Goal: Entertainment & Leisure: Browse casually

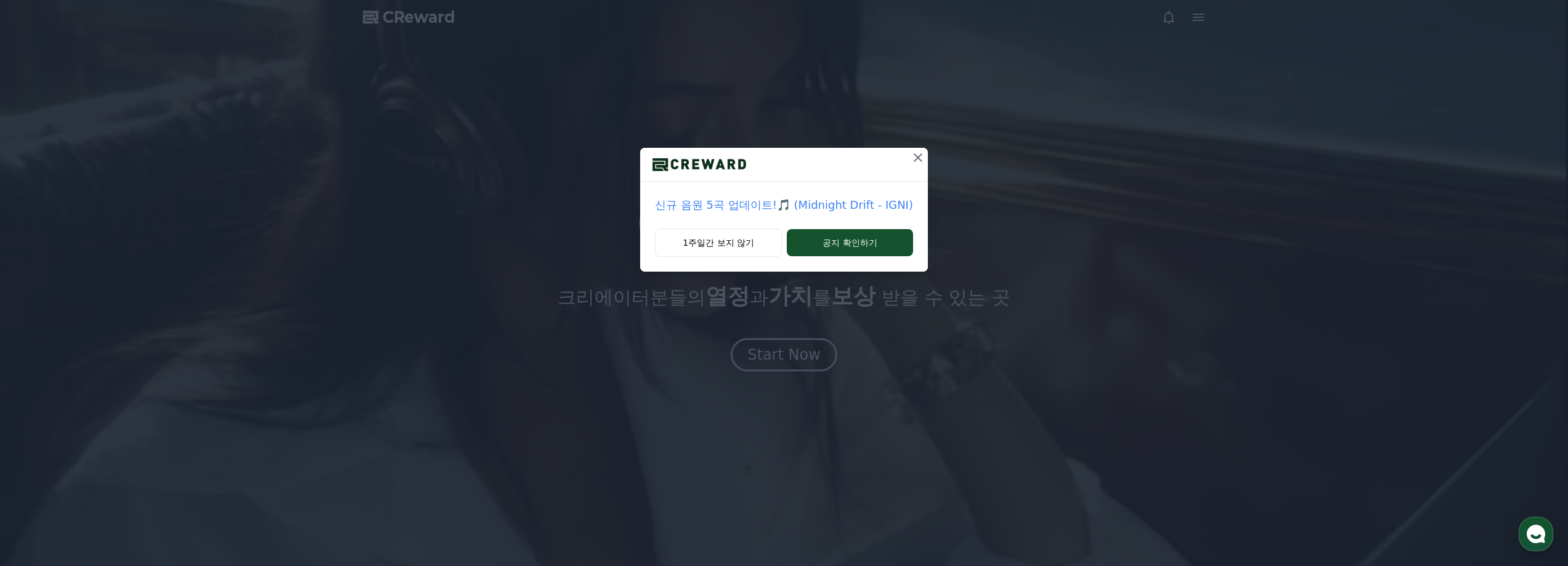
click at [915, 152] on icon at bounding box center [918, 158] width 15 height 15
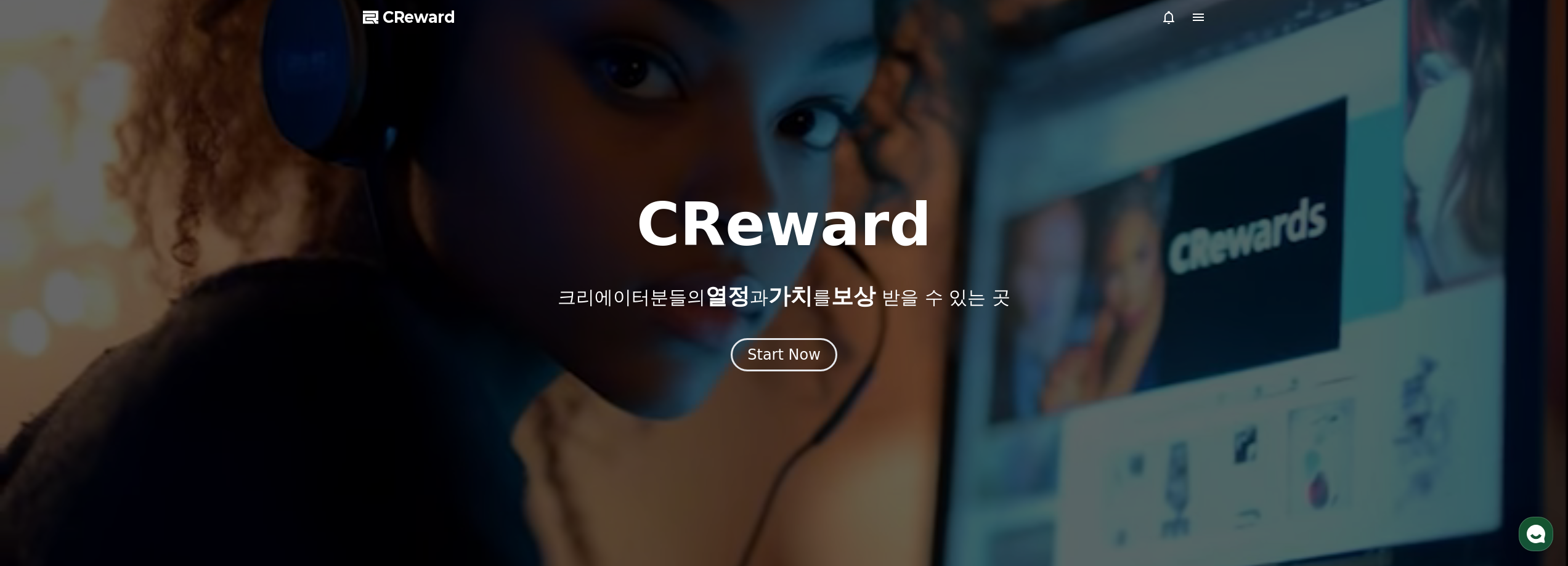
click at [783, 372] on div at bounding box center [784, 283] width 1568 height 566
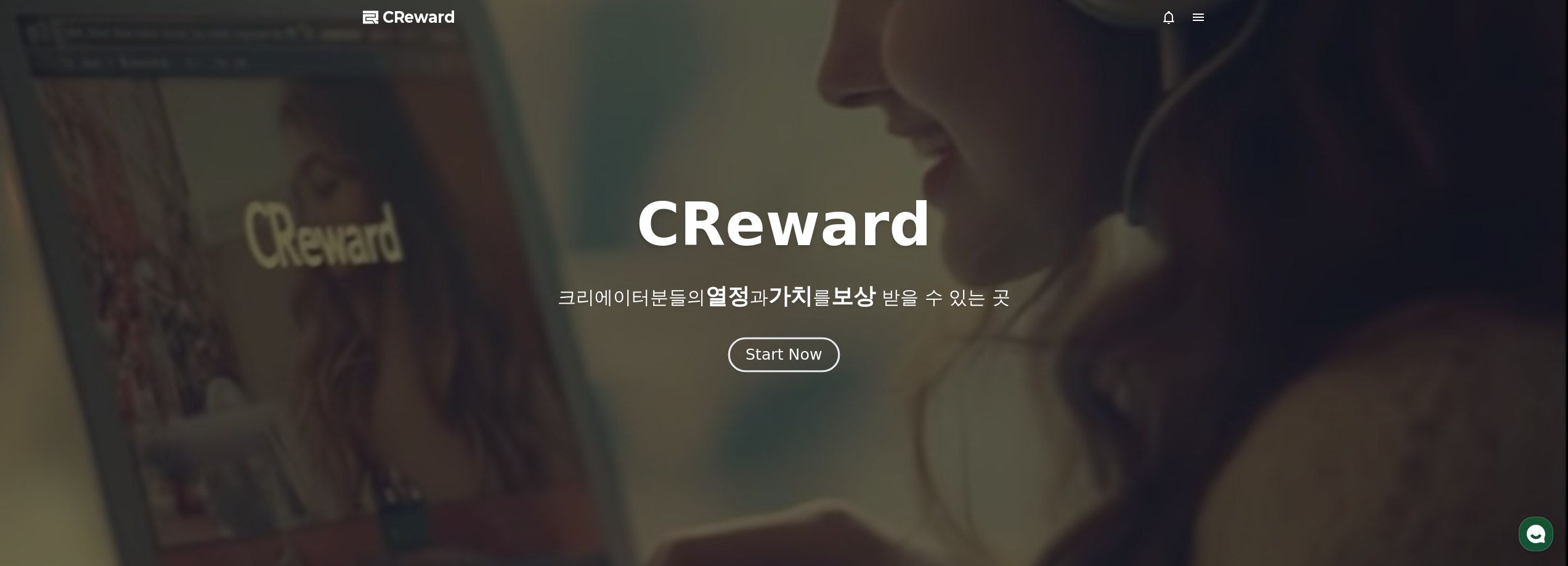
click at [790, 361] on div "Start Now" at bounding box center [783, 354] width 76 height 21
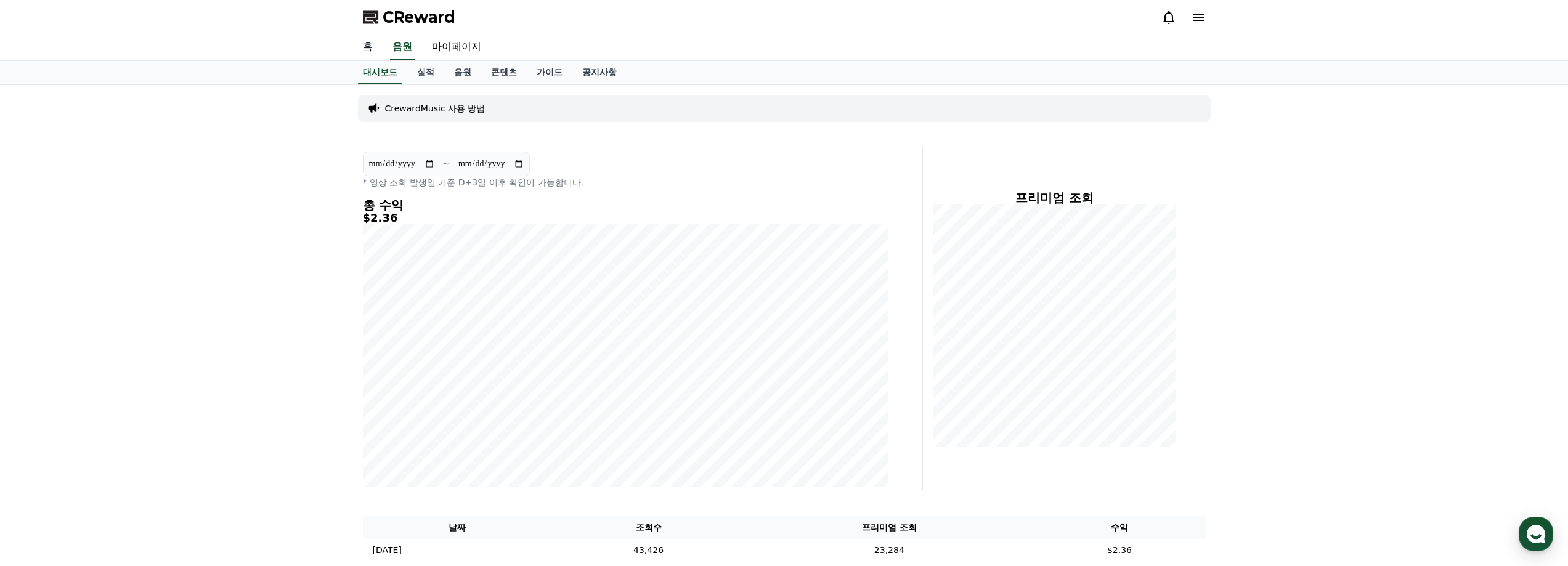
click at [371, 50] on link "홈" at bounding box center [367, 48] width 29 height 26
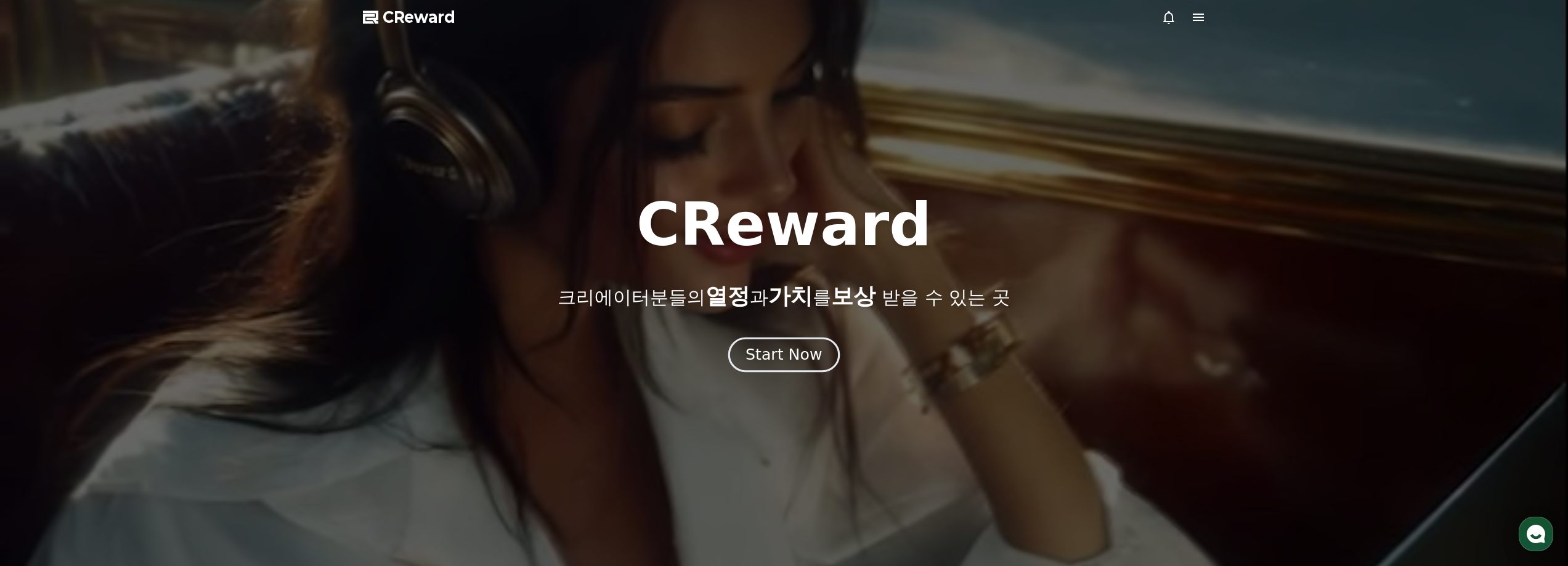
click at [790, 354] on div "Start Now" at bounding box center [783, 354] width 76 height 21
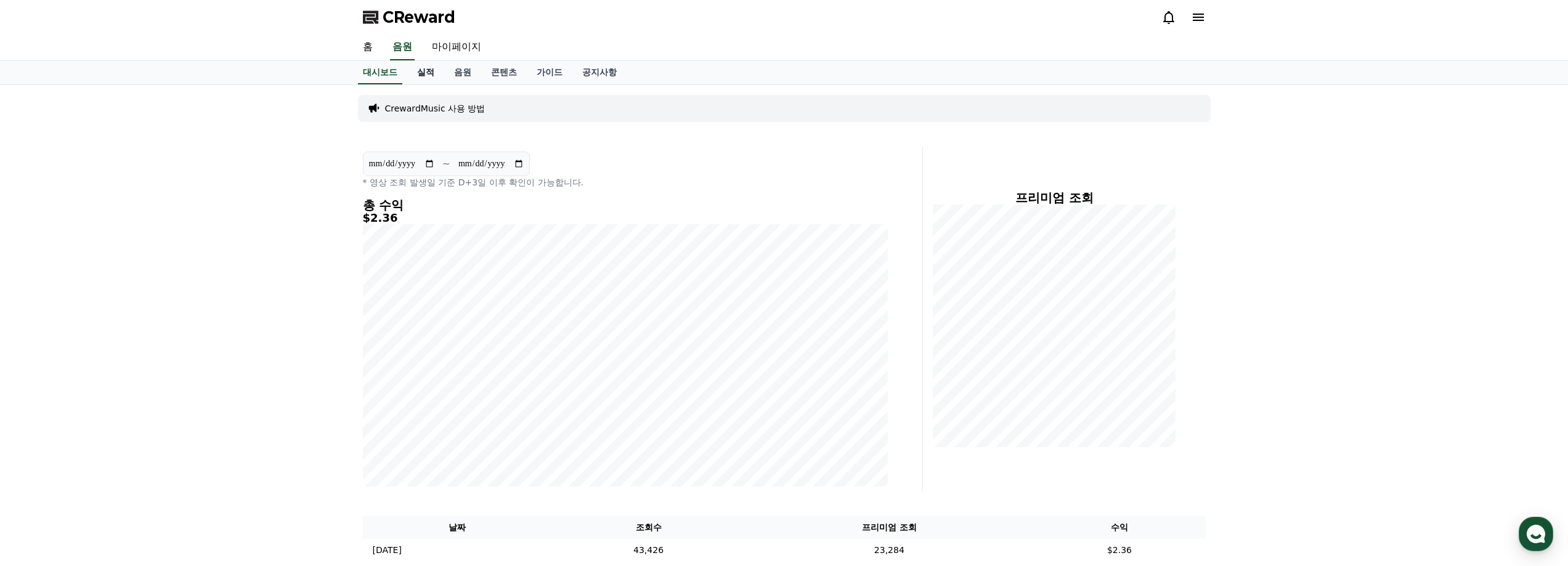
click at [428, 77] on link "실적" at bounding box center [426, 73] width 37 height 23
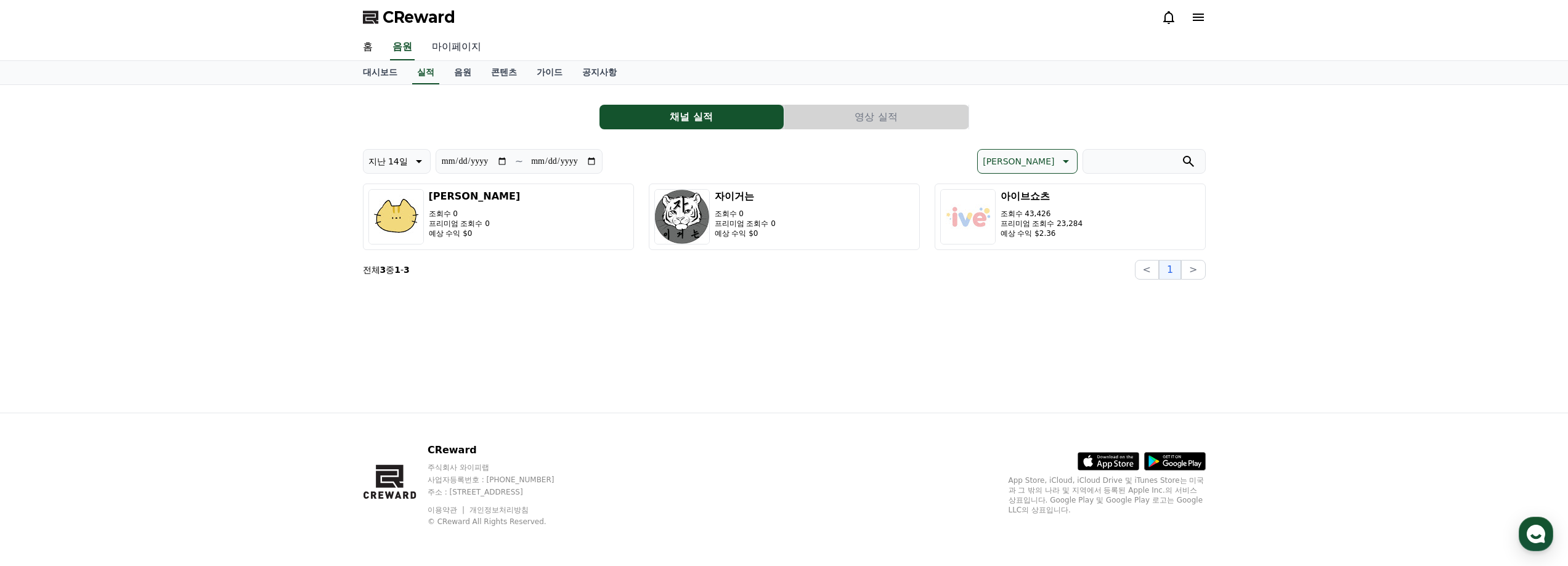
click at [468, 48] on link "마이페이지" at bounding box center [456, 48] width 69 height 26
select select "**********"
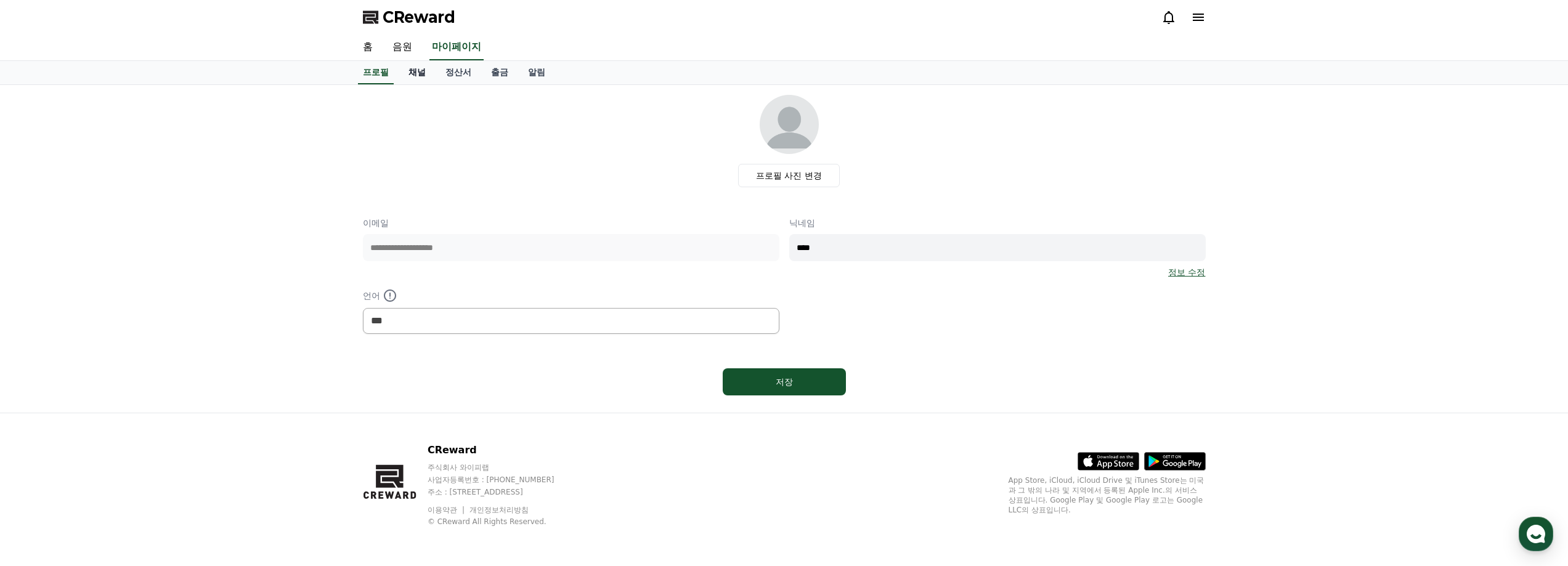
click at [422, 75] on link "채널" at bounding box center [417, 73] width 37 height 23
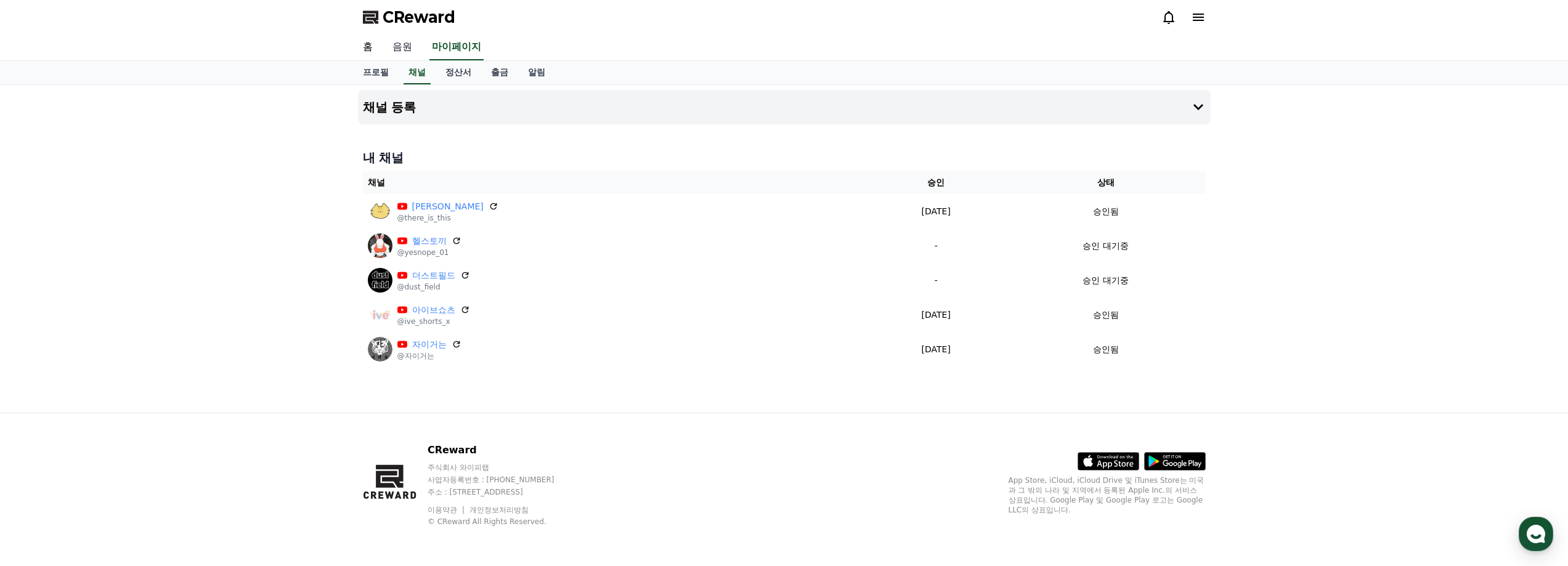
click at [407, 52] on link "음원" at bounding box center [403, 48] width 39 height 26
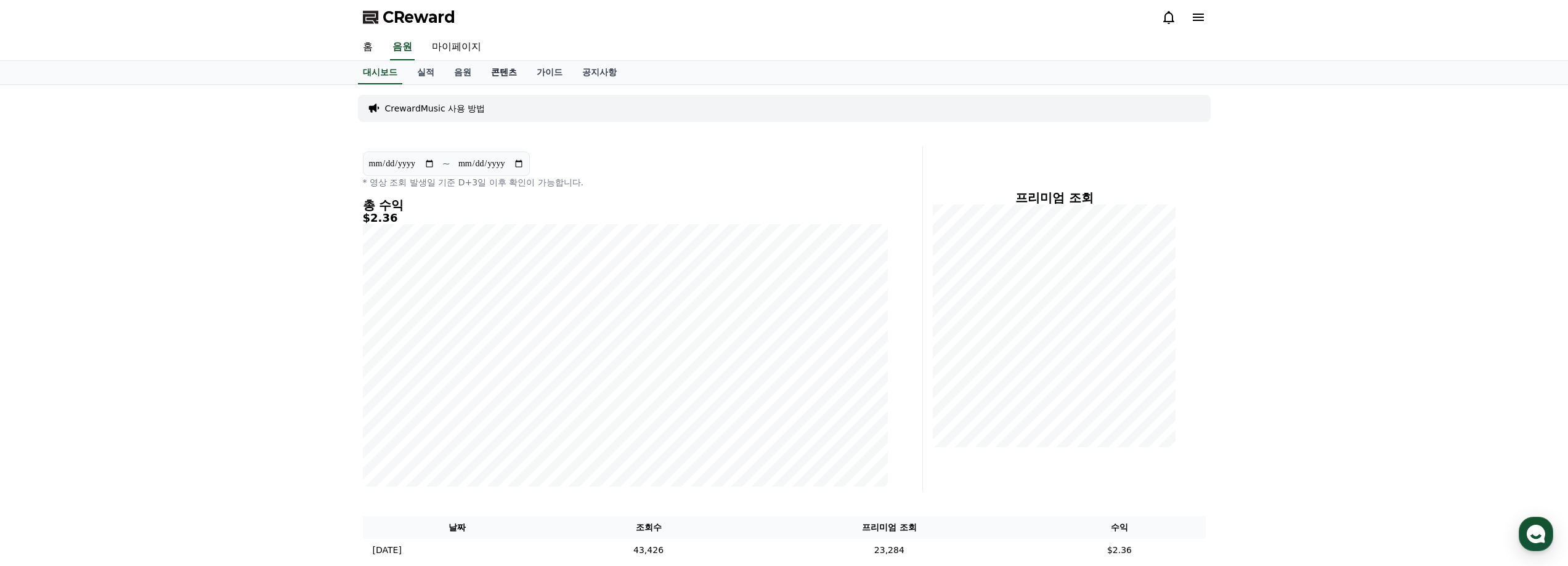
click at [511, 75] on link "콘텐츠" at bounding box center [504, 73] width 46 height 23
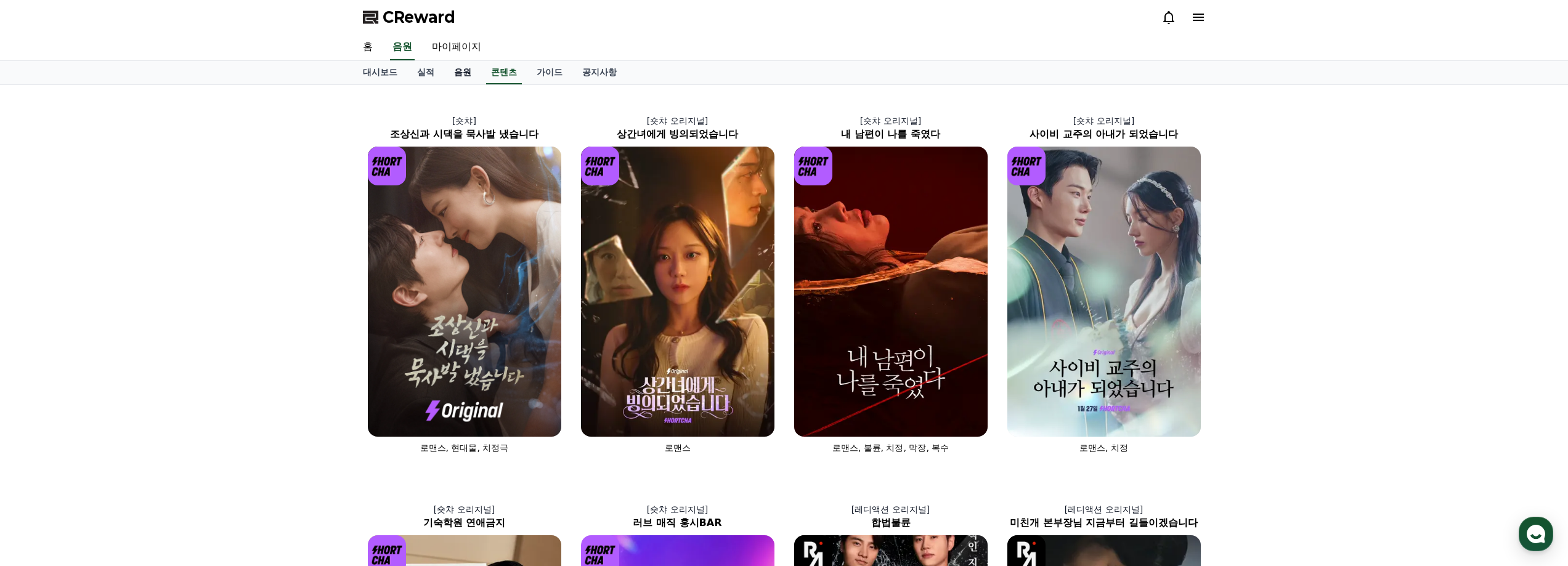
click at [468, 73] on link "음원" at bounding box center [462, 73] width 37 height 23
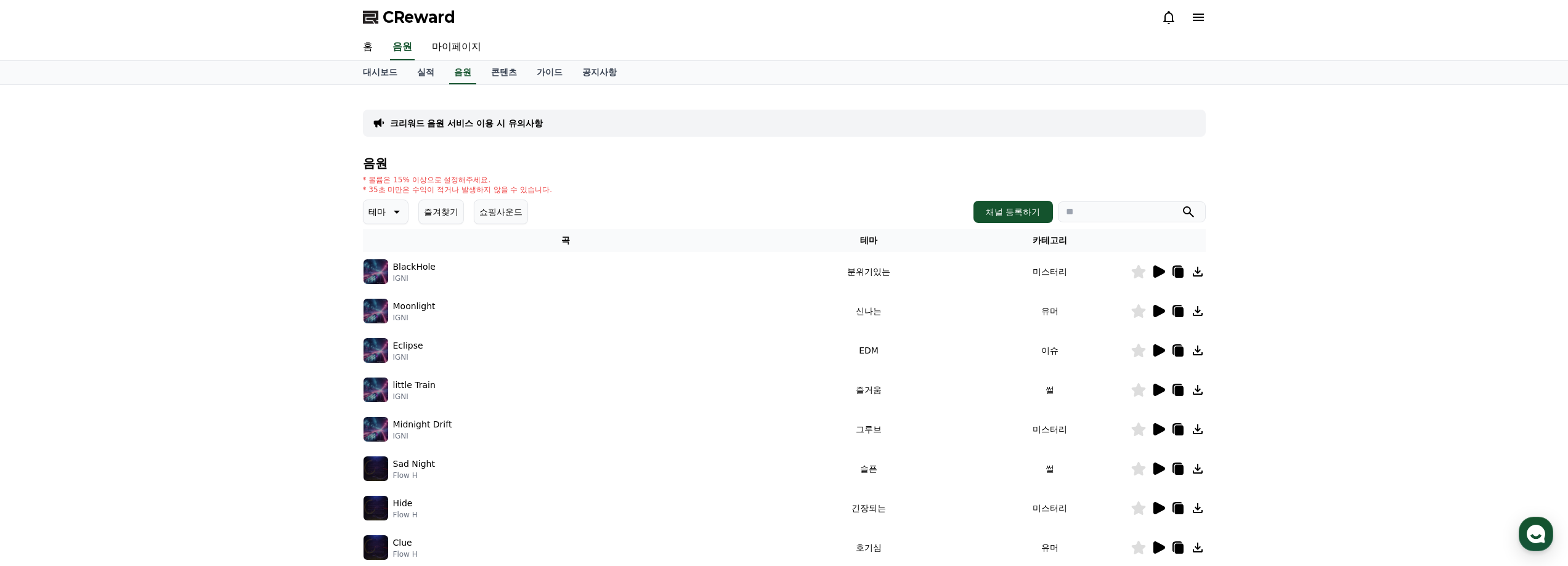
click at [394, 212] on icon at bounding box center [396, 212] width 15 height 15
click at [385, 349] on button "코믹한" at bounding box center [382, 345] width 36 height 27
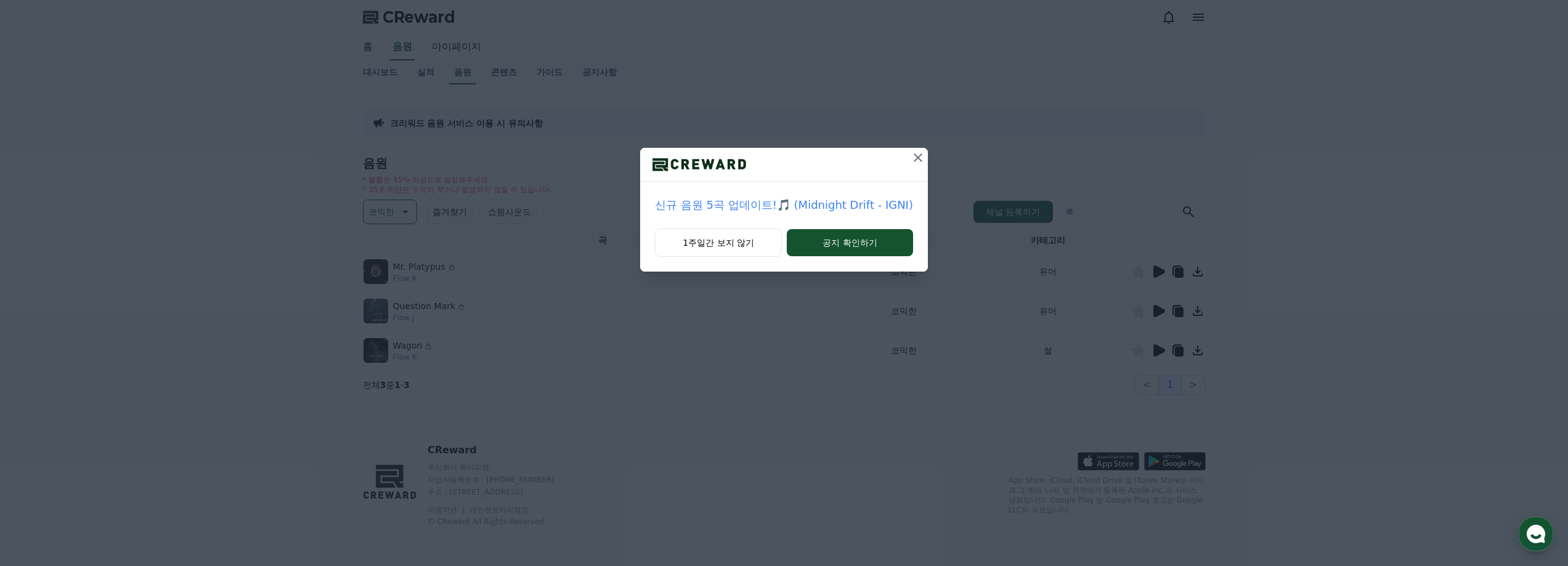
click at [917, 160] on icon at bounding box center [918, 158] width 9 height 9
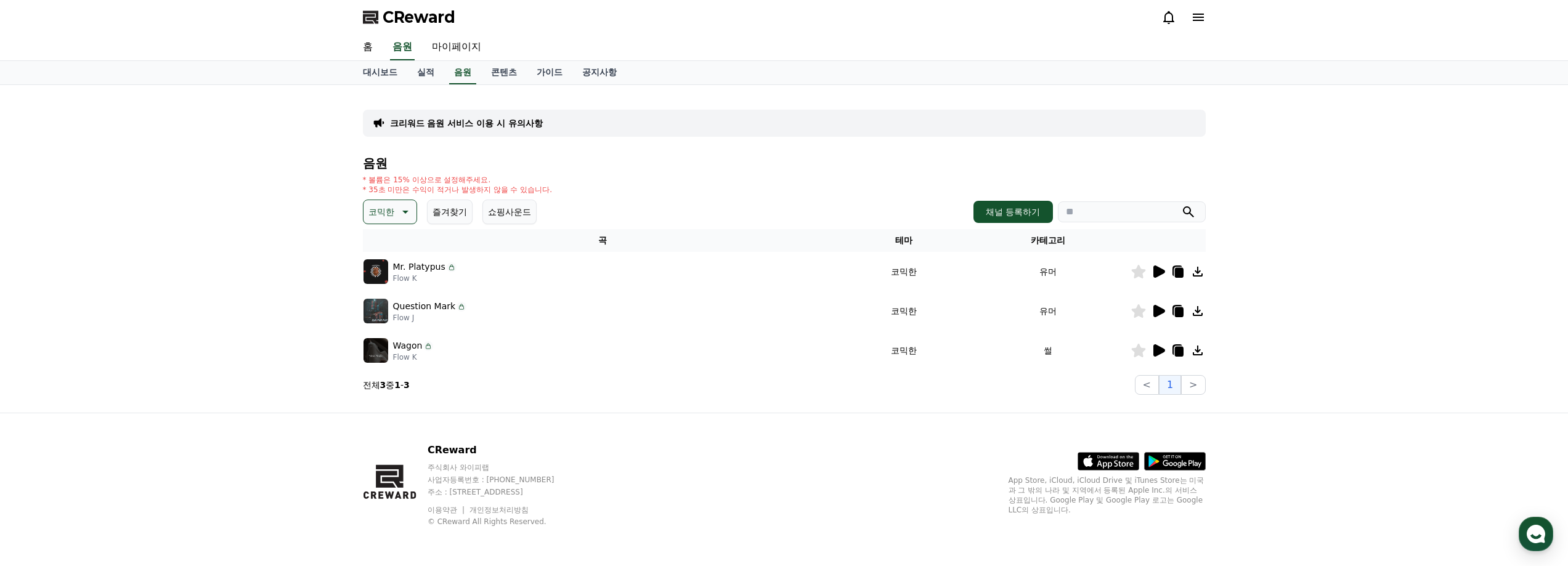
click at [1158, 275] on icon at bounding box center [1159, 271] width 12 height 12
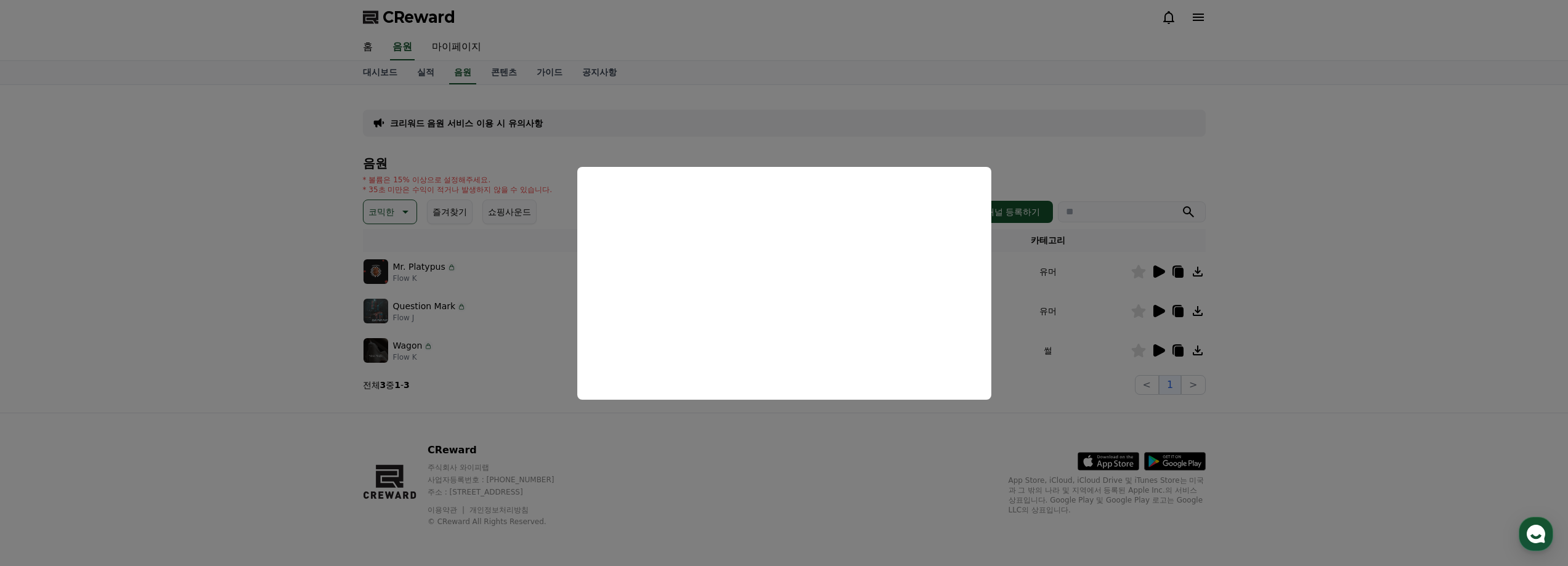
click at [1159, 311] on button "close modal" at bounding box center [784, 283] width 1568 height 566
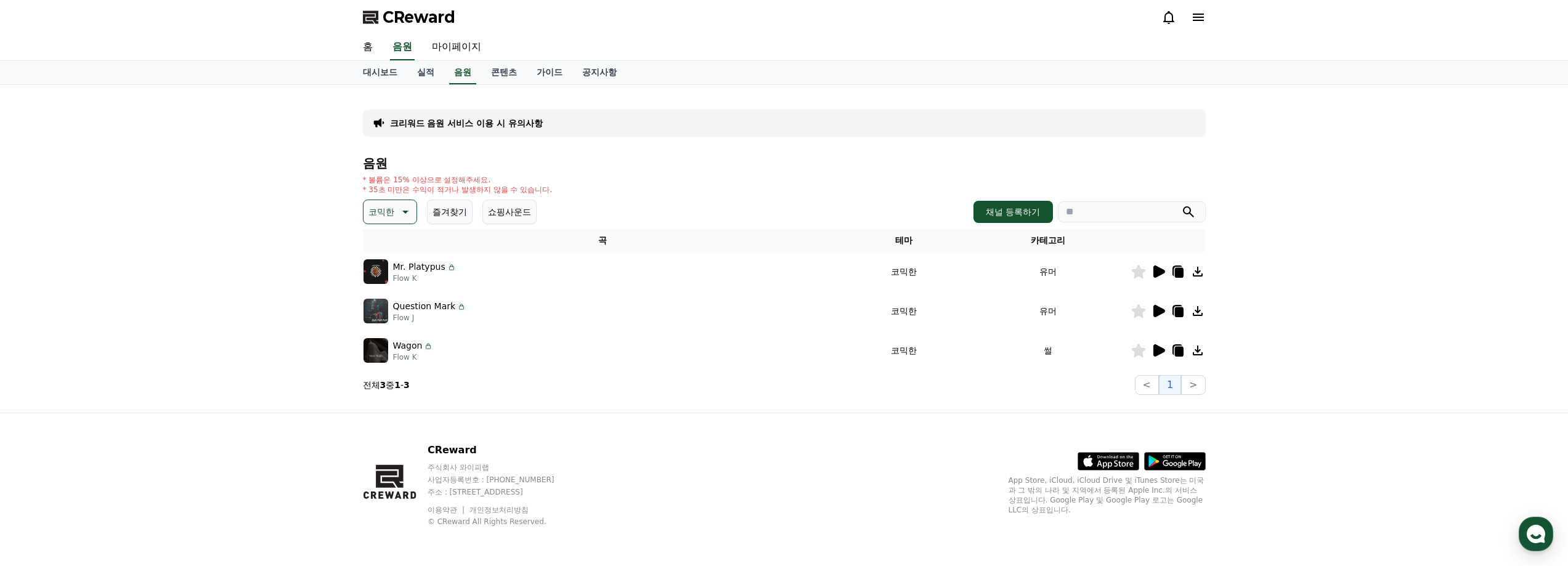
click at [1159, 311] on icon at bounding box center [1159, 311] width 12 height 12
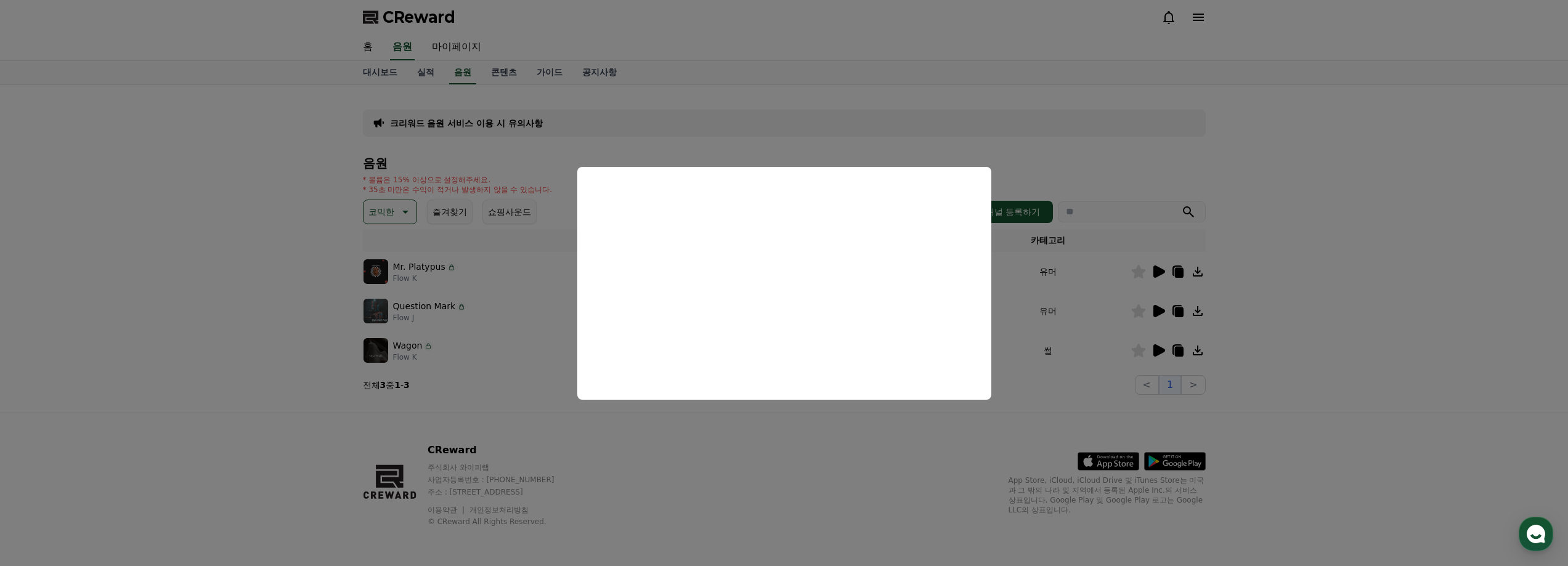
click at [1078, 330] on button "close modal" at bounding box center [784, 283] width 1568 height 566
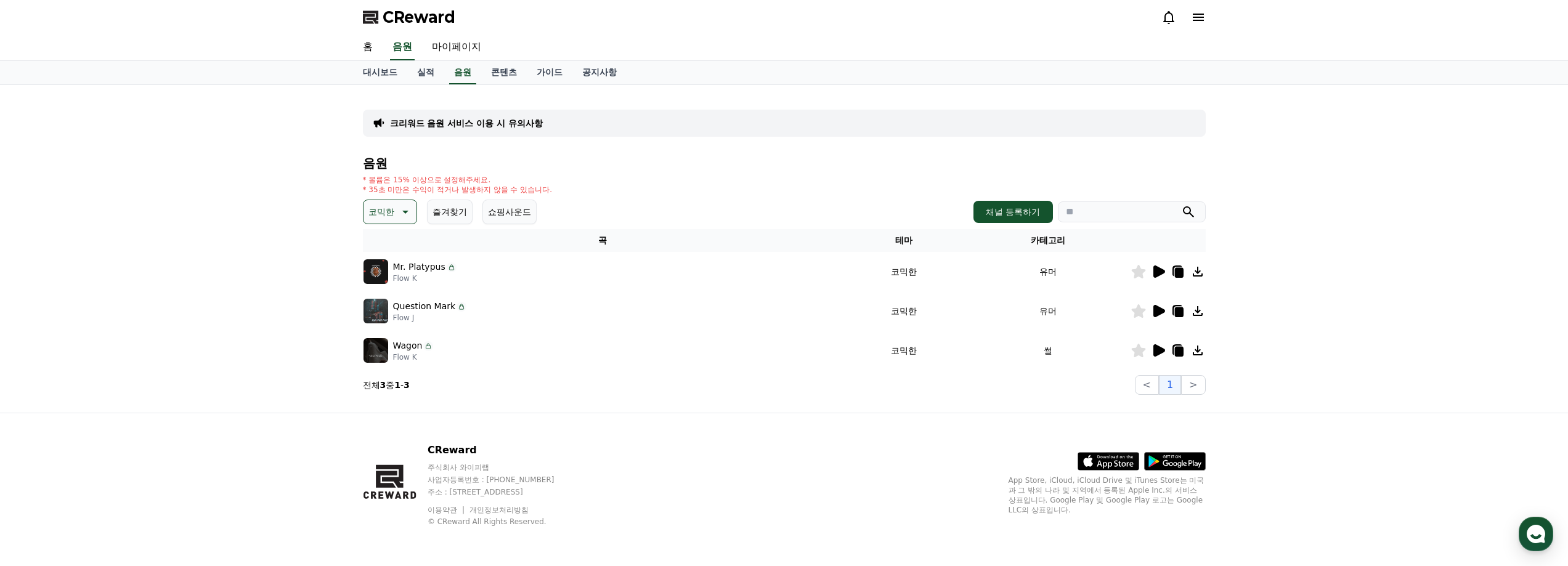
click at [1155, 349] on icon at bounding box center [1159, 350] width 12 height 12
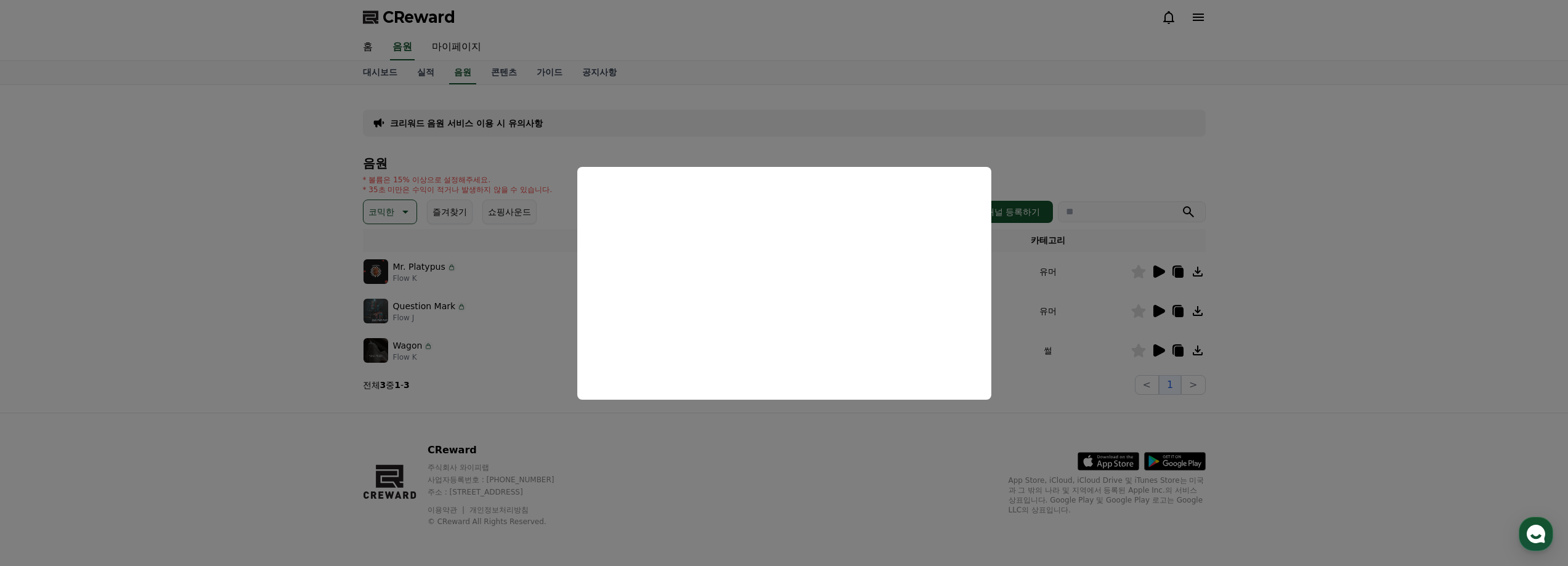
click at [989, 93] on button "close modal" at bounding box center [784, 283] width 1568 height 566
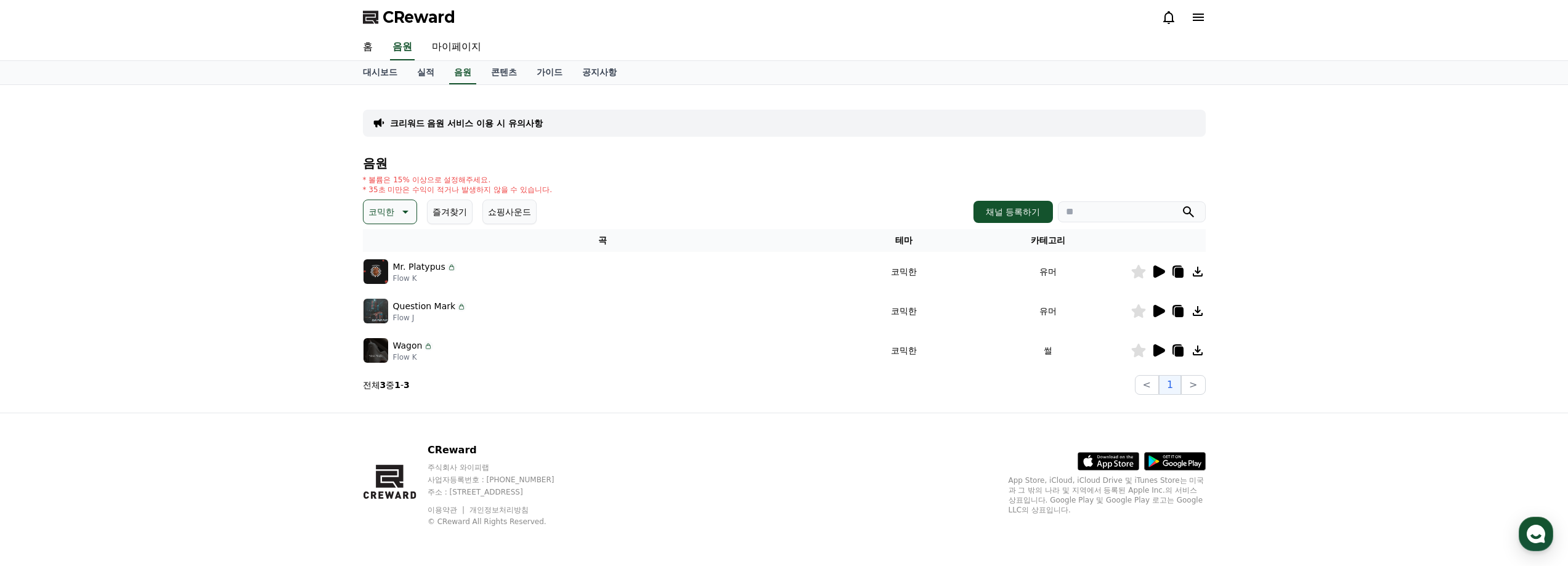
click at [391, 213] on p "코믹한" at bounding box center [381, 211] width 26 height 17
click at [381, 300] on button "EDM" at bounding box center [379, 306] width 29 height 27
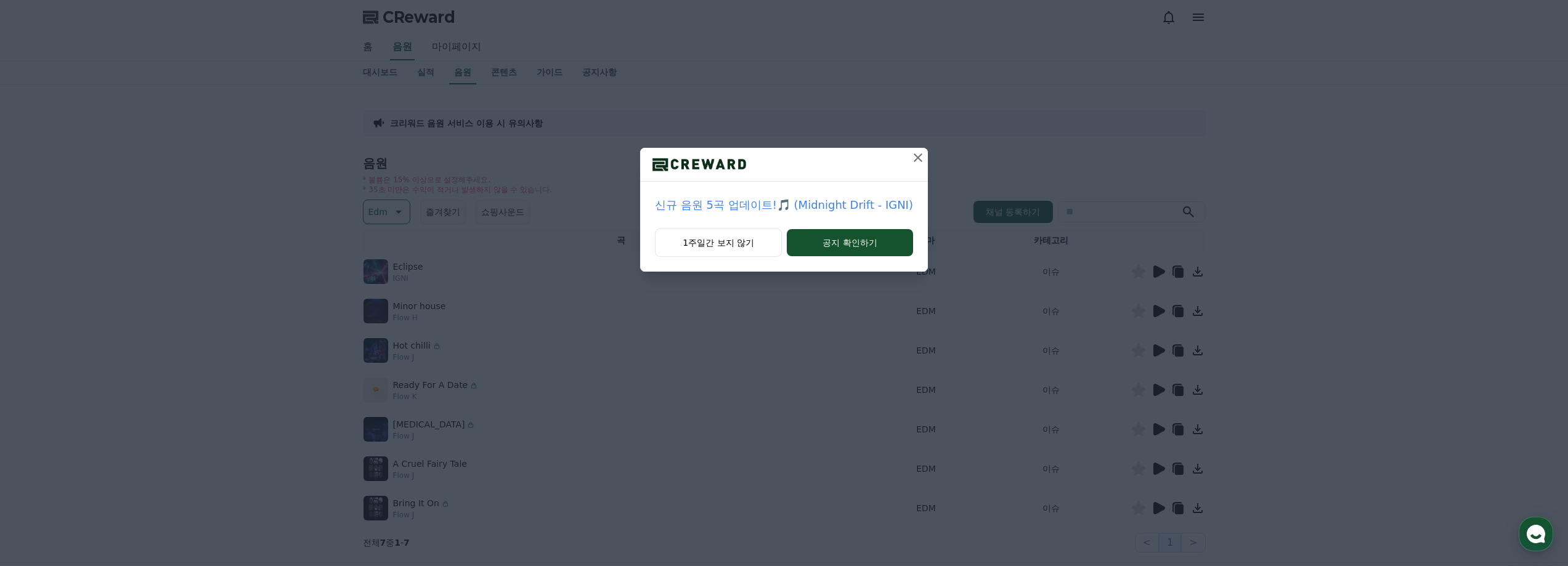
drag, startPoint x: 914, startPoint y: 152, endPoint x: 1062, endPoint y: 236, distance: 170.2
click at [915, 152] on icon at bounding box center [918, 158] width 15 height 15
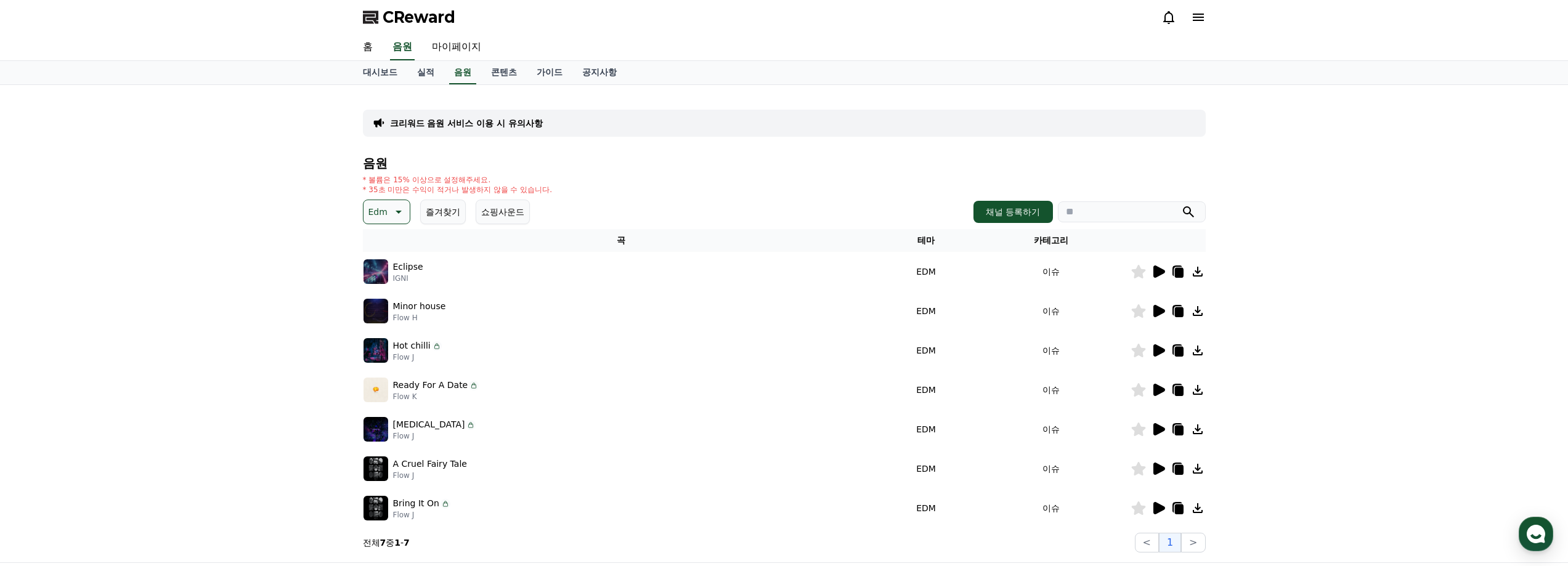
click at [1165, 270] on icon at bounding box center [1158, 272] width 15 height 15
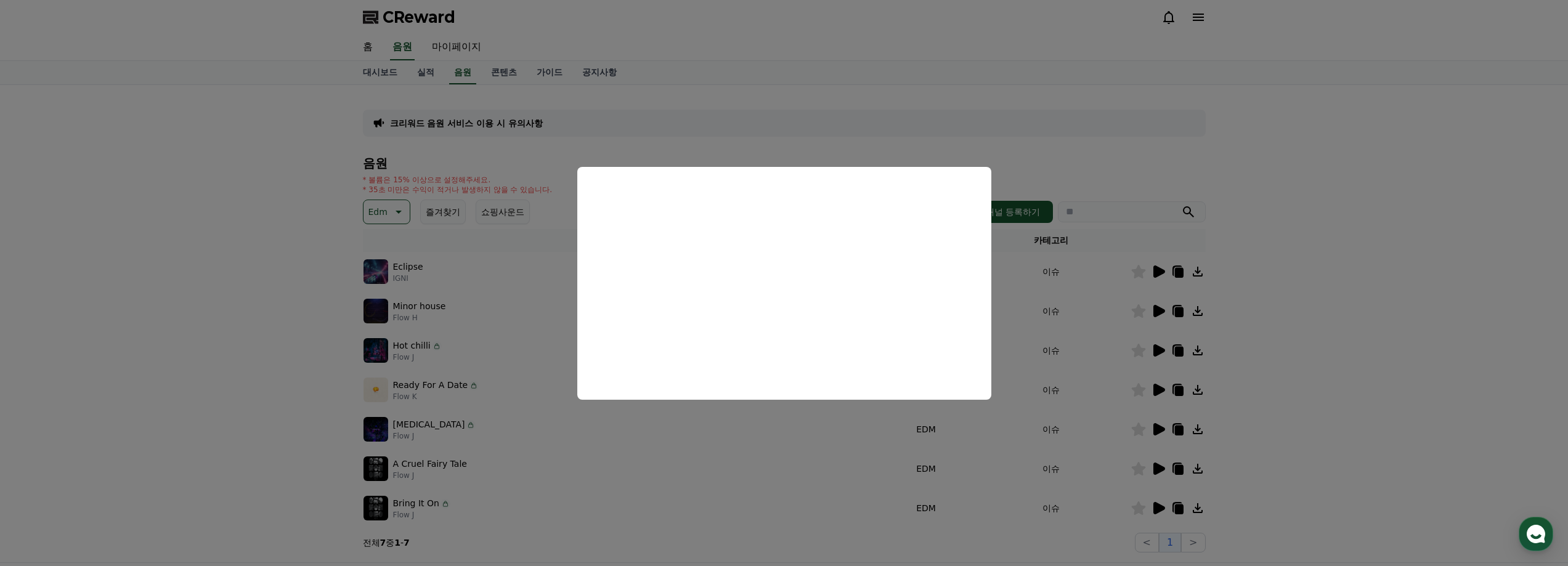
click at [1159, 311] on button "close modal" at bounding box center [784, 283] width 1568 height 566
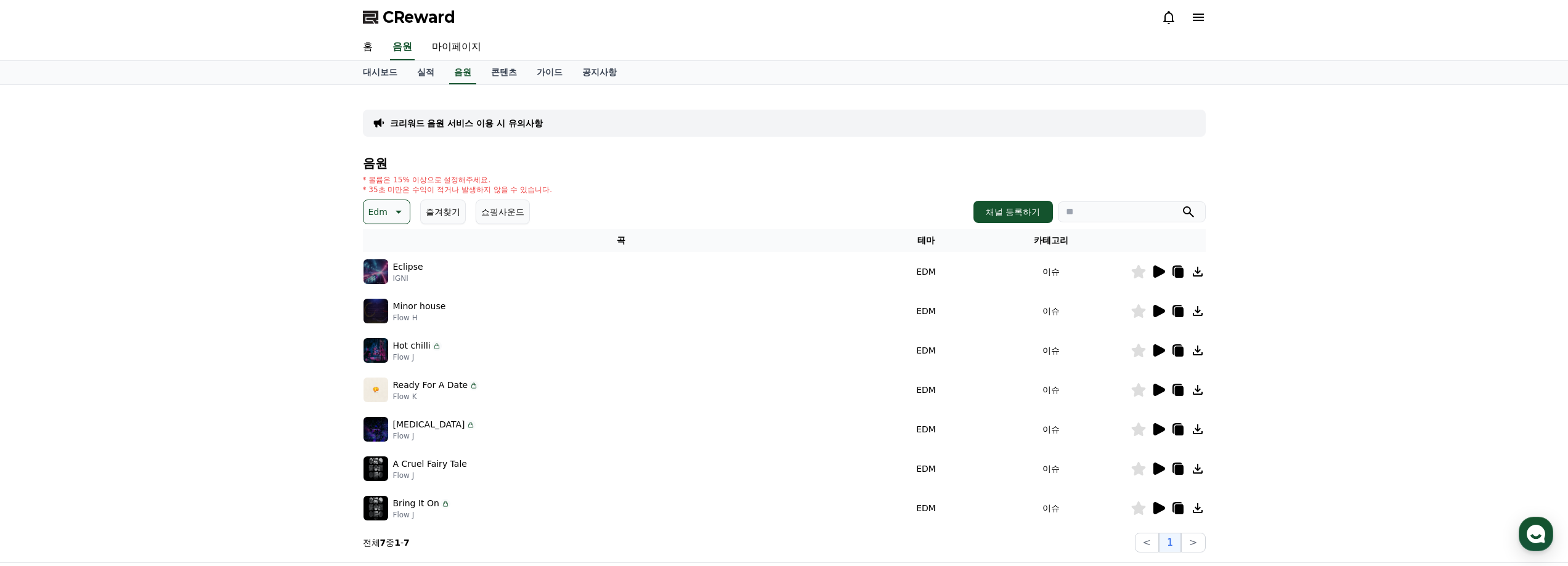
click at [1160, 312] on icon at bounding box center [1159, 311] width 12 height 12
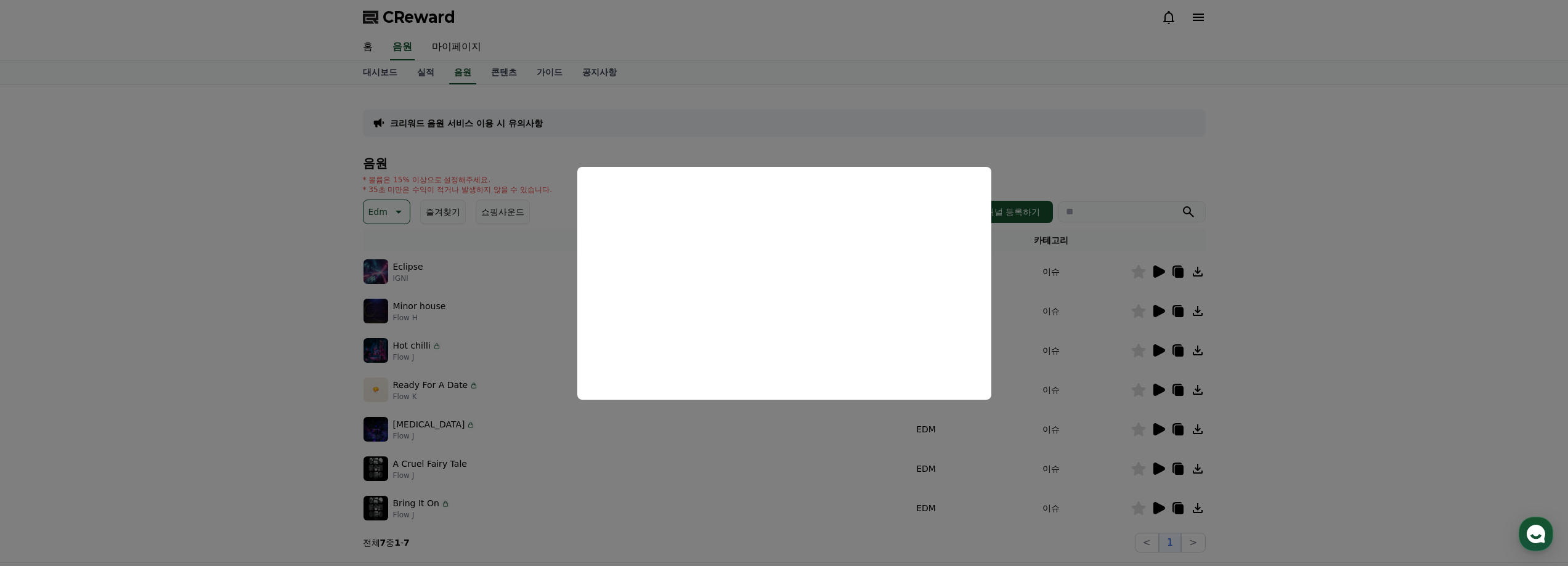
click at [1108, 143] on button "close modal" at bounding box center [784, 283] width 1568 height 566
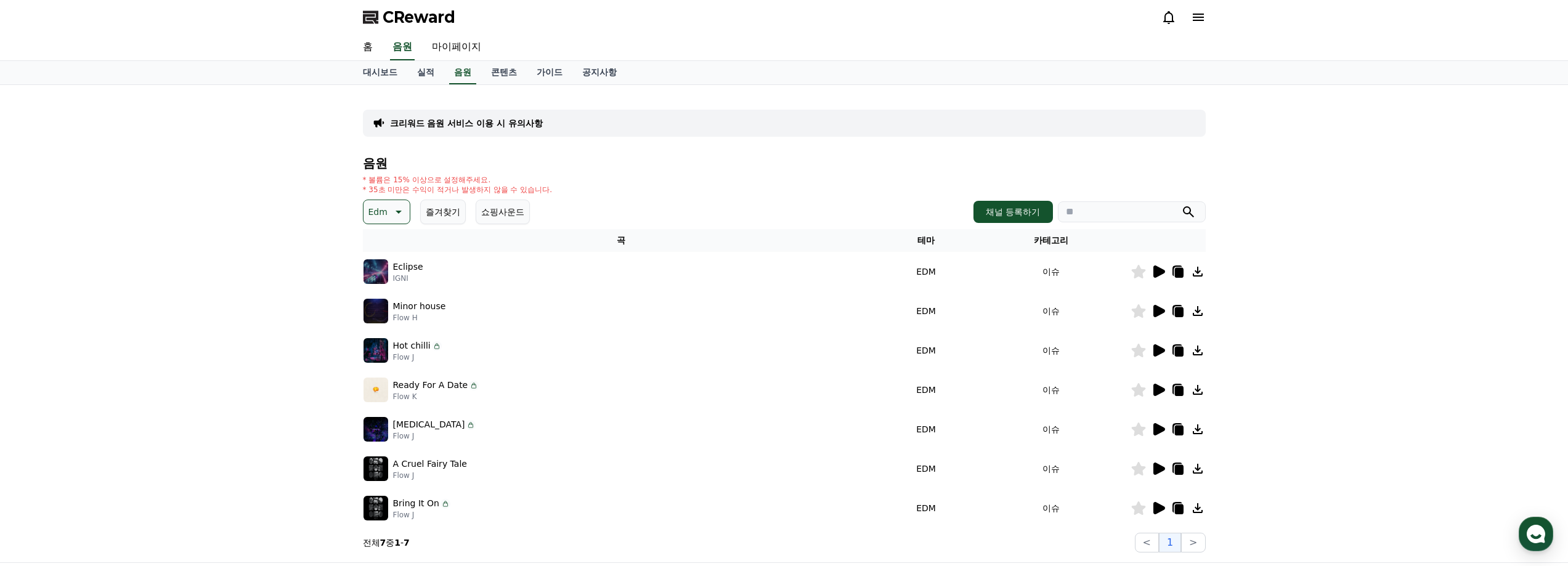
click at [1095, 156] on div "크리워드 음원 서비스 이용 시 유의사항 음원 * 볼륨은 15% 이상으로 설정해주세요. * 35초 미만은 수익이 적거나 발생하지 않을 수 있습니…" at bounding box center [784, 323] width 842 height 457
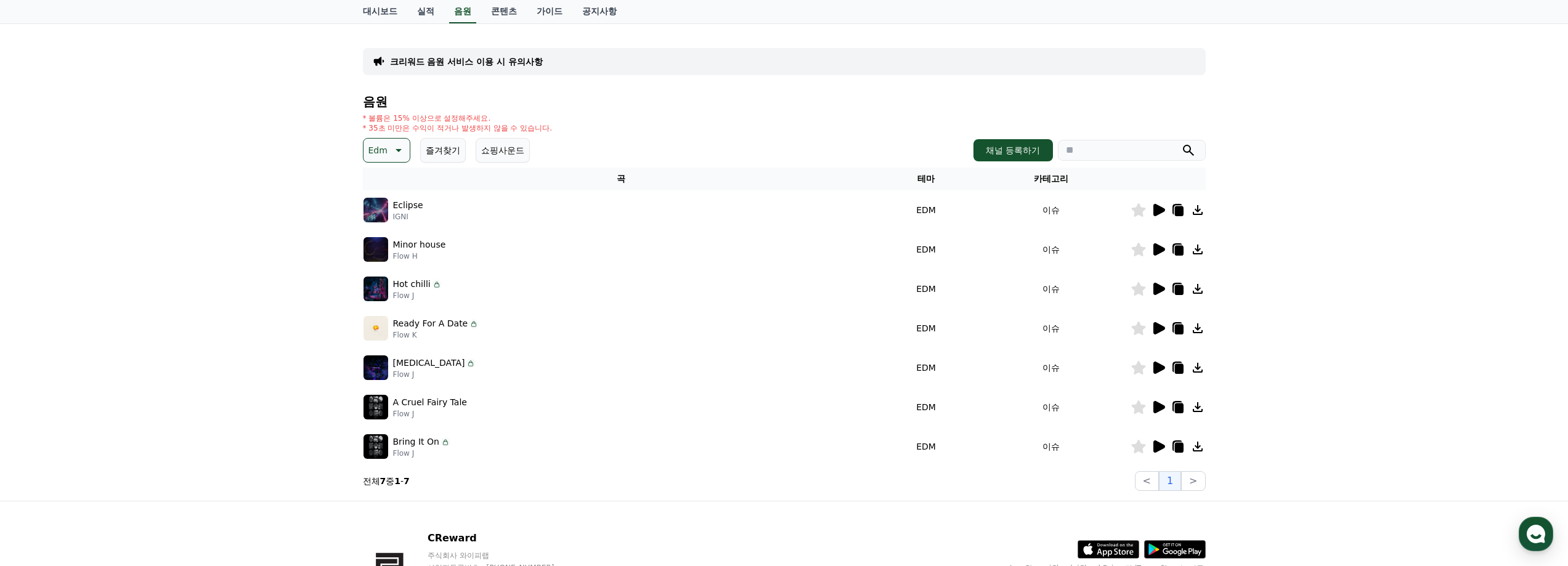
click at [390, 145] on icon at bounding box center [397, 150] width 15 height 15
click at [580, 109] on div "음원 * 볼륨은 15% 이상으로 설정해주세요. * 35초 미만은 수익이 적거나 발생하지 않을 수 있습니다. Edm 테마 전체 환상적인 호기심 …" at bounding box center [784, 293] width 842 height 396
click at [1157, 289] on icon at bounding box center [1159, 289] width 12 height 12
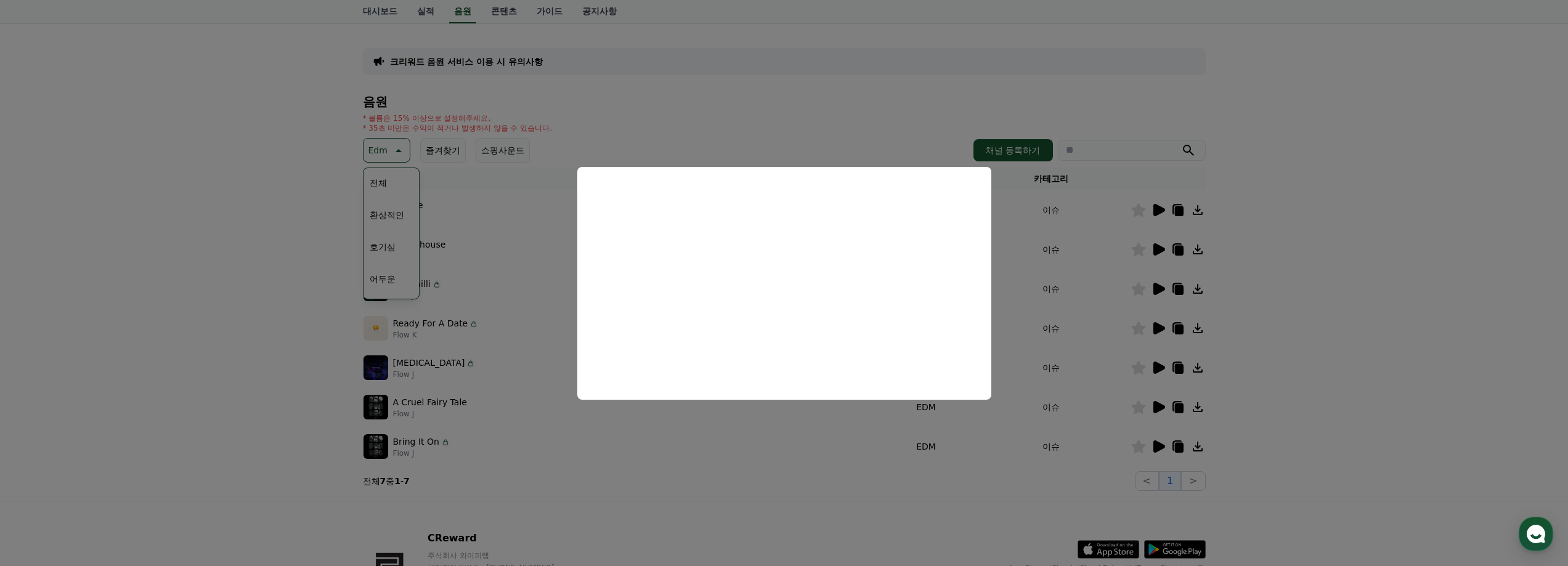
click at [1388, 179] on button "close modal" at bounding box center [784, 283] width 1568 height 566
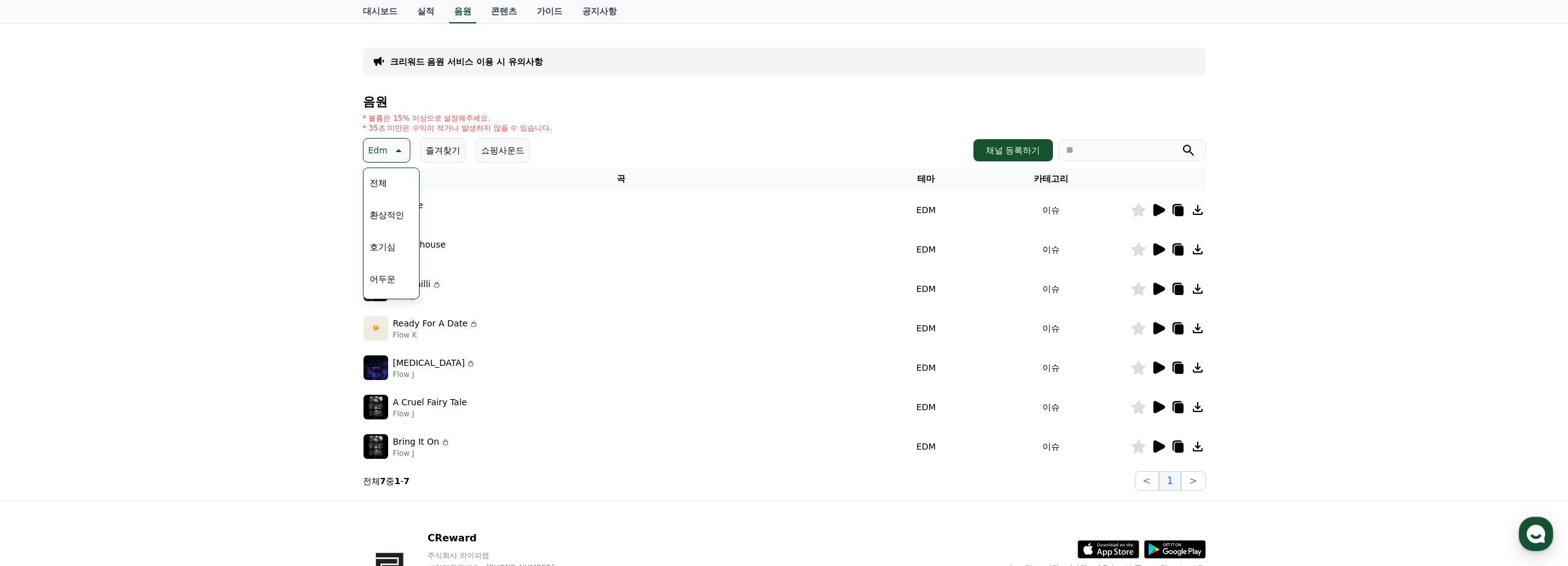
click at [1165, 330] on icon at bounding box center [1158, 328] width 15 height 15
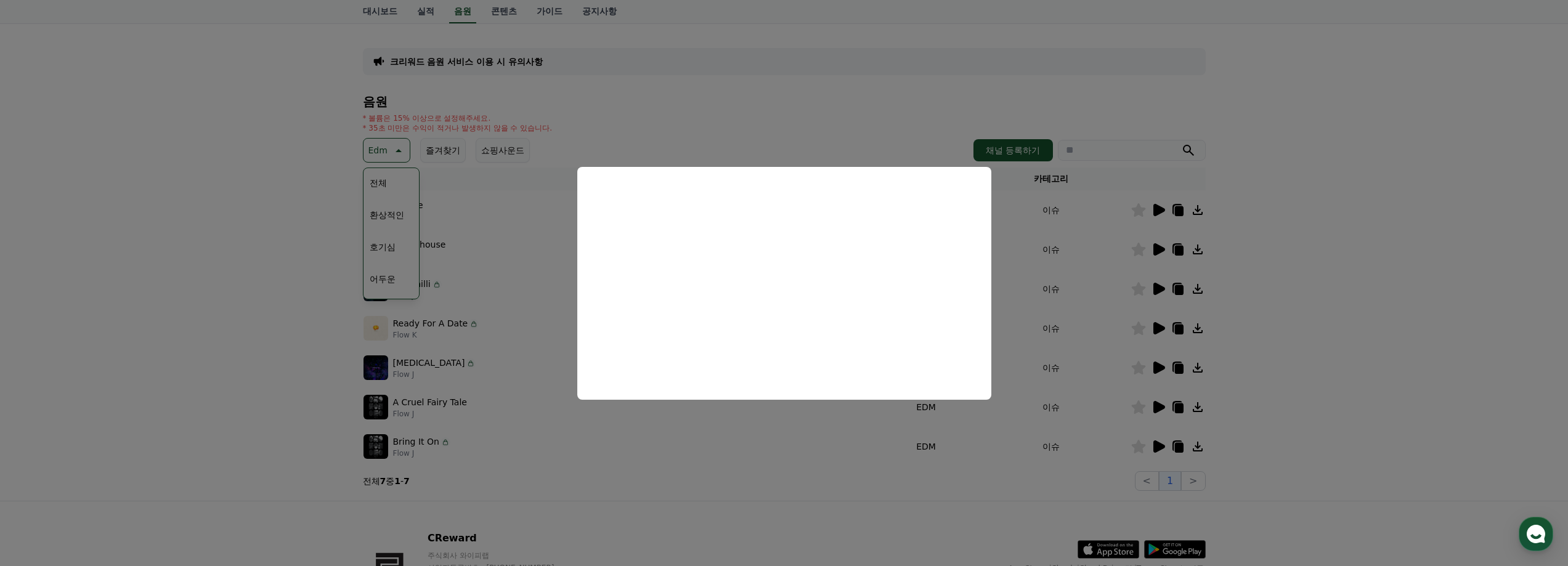
click at [1350, 276] on button "close modal" at bounding box center [784, 283] width 1568 height 566
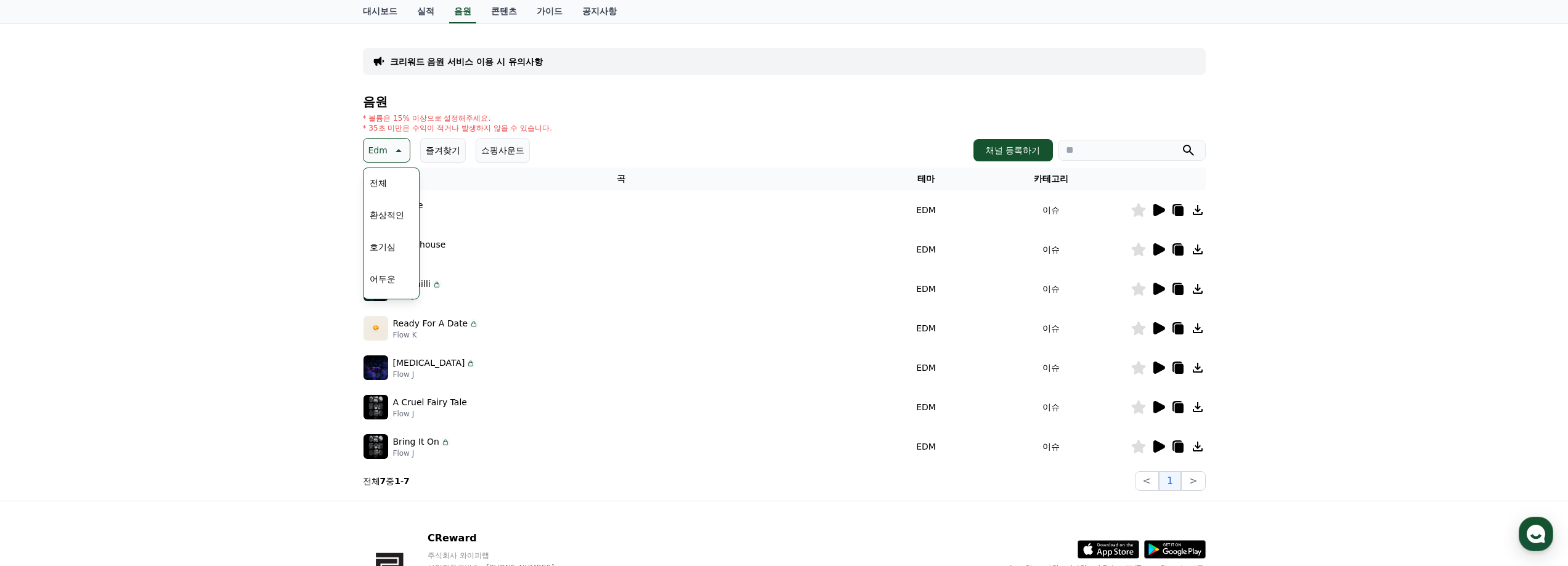
click at [1163, 369] on icon at bounding box center [1159, 368] width 12 height 12
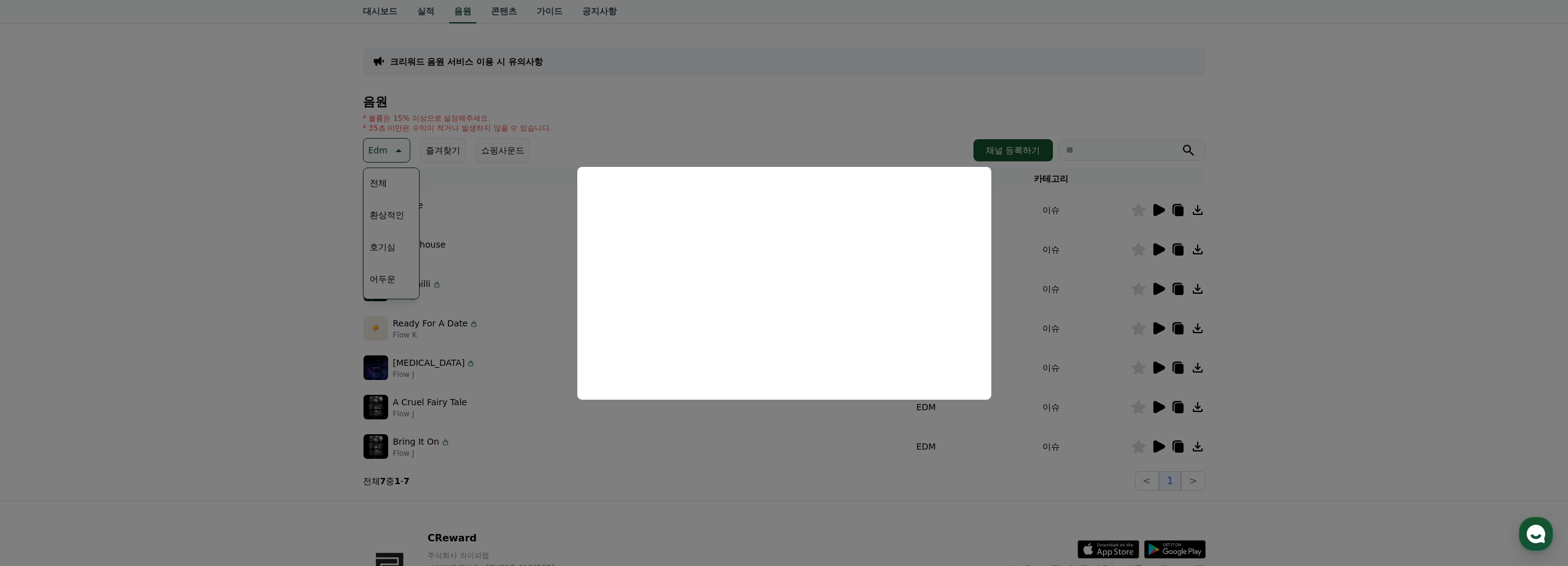
click at [1291, 249] on button "close modal" at bounding box center [784, 283] width 1568 height 566
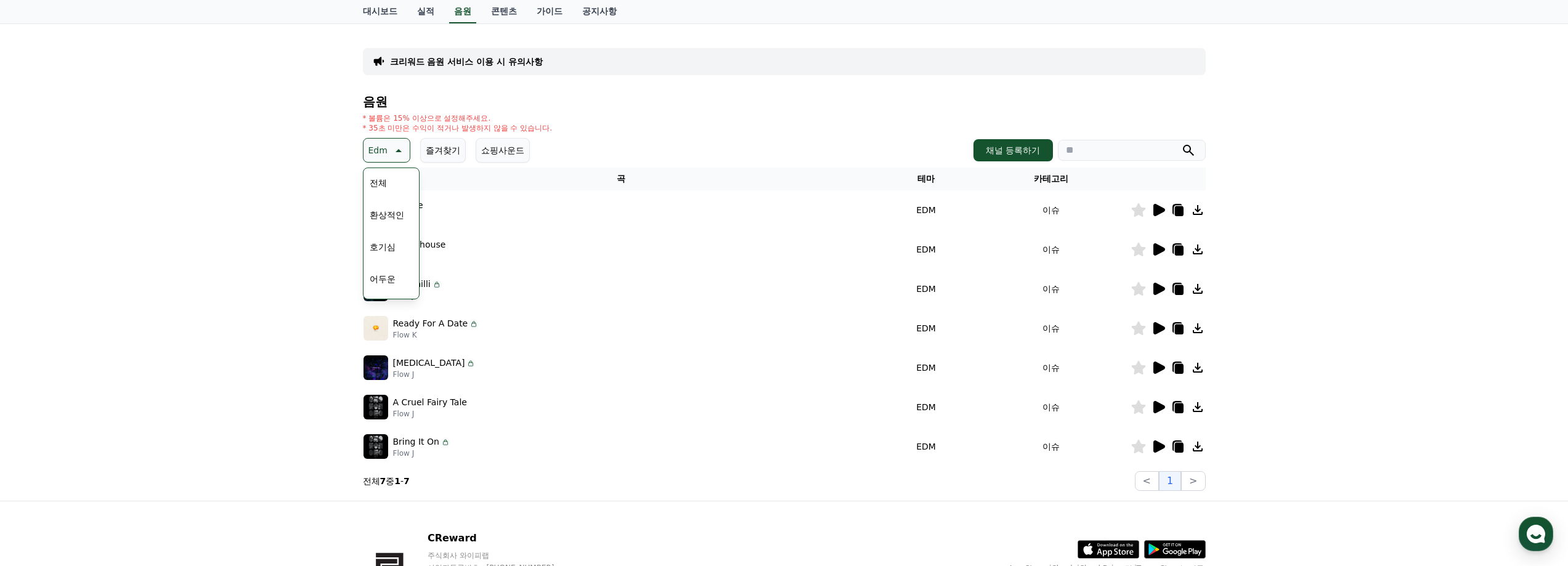
click at [1156, 402] on icon at bounding box center [1159, 407] width 12 height 12
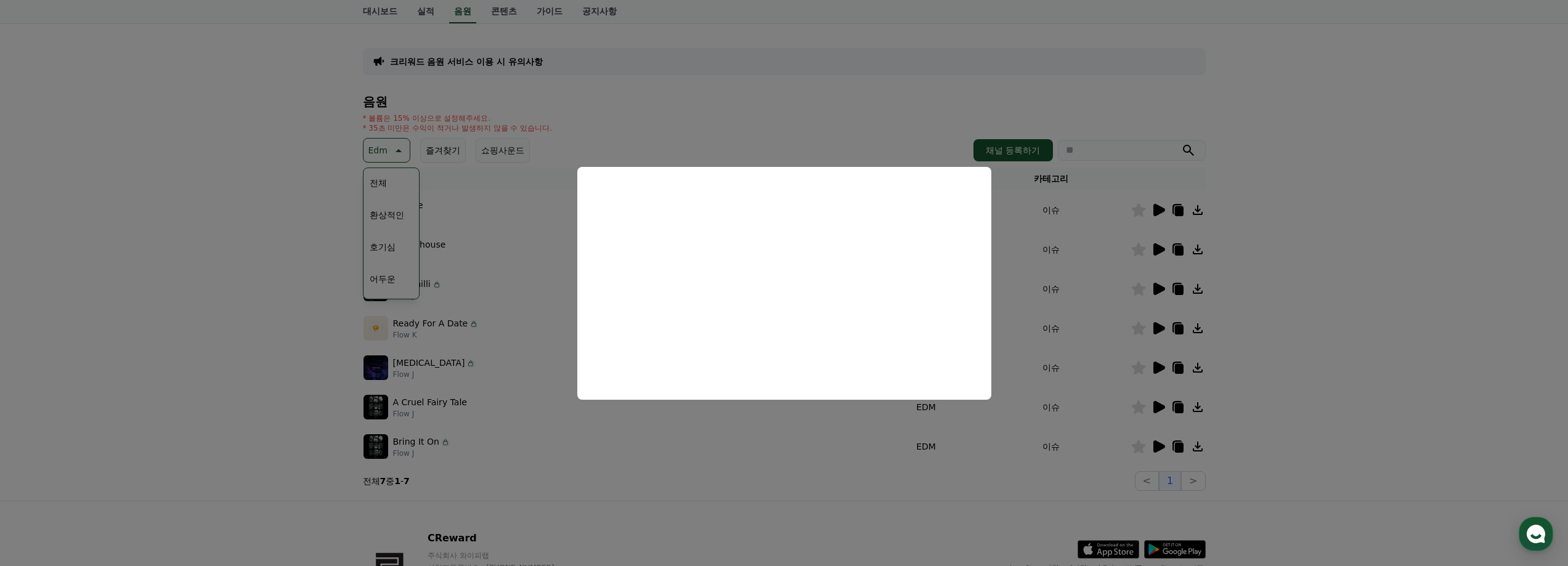
drag, startPoint x: 1379, startPoint y: 357, endPoint x: 1293, endPoint y: 391, distance: 92.5
click at [1379, 357] on button "close modal" at bounding box center [784, 283] width 1568 height 566
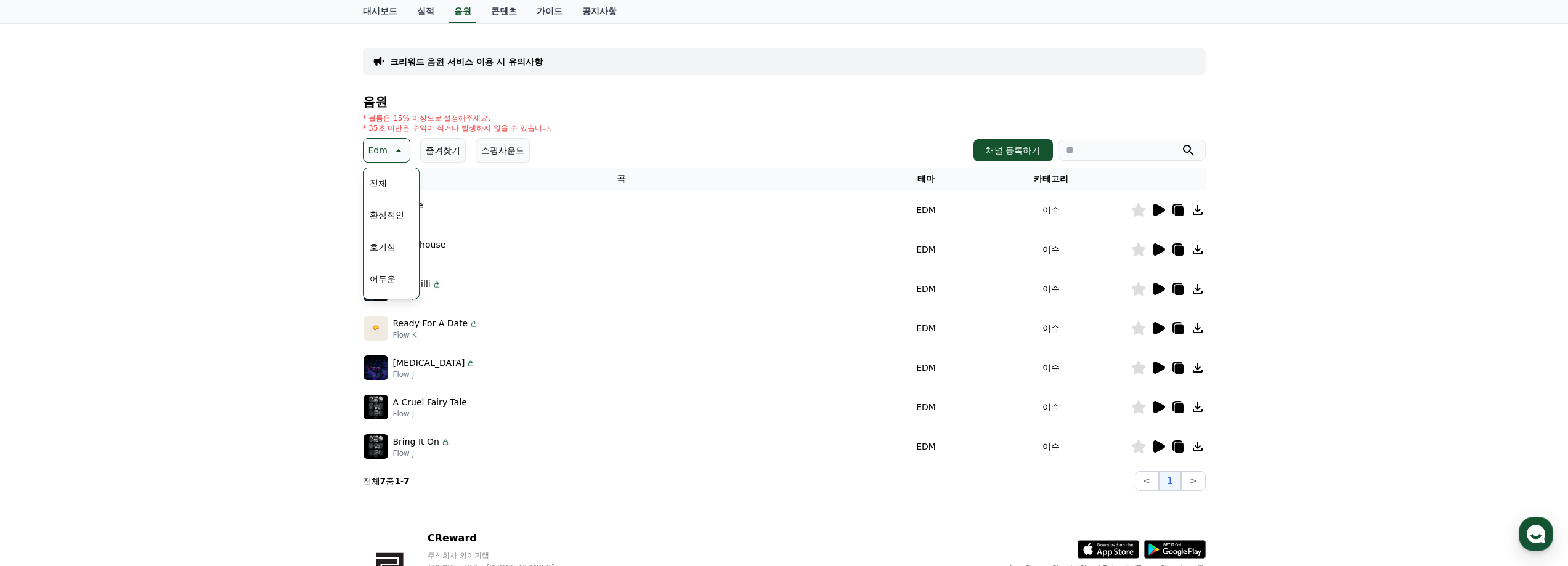
click at [1163, 447] on icon at bounding box center [1159, 446] width 12 height 12
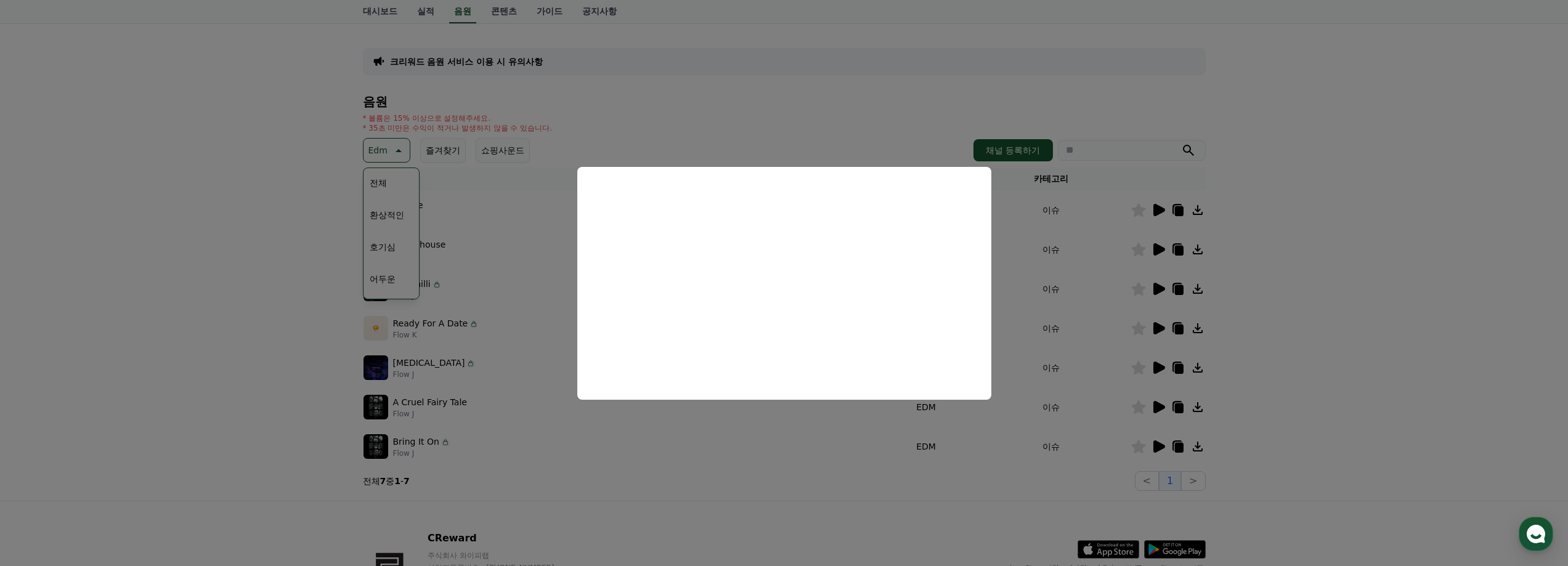
click at [1274, 226] on button "close modal" at bounding box center [784, 283] width 1568 height 566
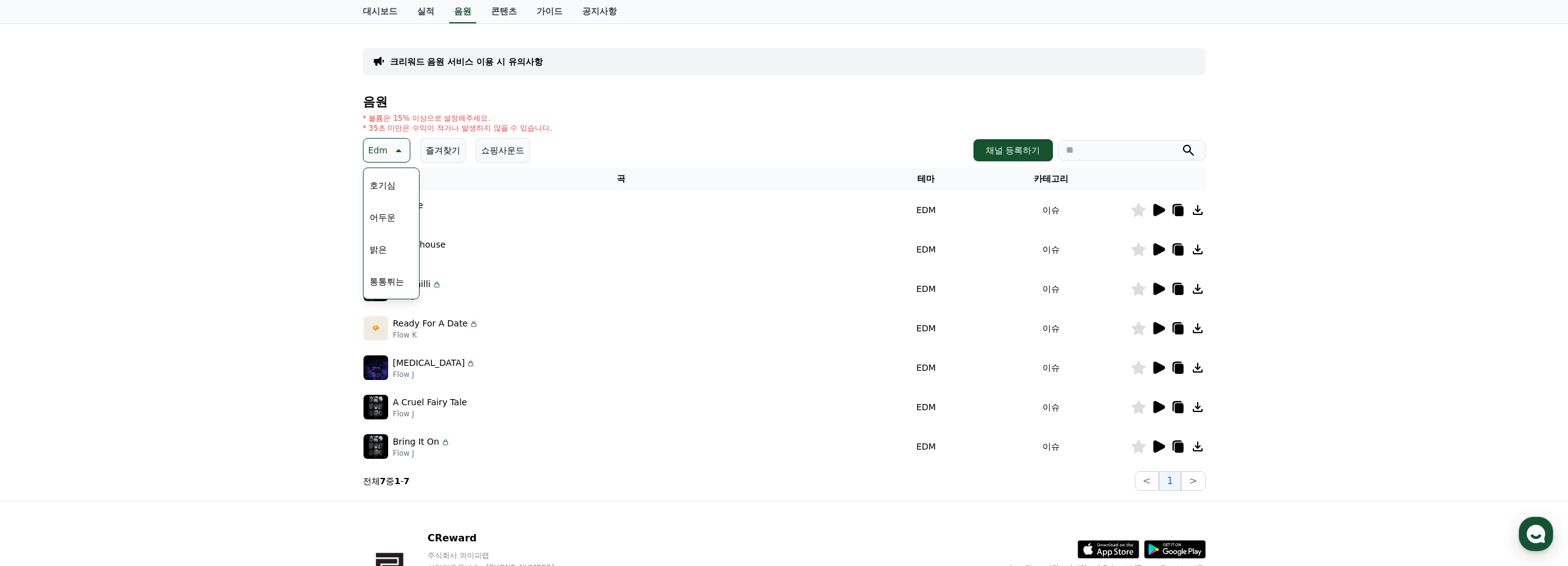
click at [377, 247] on button "밝은" at bounding box center [378, 249] width 27 height 27
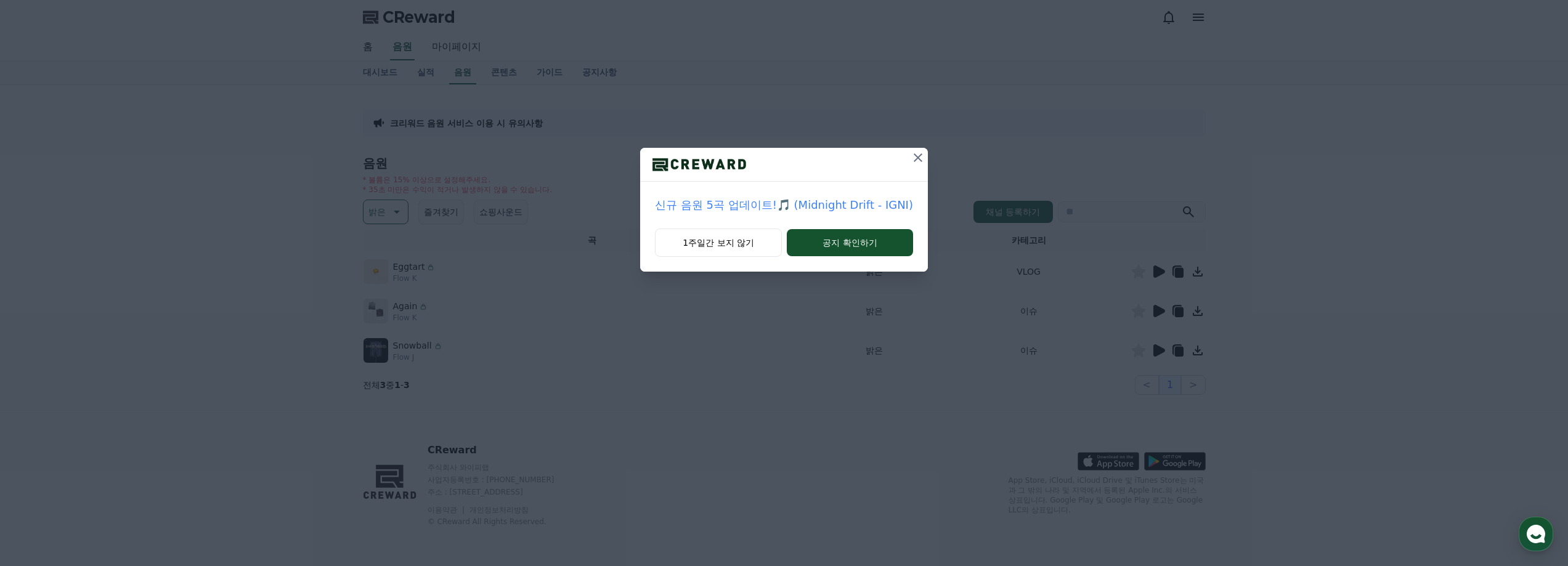
drag, startPoint x: 916, startPoint y: 162, endPoint x: 931, endPoint y: 167, distance: 15.8
click at [917, 162] on icon at bounding box center [918, 158] width 15 height 15
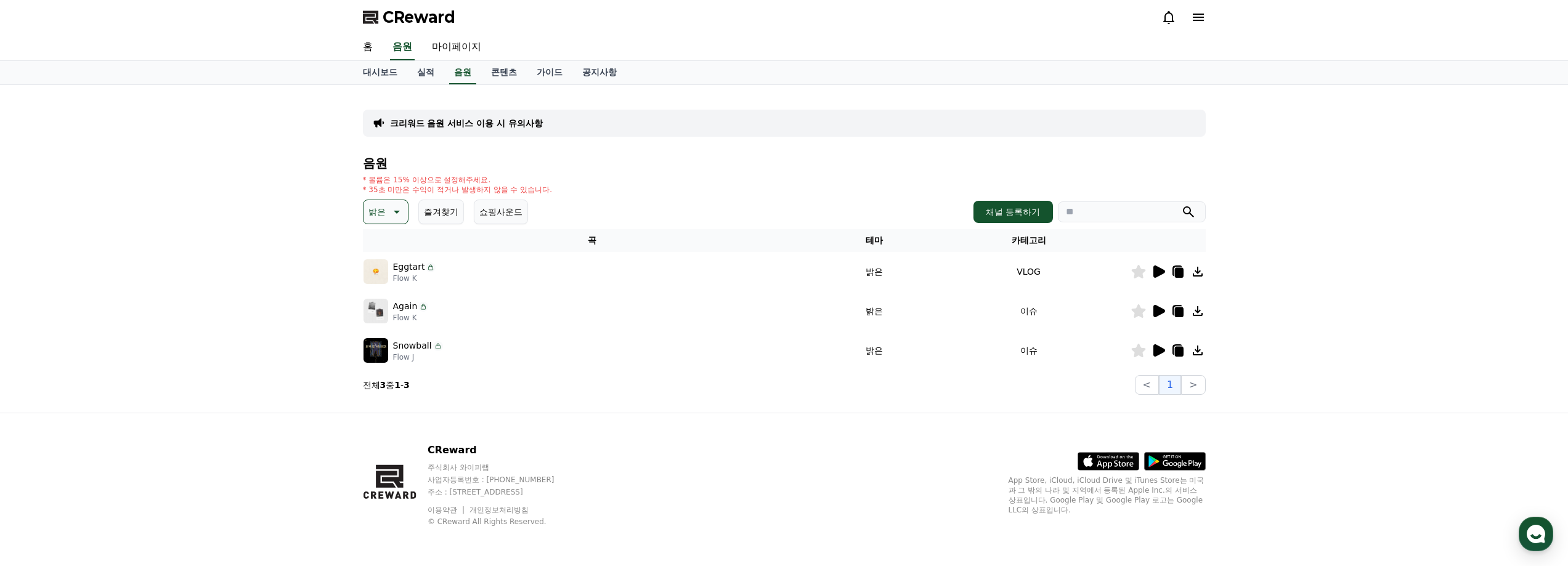
click at [1162, 270] on icon at bounding box center [1159, 271] width 12 height 12
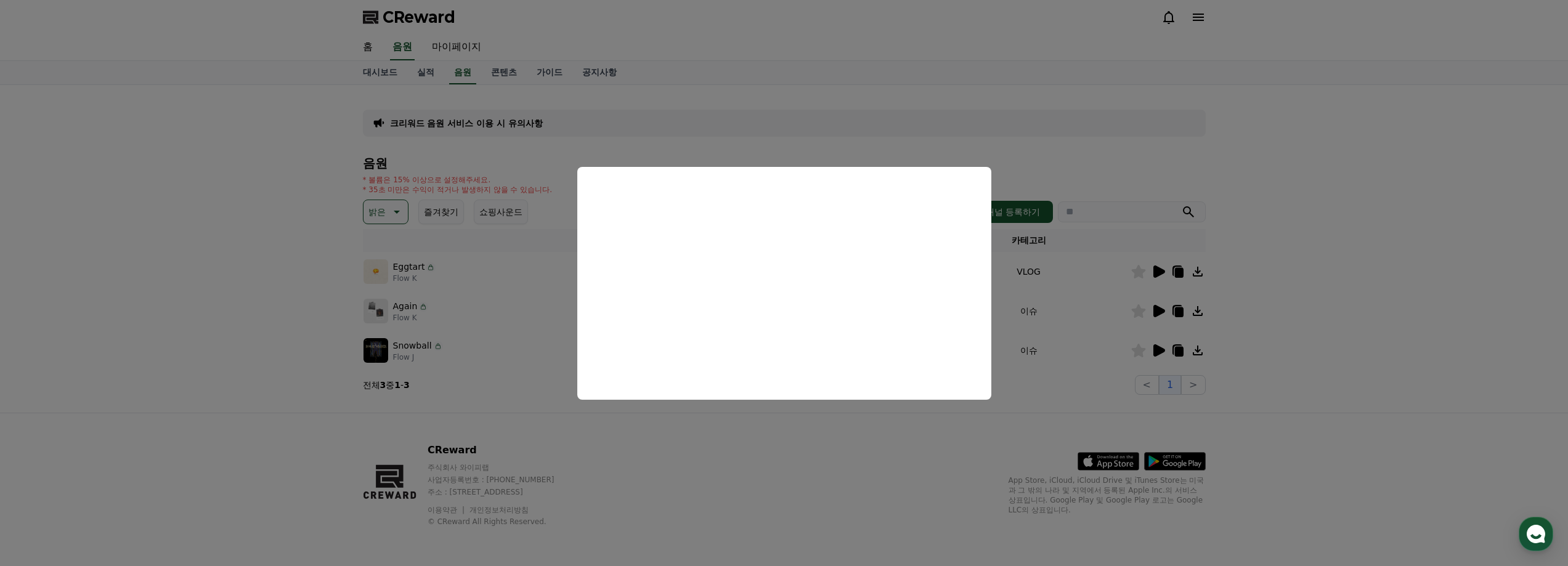
click at [1162, 319] on button "close modal" at bounding box center [784, 283] width 1568 height 566
click at [1162, 313] on icon at bounding box center [1159, 311] width 12 height 12
click at [1248, 346] on button "close modal" at bounding box center [784, 283] width 1568 height 566
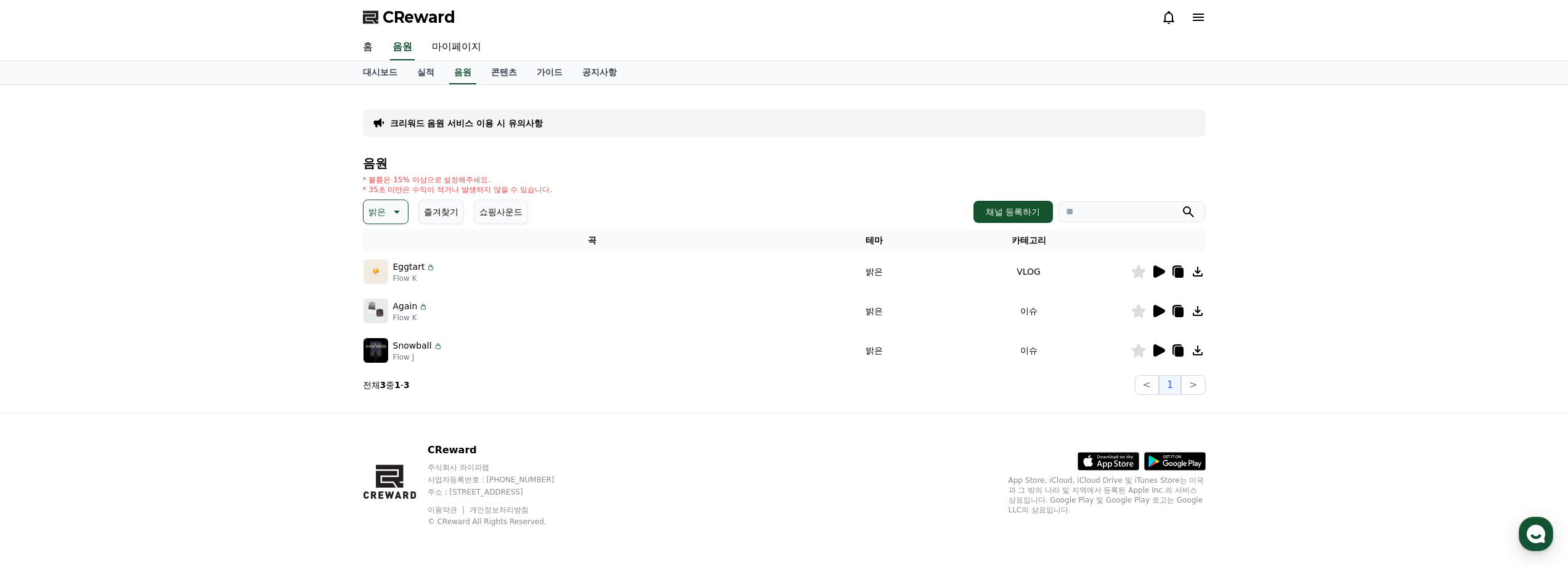
click at [1153, 348] on icon at bounding box center [1159, 350] width 12 height 12
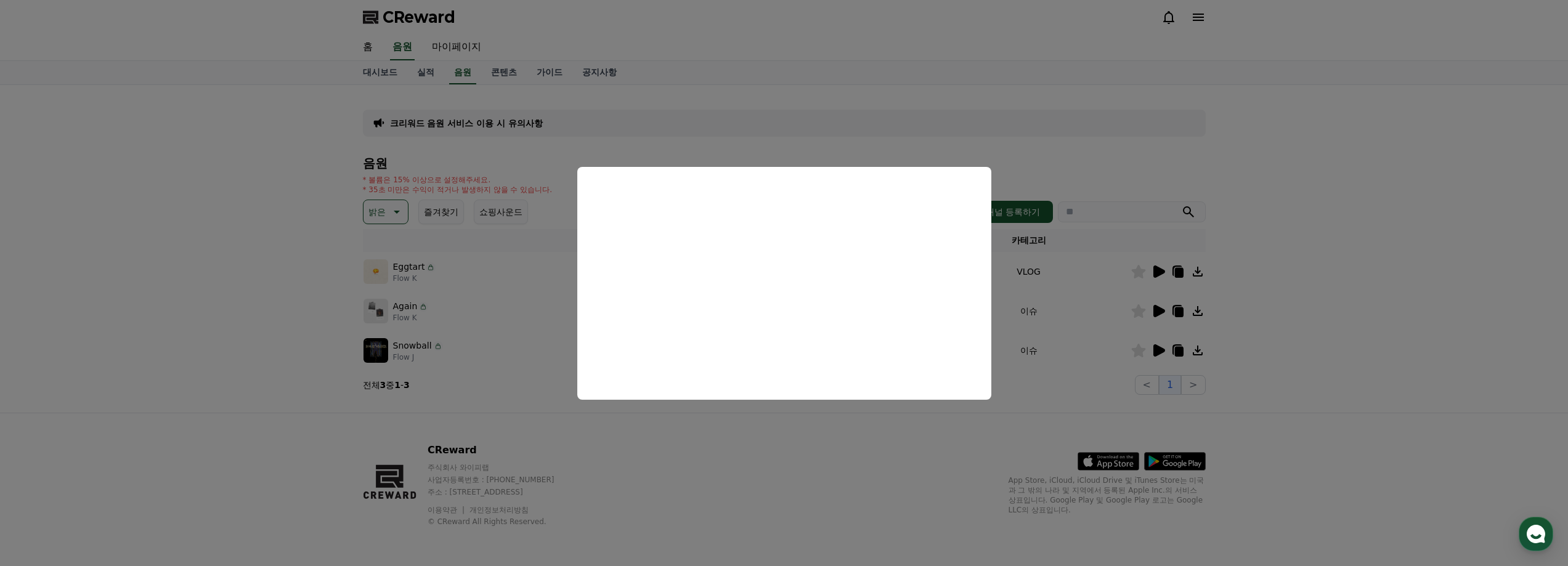
click at [1284, 279] on button "close modal" at bounding box center [784, 283] width 1568 height 566
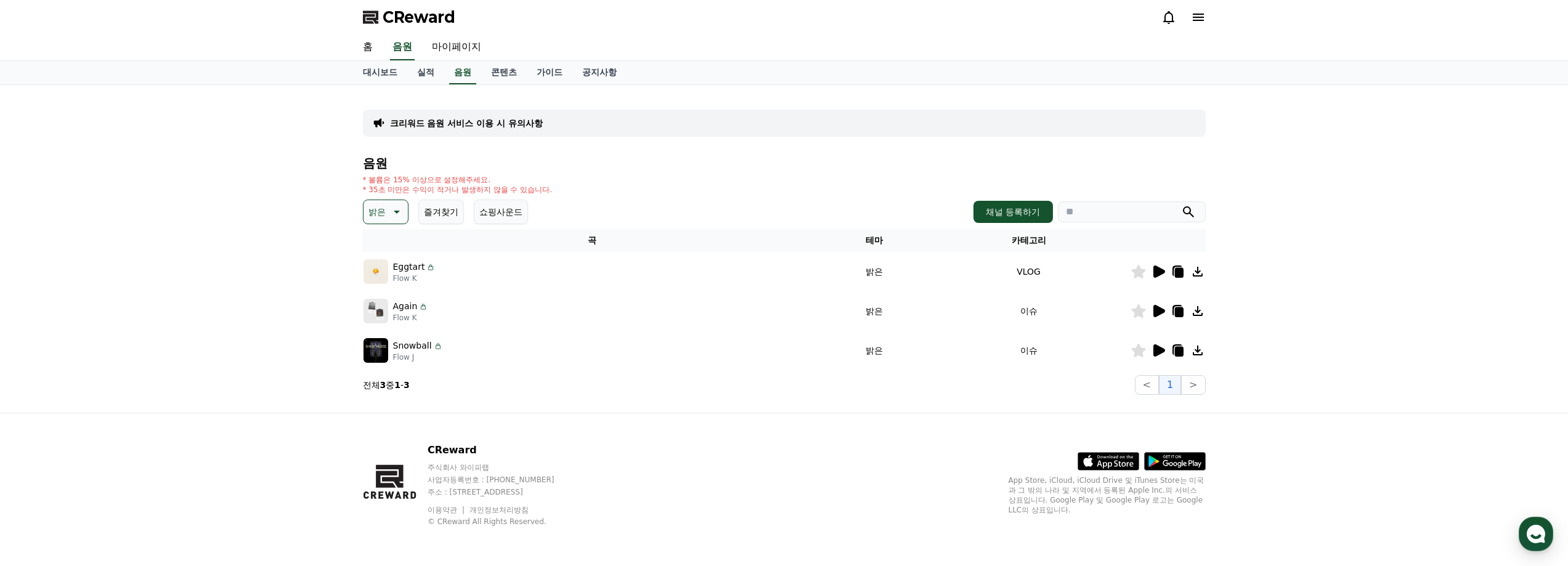
click at [390, 206] on icon at bounding box center [396, 212] width 15 height 15
click at [396, 347] on button "코믹한" at bounding box center [382, 345] width 36 height 27
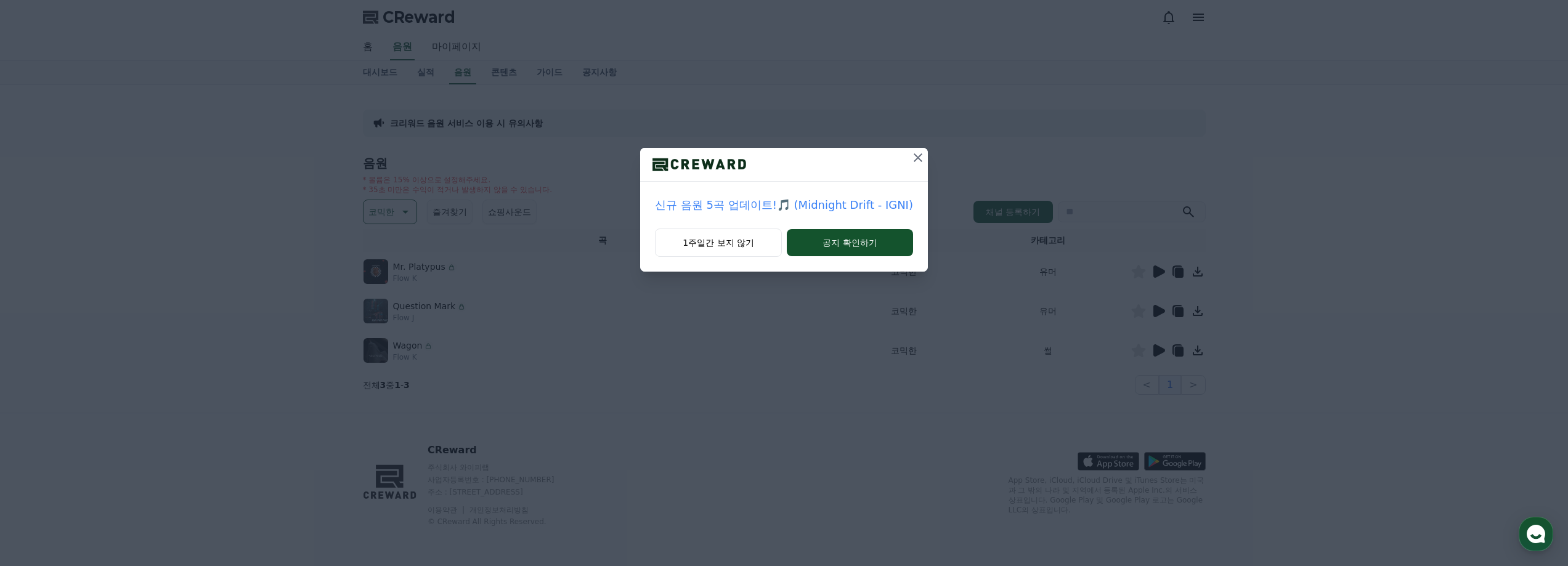
click at [912, 153] on icon at bounding box center [918, 158] width 15 height 15
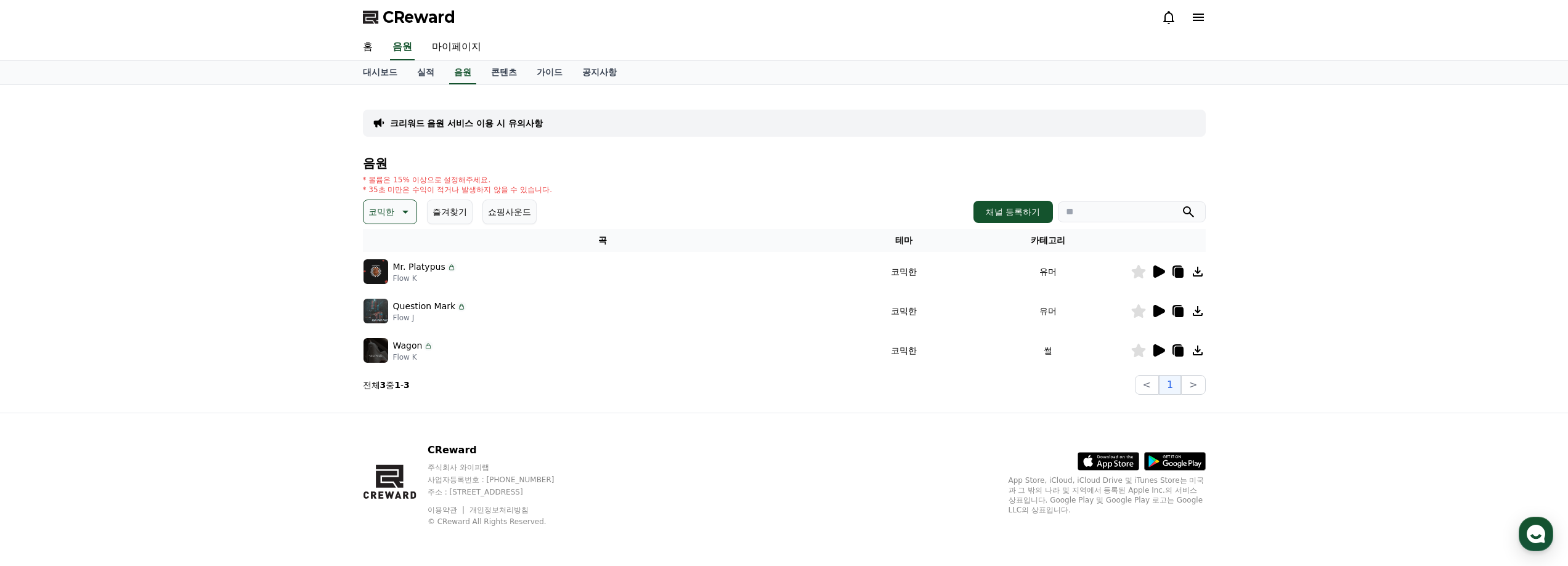
click at [1152, 311] on icon at bounding box center [1158, 311] width 15 height 15
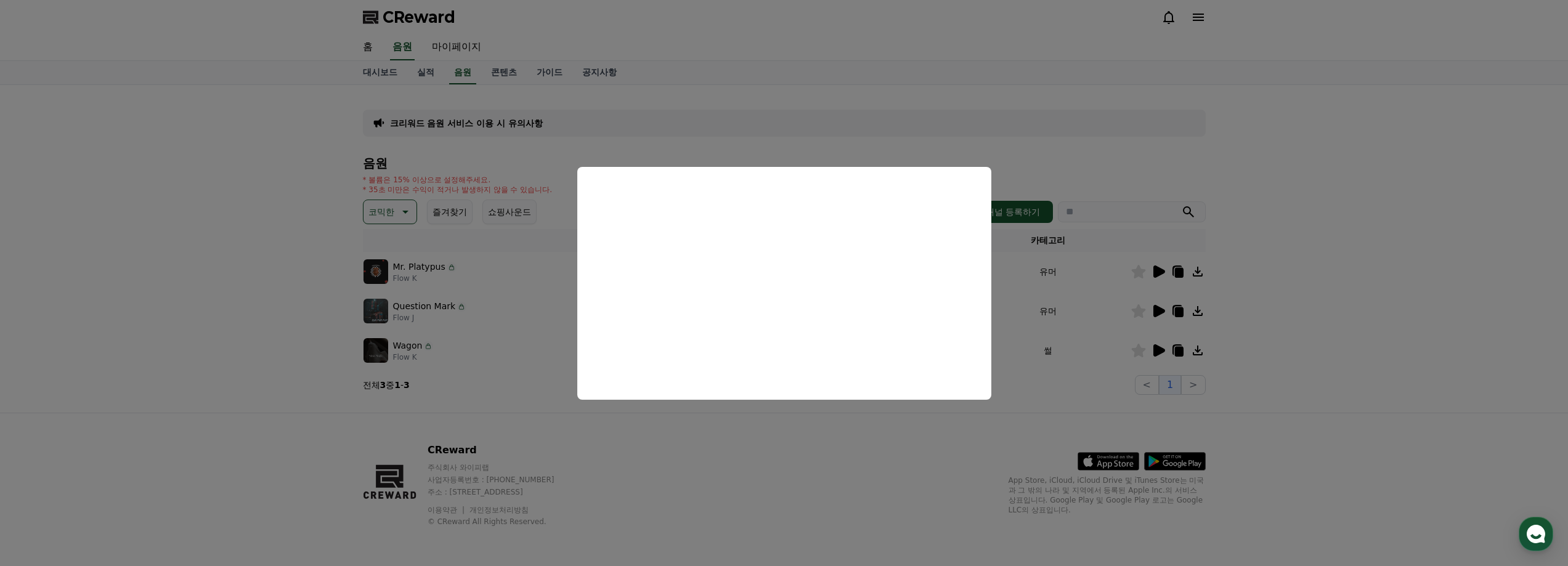
click at [1058, 160] on button "close modal" at bounding box center [784, 283] width 1568 height 566
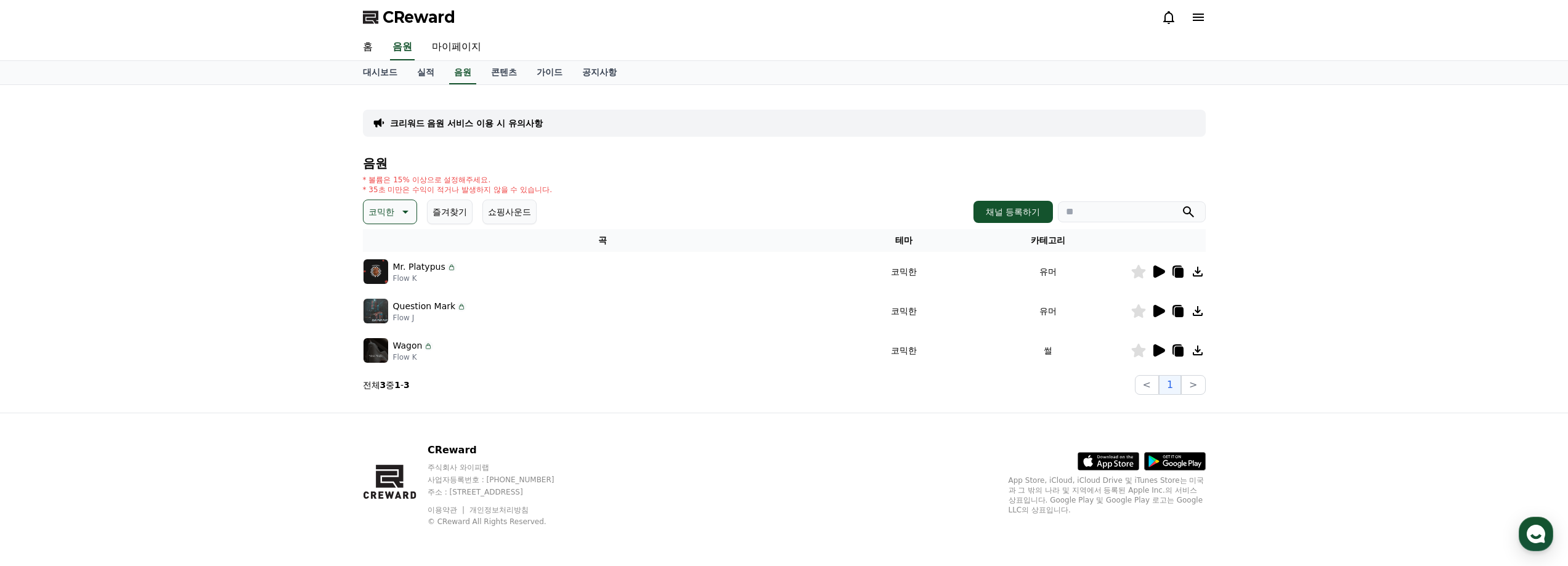
click at [1179, 310] on icon at bounding box center [1178, 312] width 9 height 10
drag, startPoint x: 1461, startPoint y: 32, endPoint x: 1394, endPoint y: 32, distance: 67.0
click at [1394, 32] on div "CReward" at bounding box center [784, 17] width 1568 height 35
click at [1179, 312] on icon at bounding box center [1178, 312] width 9 height 10
click at [1160, 350] on icon at bounding box center [1159, 350] width 12 height 12
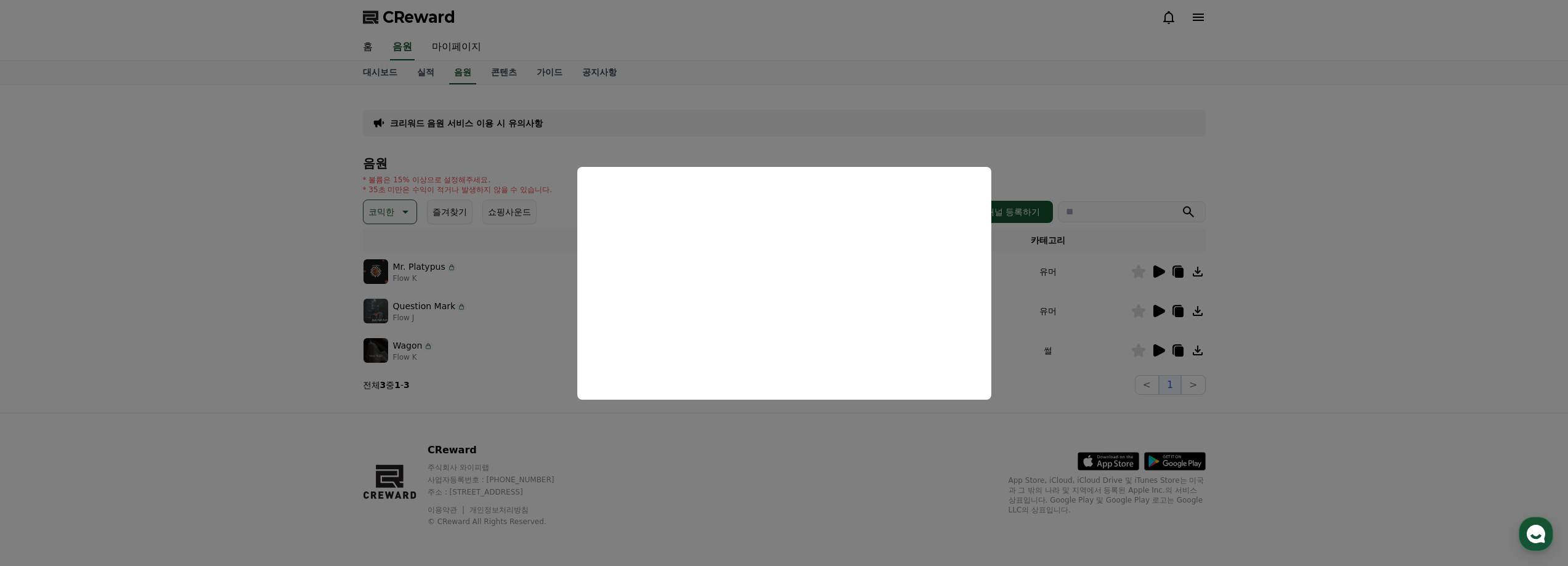
click at [1291, 309] on button "close modal" at bounding box center [784, 283] width 1568 height 566
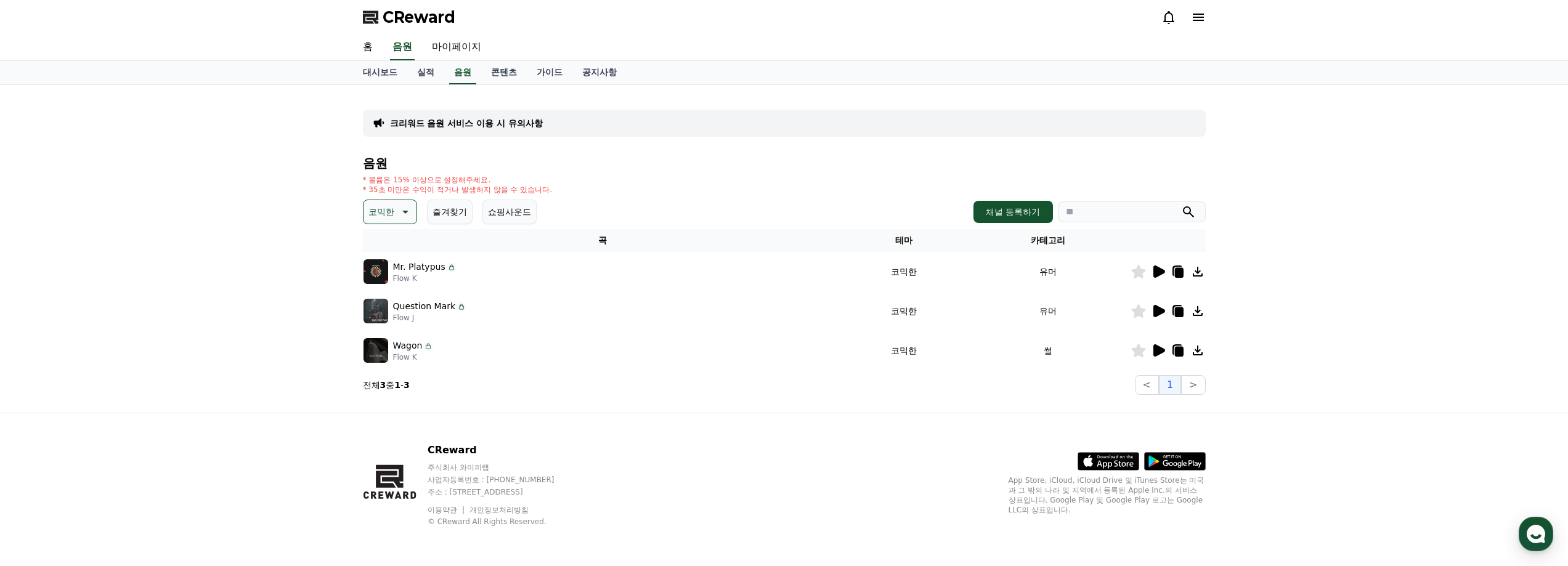
click at [403, 206] on icon at bounding box center [404, 212] width 15 height 15
click at [390, 306] on button "즐거움" at bounding box center [382, 304] width 36 height 27
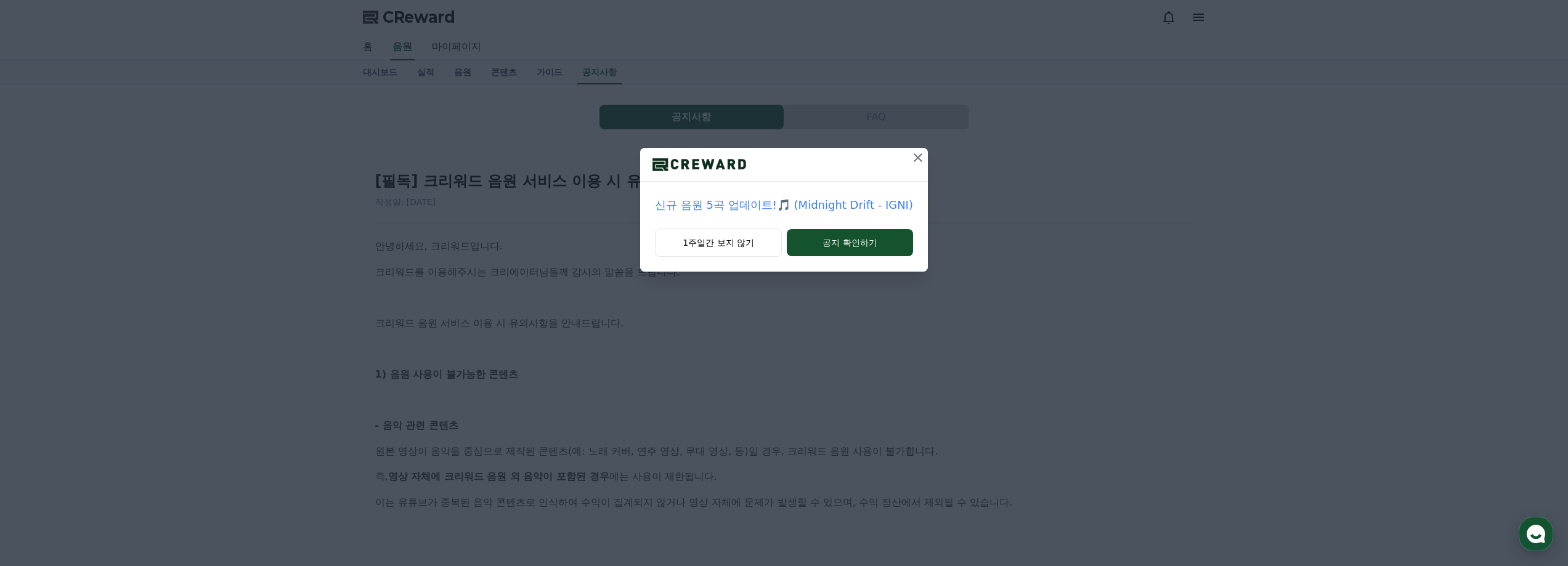
click at [919, 154] on icon at bounding box center [918, 158] width 15 height 15
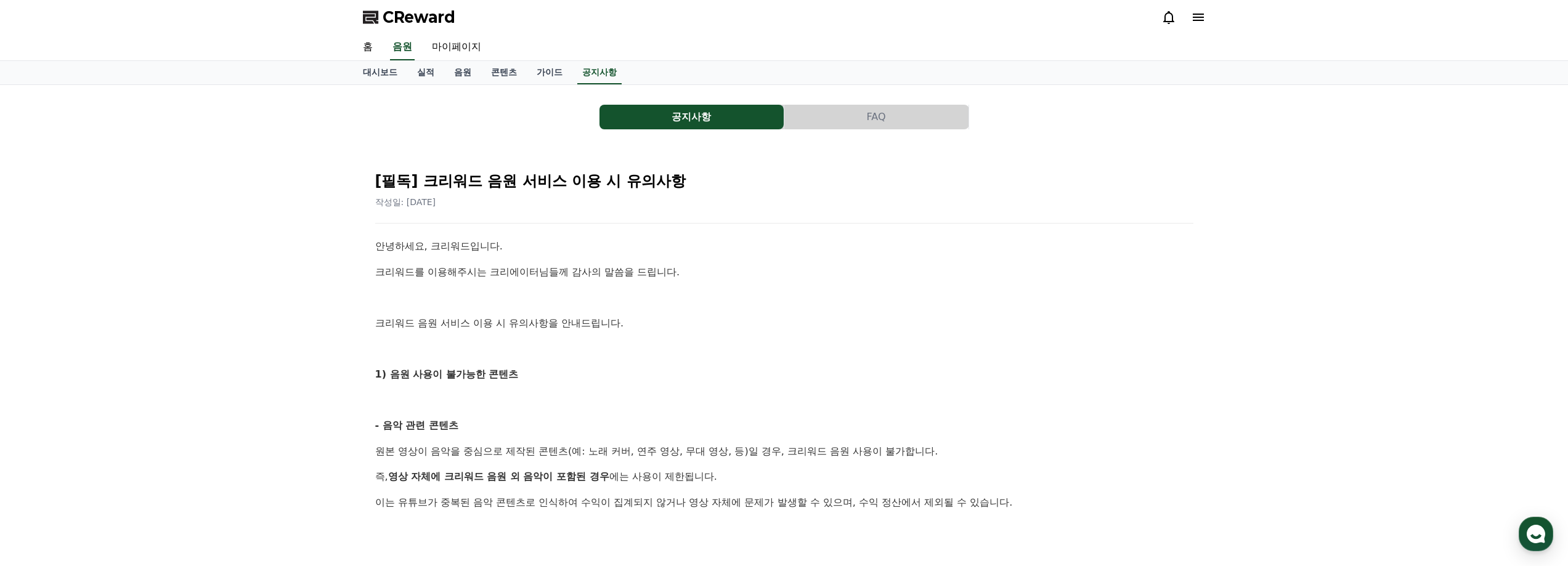
click at [623, 69] on div "대시보드 실적 음원 콘텐츠 가이드 공지사항" at bounding box center [784, 73] width 862 height 23
click at [605, 73] on link "공지사항" at bounding box center [599, 73] width 44 height 23
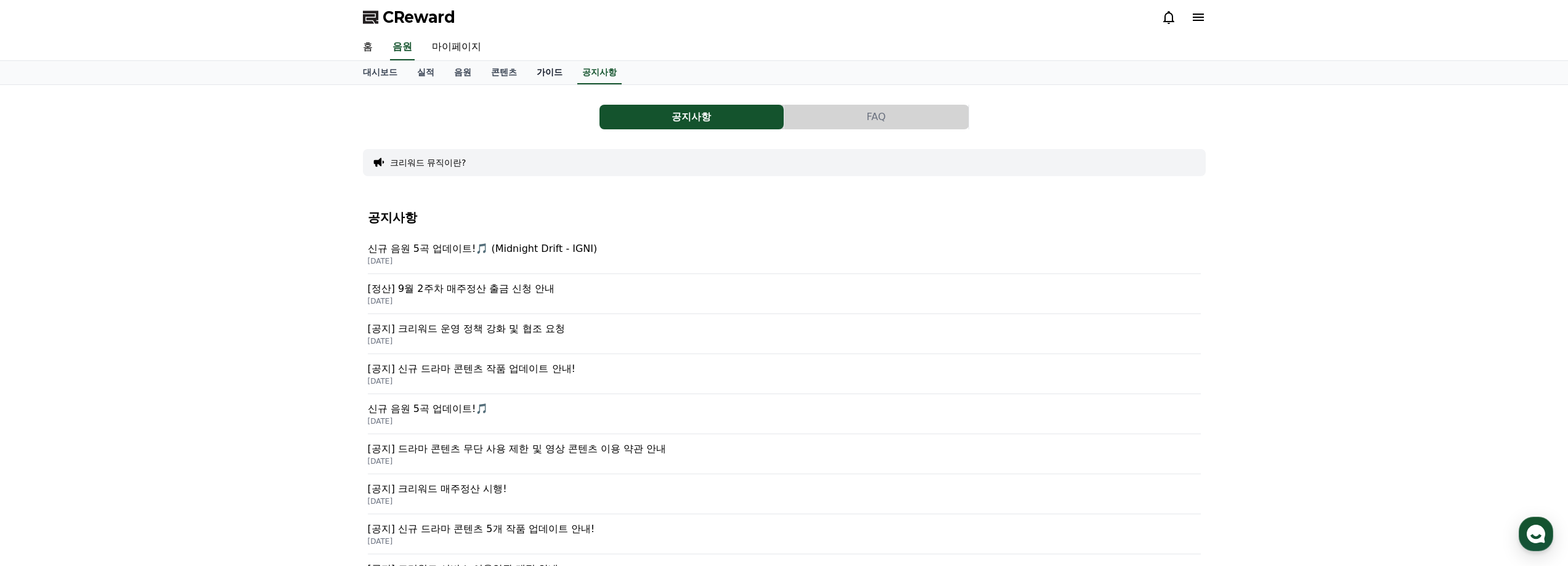
click at [551, 67] on link "가이드" at bounding box center [549, 73] width 46 height 23
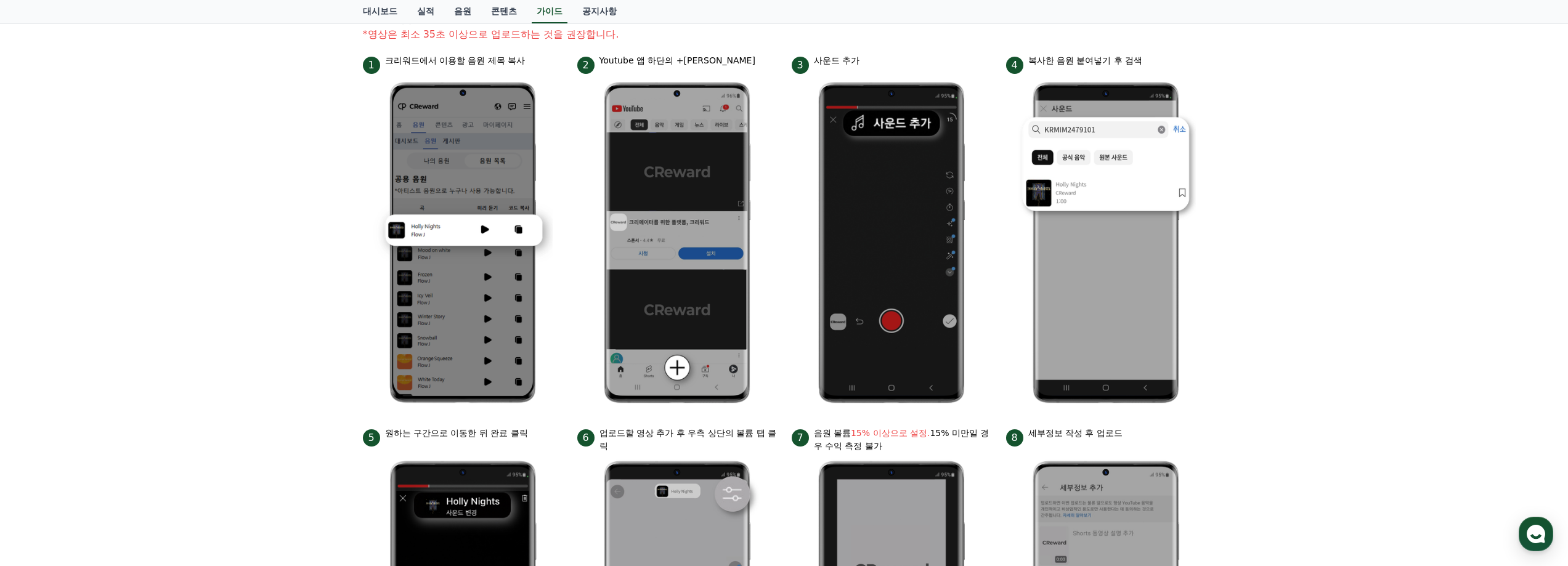
scroll to position [123, 0]
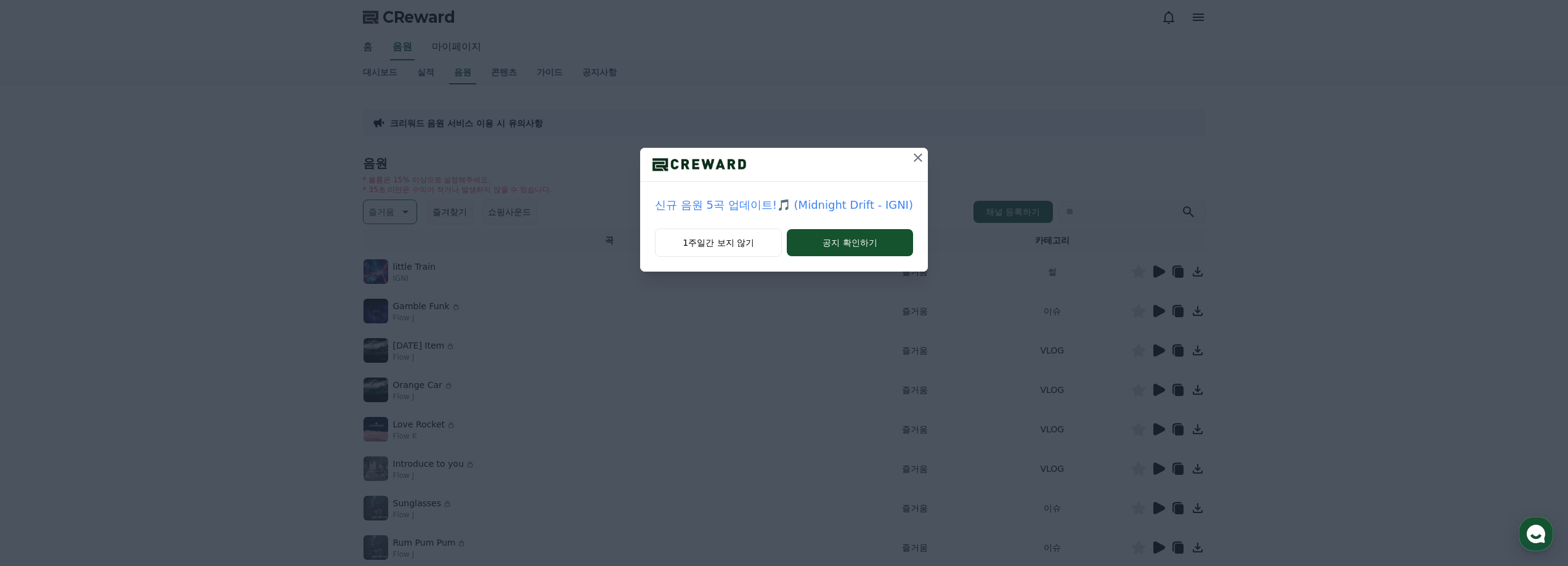
click at [917, 163] on icon at bounding box center [918, 158] width 15 height 15
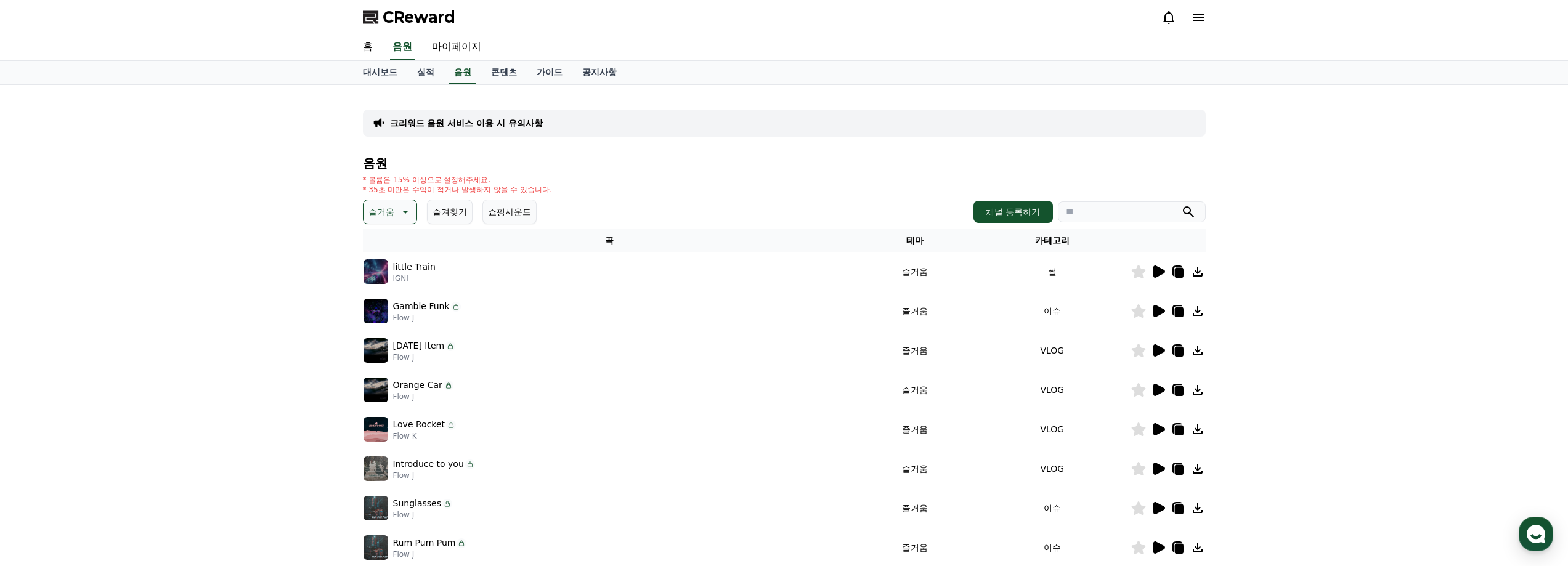
click at [1157, 269] on icon at bounding box center [1159, 271] width 12 height 12
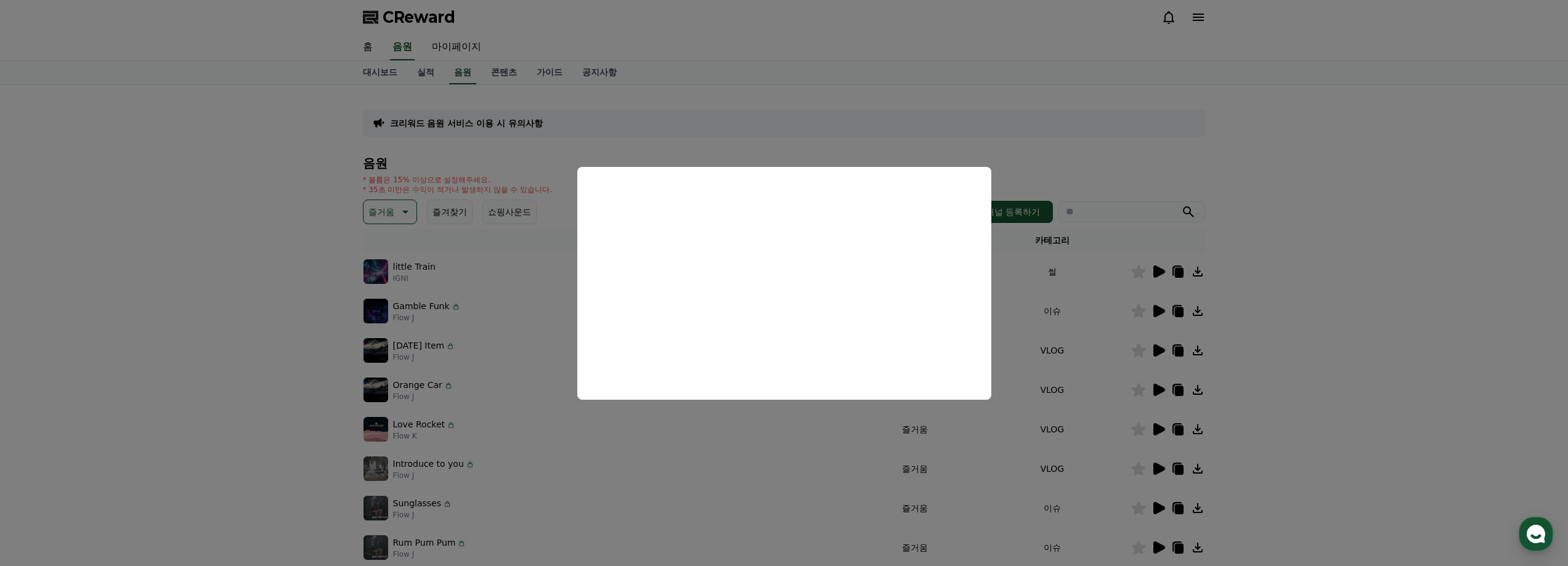
click at [1157, 314] on button "close modal" at bounding box center [784, 283] width 1568 height 566
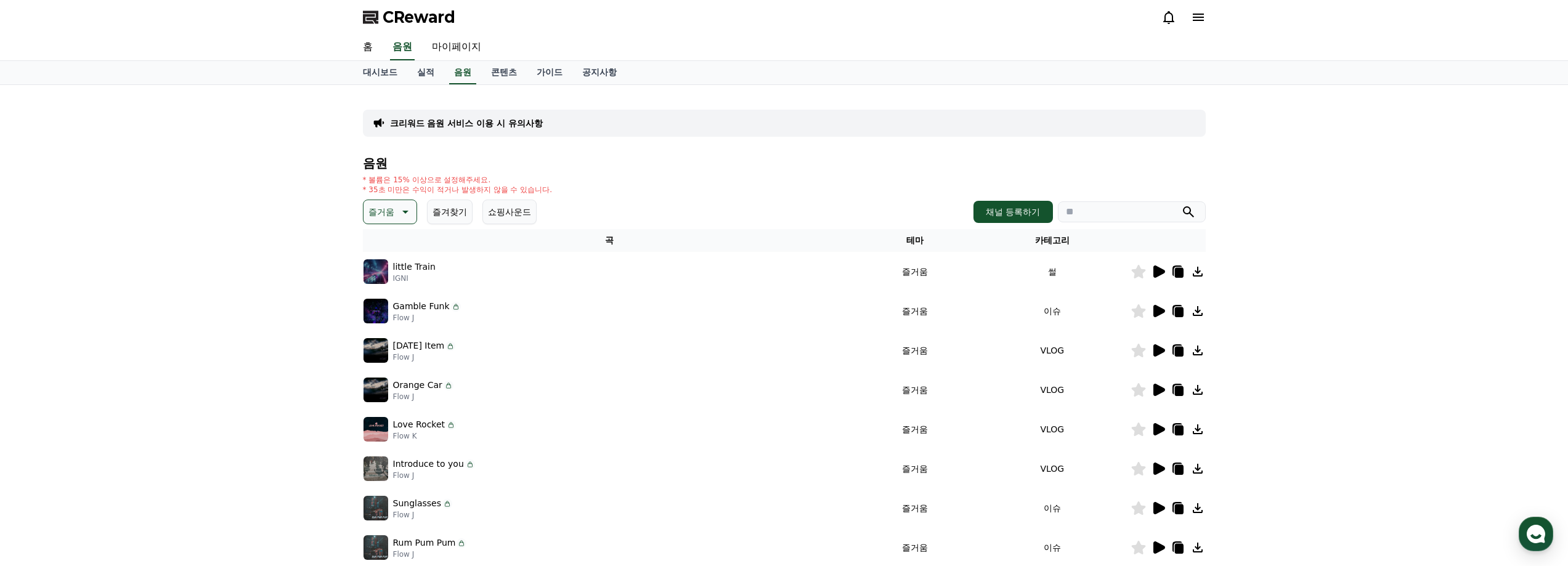
click at [1157, 314] on icon at bounding box center [1159, 311] width 12 height 12
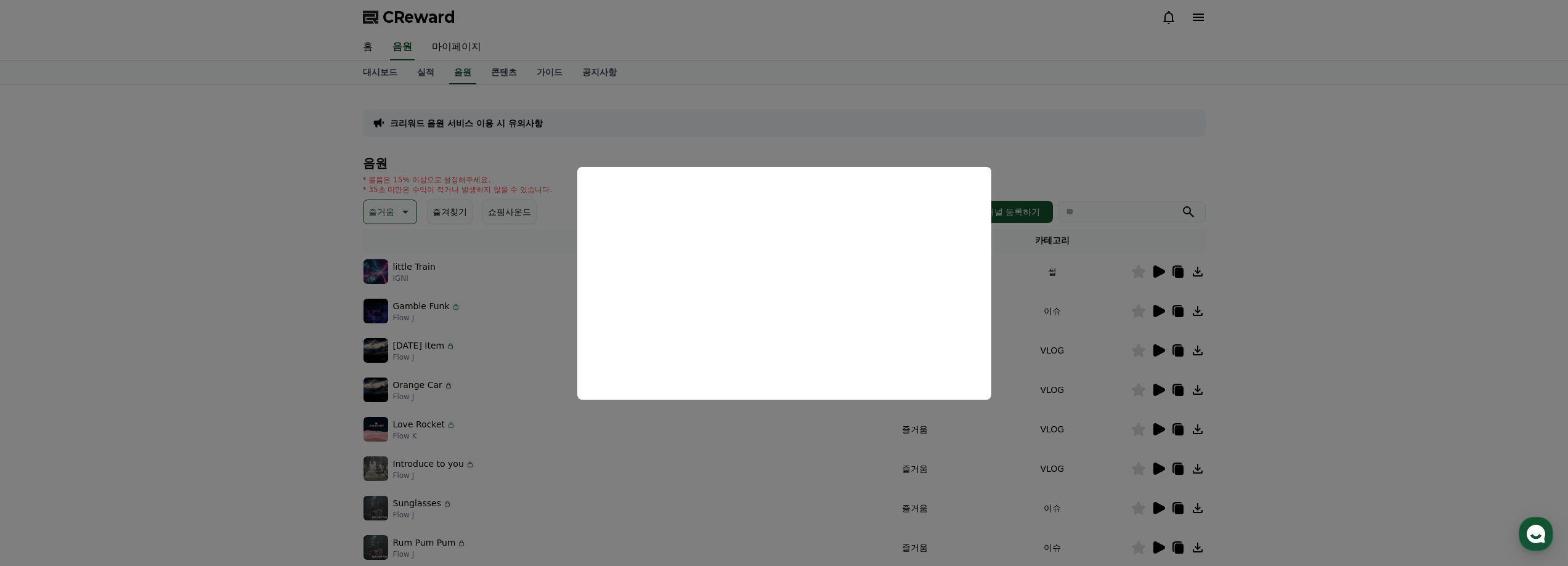
click at [1316, 319] on button "close modal" at bounding box center [784, 283] width 1568 height 566
click at [1316, 319] on div "크리워드 음원 서비스 이용 시 유의사항 음원 * 볼륨은 15% 이상으로 설정해주세요. * 35초 미만은 수익이 적거나 발생하지 않을 수 있습니…" at bounding box center [784, 383] width 1568 height 595
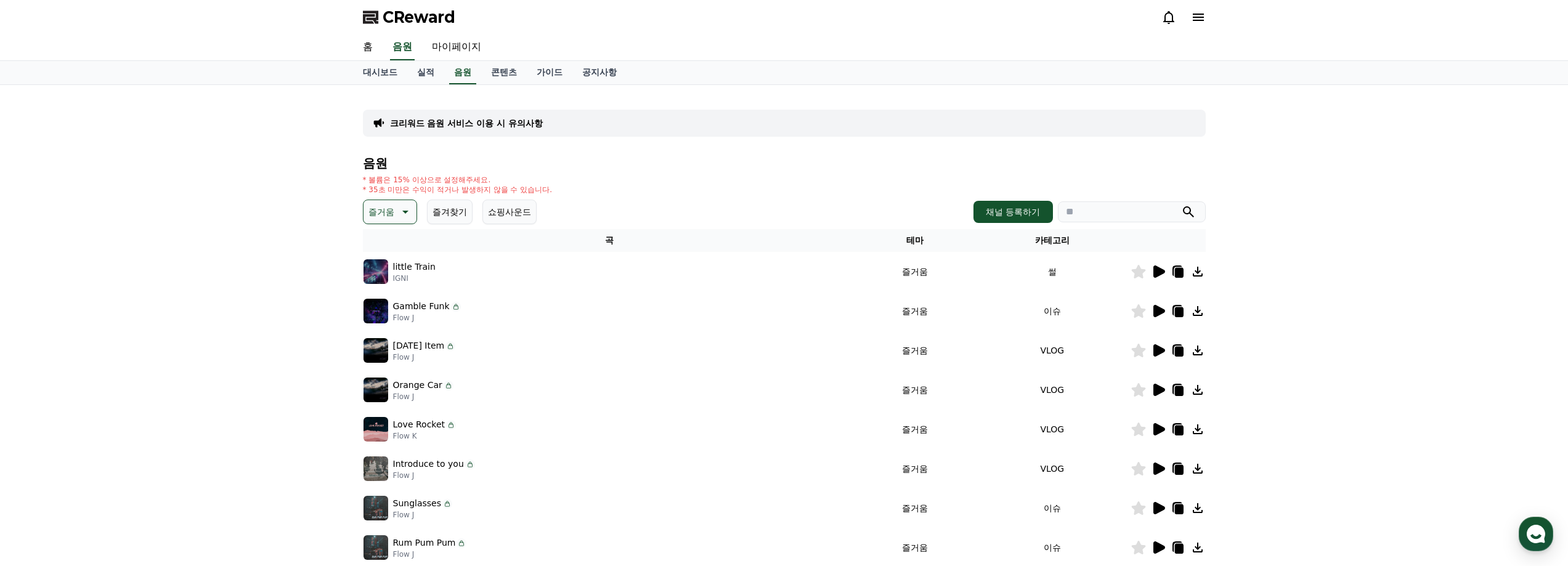
click at [1161, 353] on icon at bounding box center [1158, 351] width 15 height 15
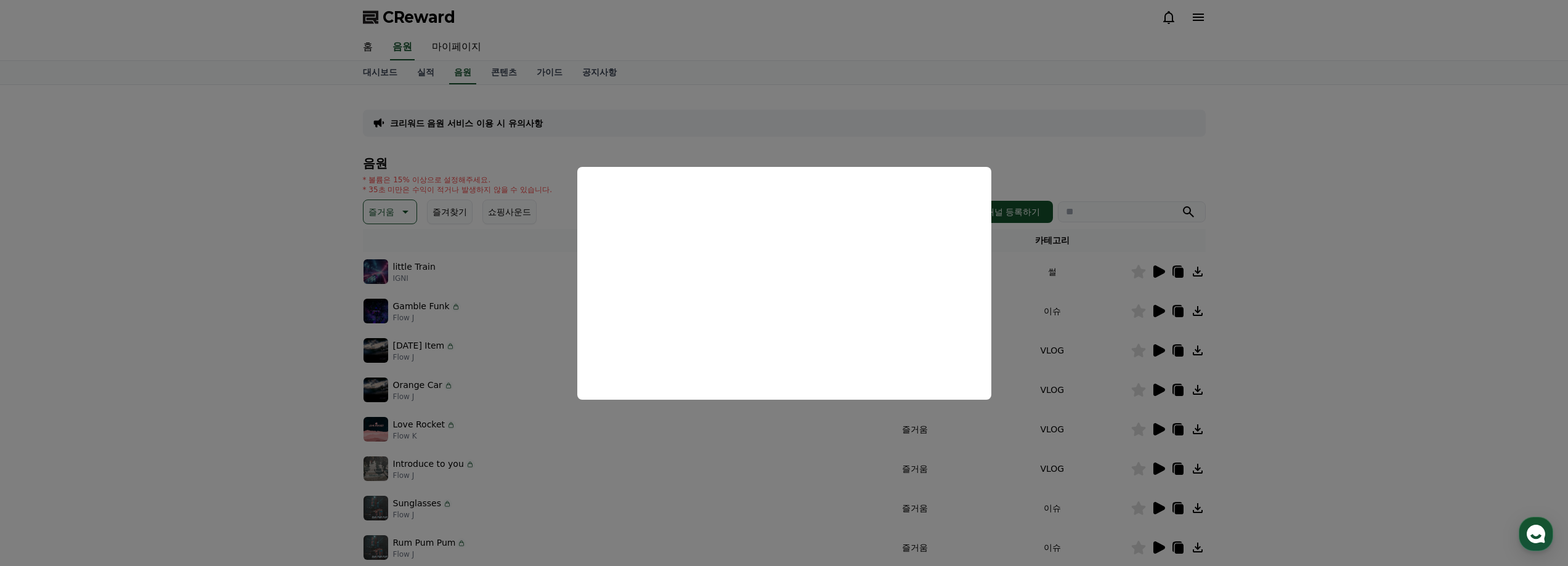
click at [1335, 303] on button "close modal" at bounding box center [784, 283] width 1568 height 566
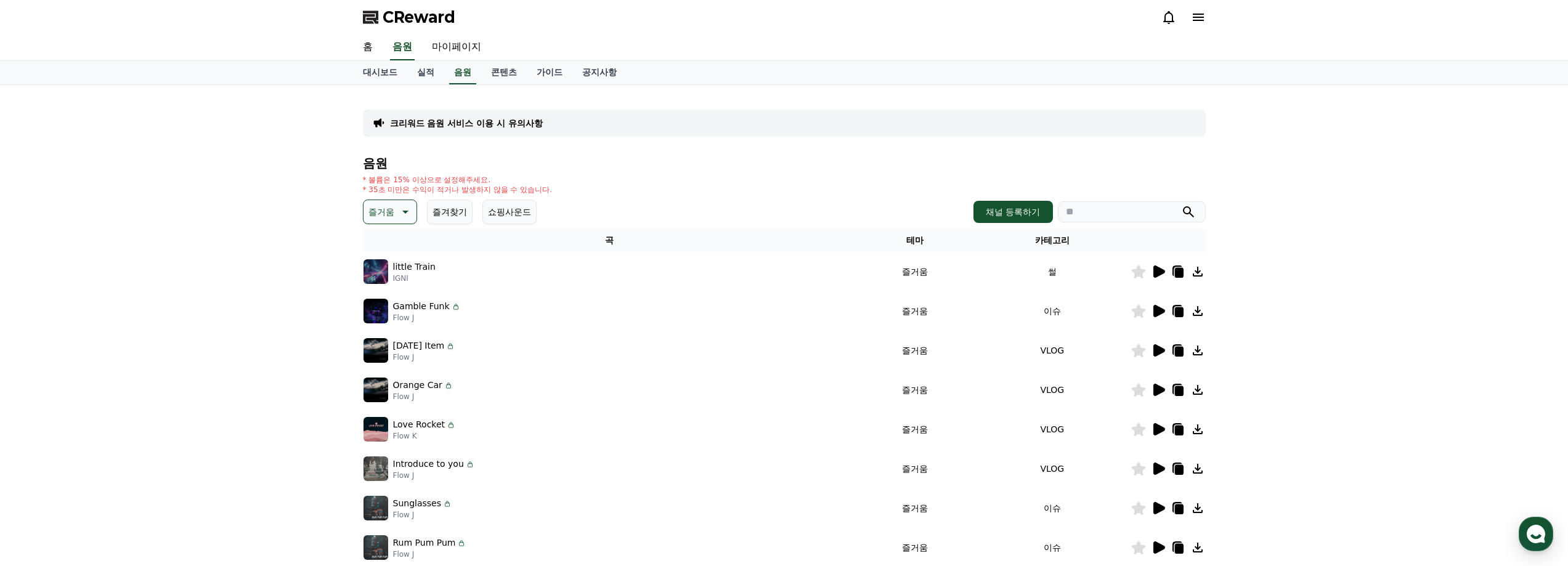
click at [1163, 389] on icon at bounding box center [1159, 389] width 12 height 12
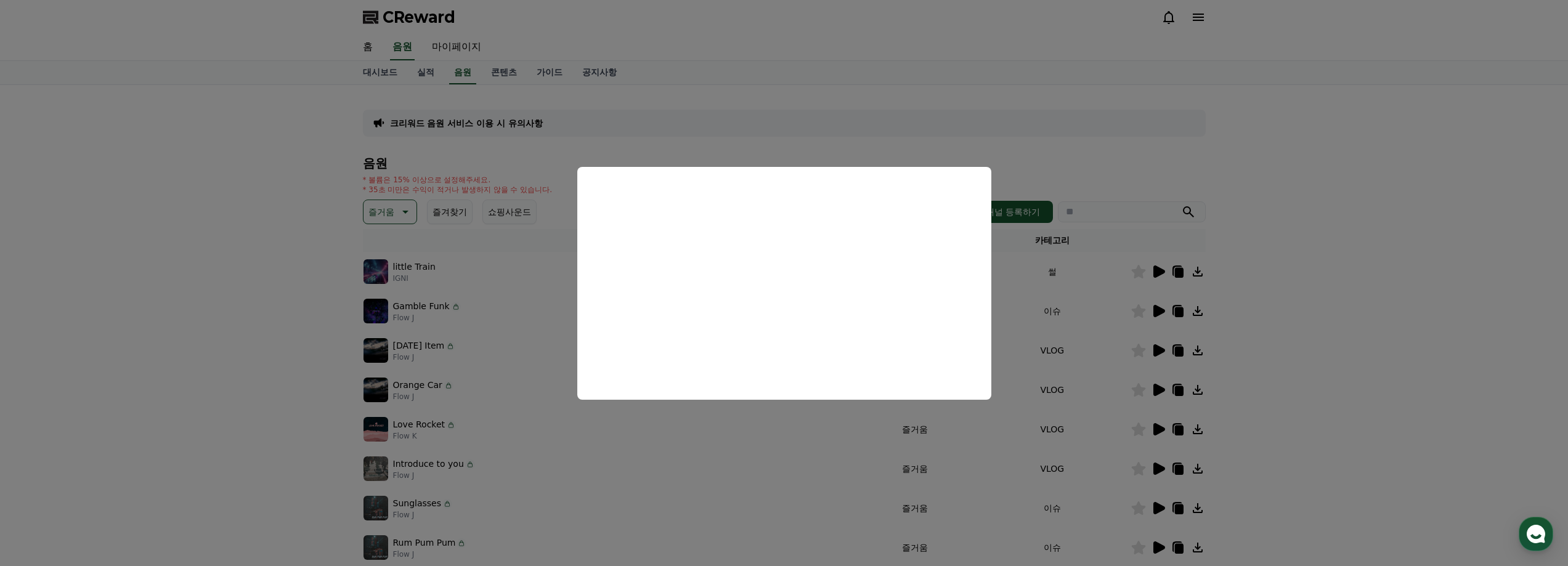
click at [1268, 314] on button "close modal" at bounding box center [784, 283] width 1568 height 566
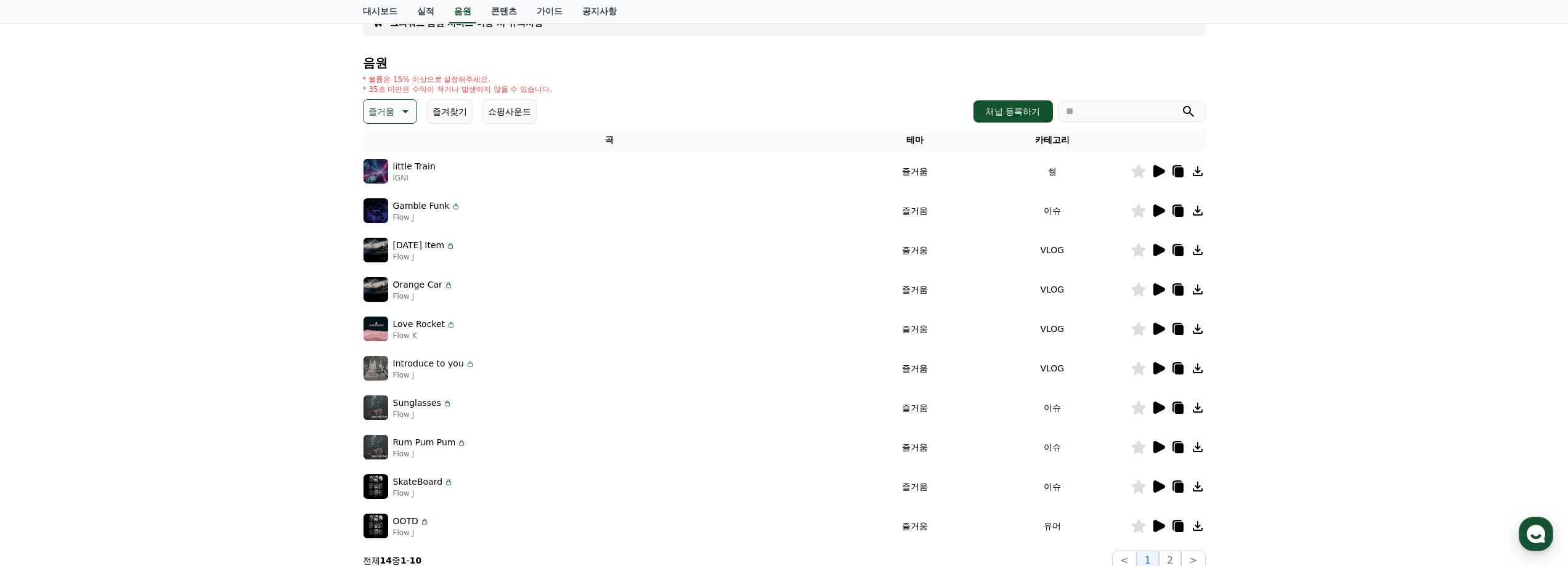
scroll to position [123, 0]
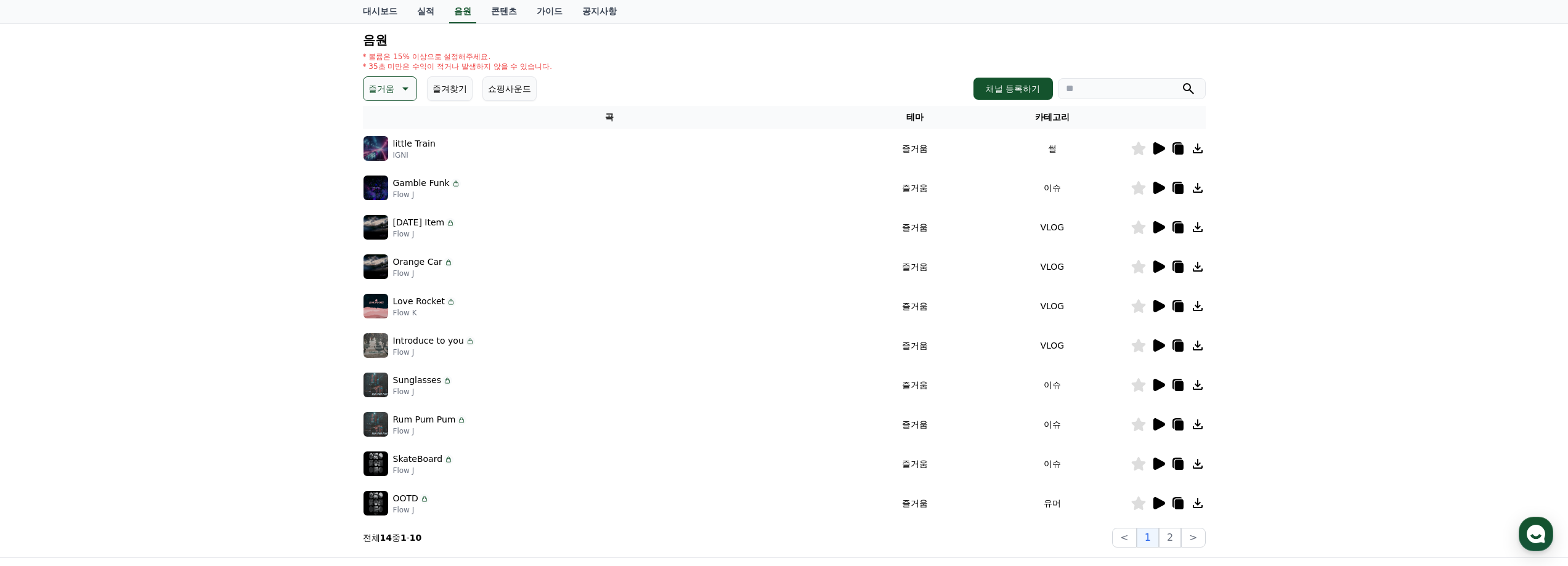
click at [394, 92] on button "즐거움" at bounding box center [390, 88] width 54 height 24
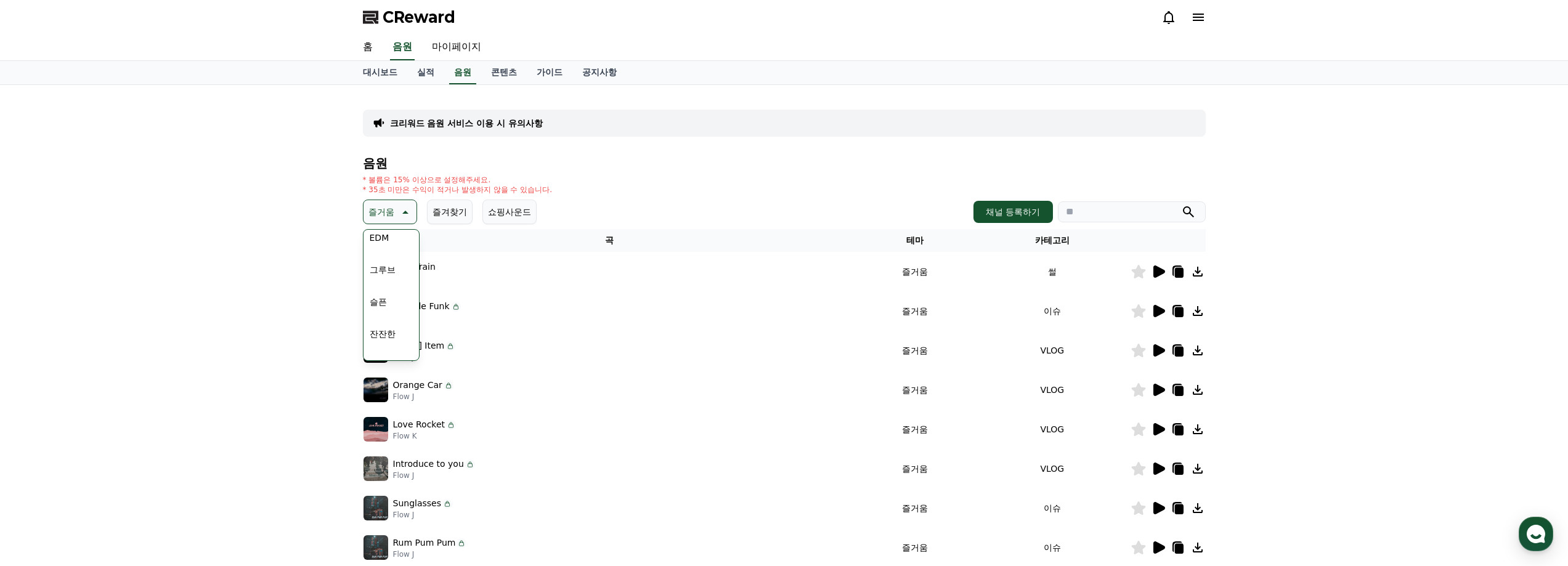
scroll to position [370, 0]
click at [381, 259] on button "EDM" at bounding box center [379, 259] width 29 height 27
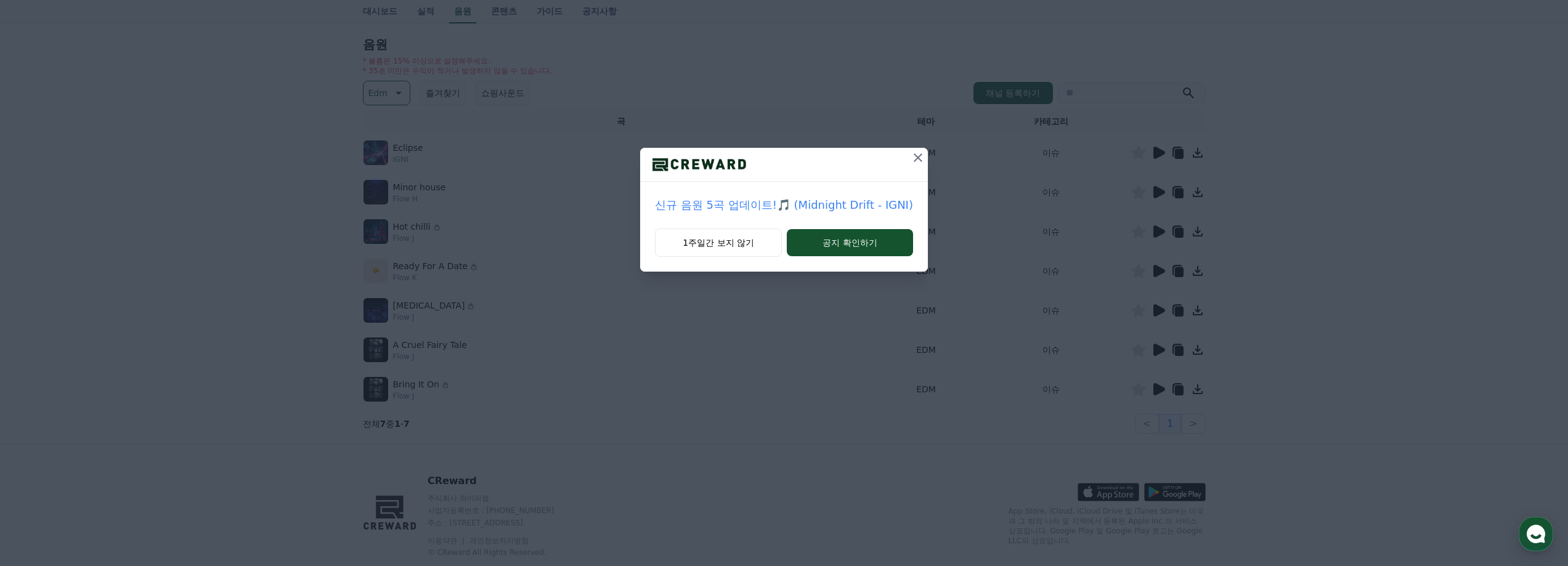
scroll to position [123, 0]
click at [914, 154] on icon at bounding box center [918, 158] width 15 height 15
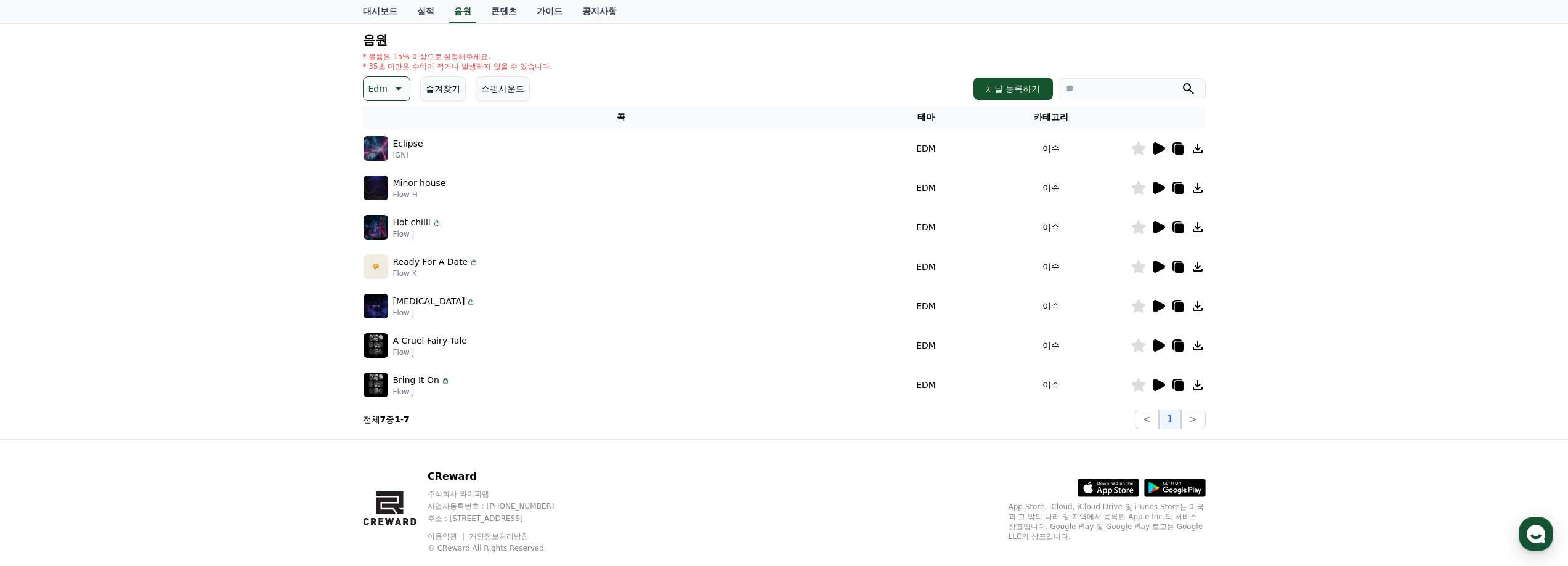
click at [1159, 385] on icon at bounding box center [1159, 385] width 12 height 12
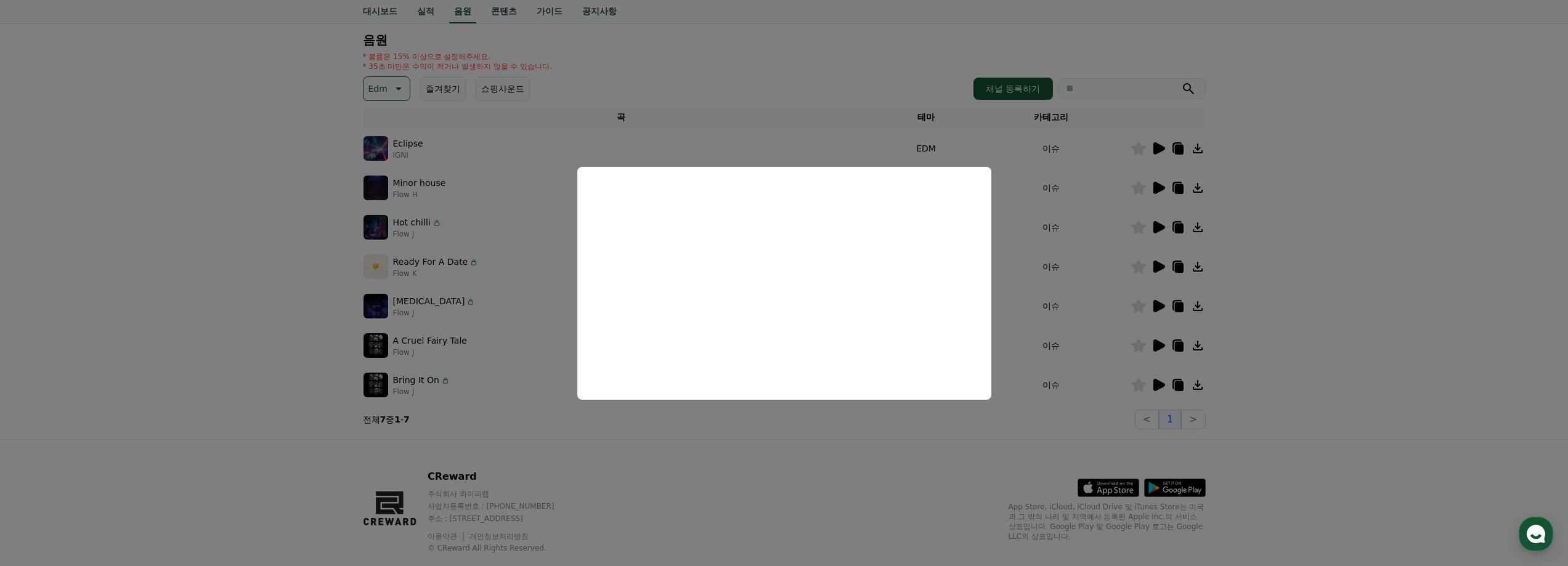
drag, startPoint x: 1134, startPoint y: 342, endPoint x: 1159, endPoint y: 342, distance: 25.0
click at [1134, 342] on button "close modal" at bounding box center [784, 283] width 1568 height 566
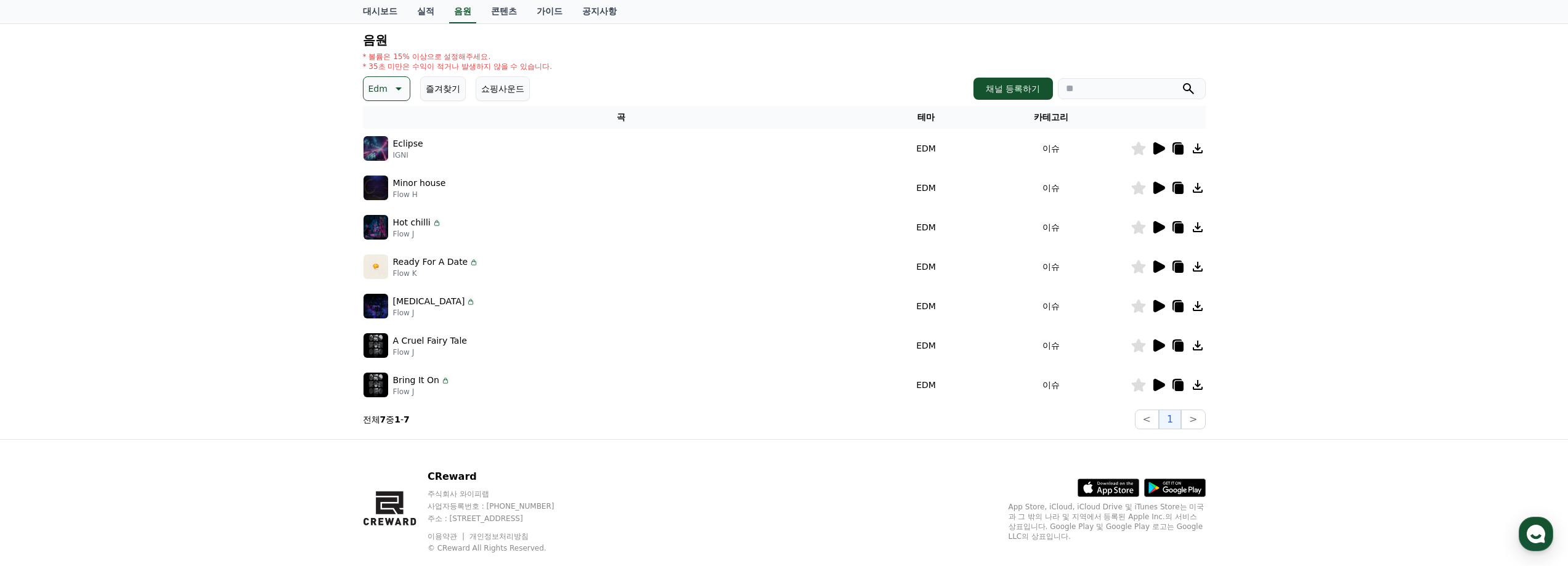
click at [1165, 344] on div at bounding box center [1168, 345] width 74 height 15
click at [1160, 350] on icon at bounding box center [1158, 345] width 15 height 15
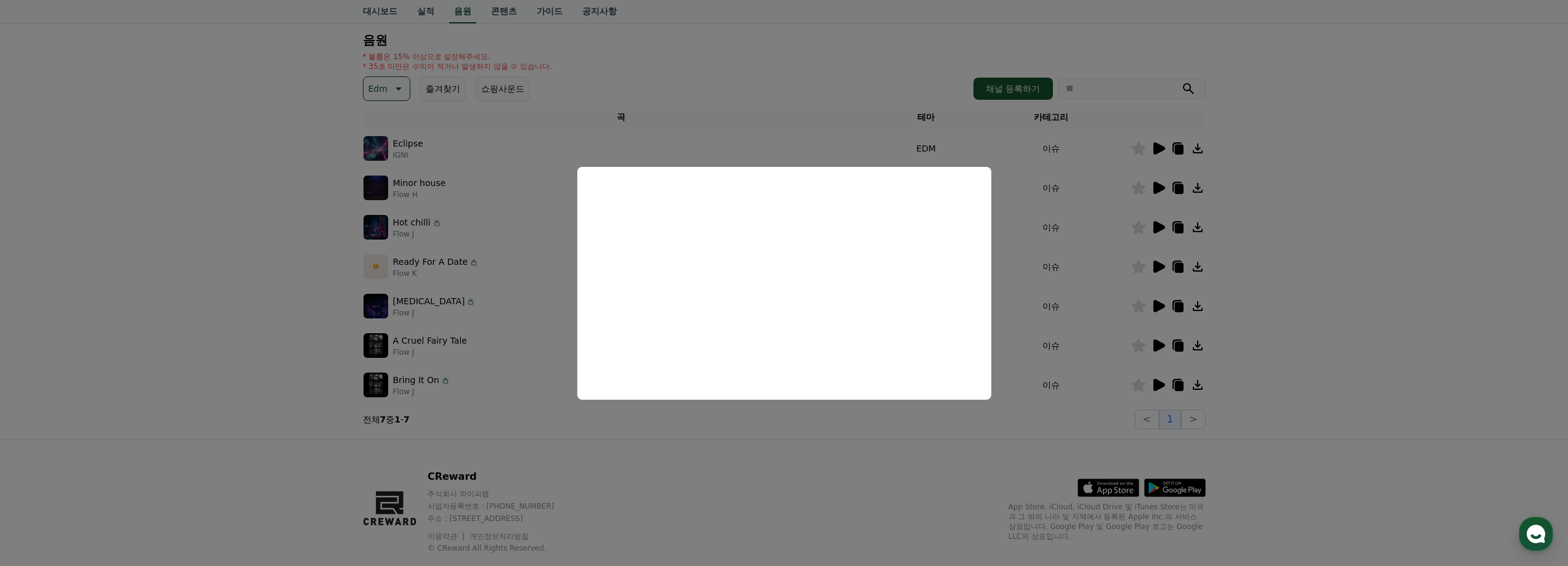
click at [1278, 332] on button "close modal" at bounding box center [784, 283] width 1568 height 566
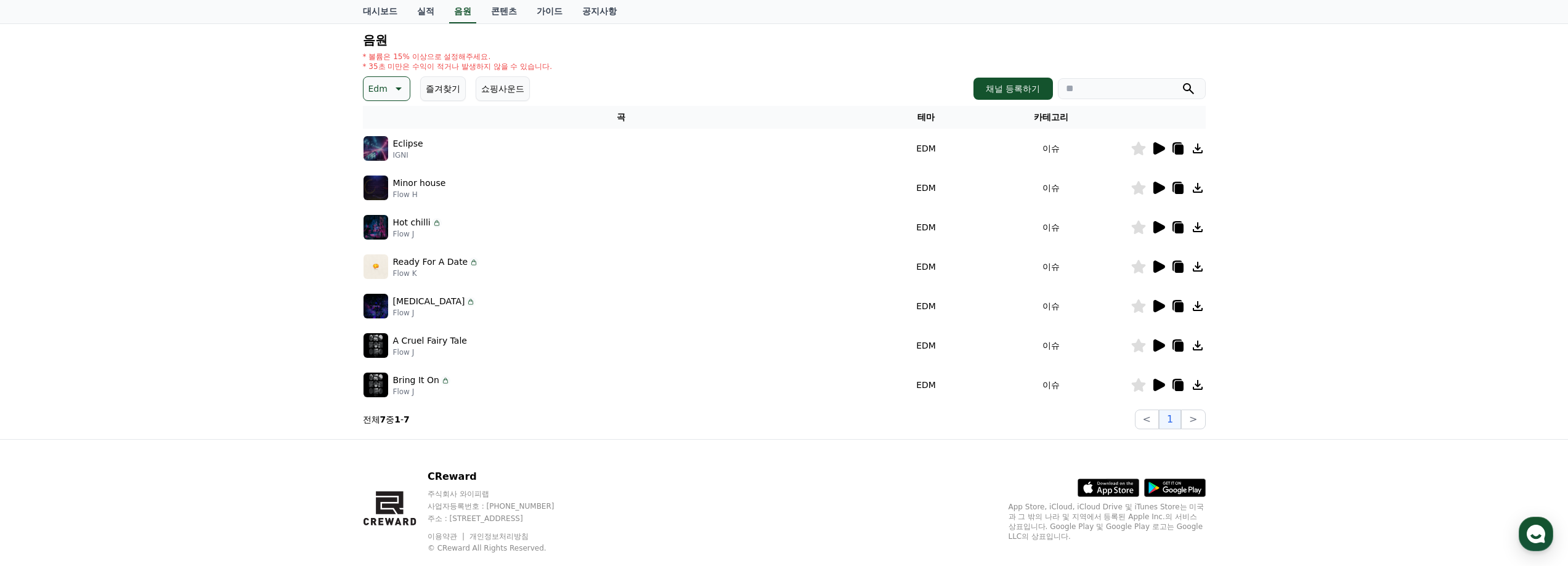
click at [1158, 304] on icon at bounding box center [1159, 306] width 12 height 12
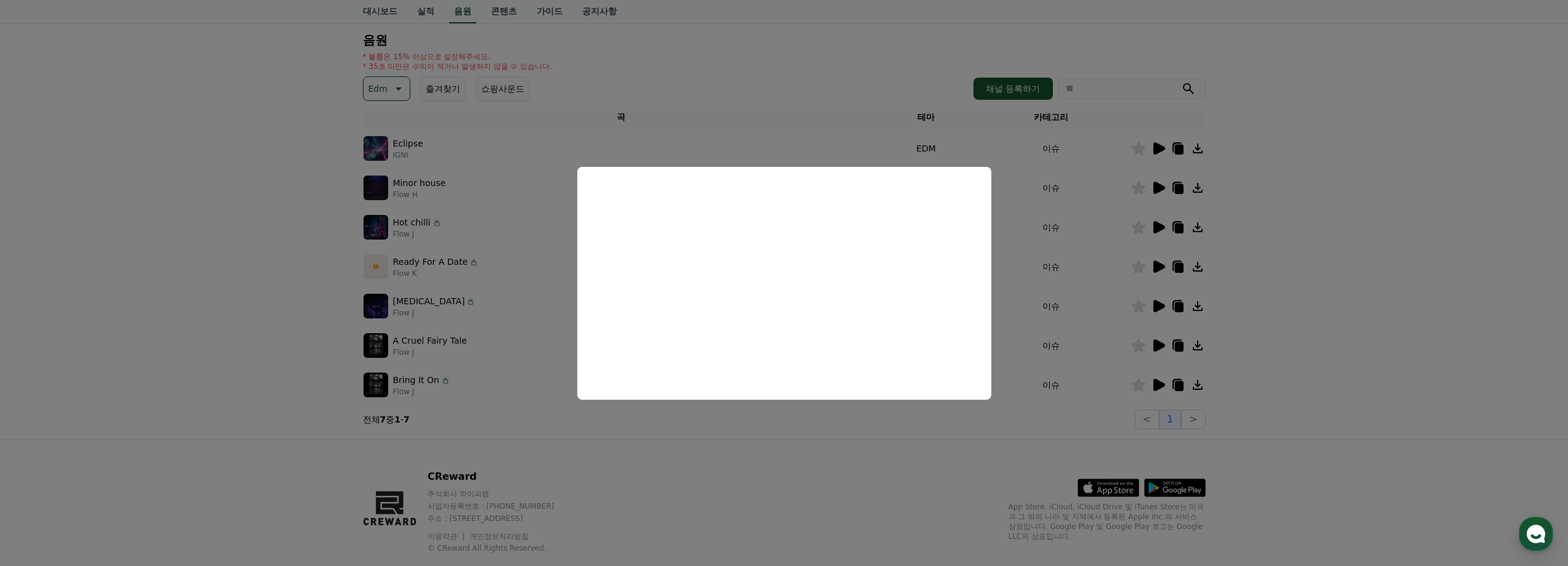
click at [1346, 317] on button "close modal" at bounding box center [784, 283] width 1568 height 566
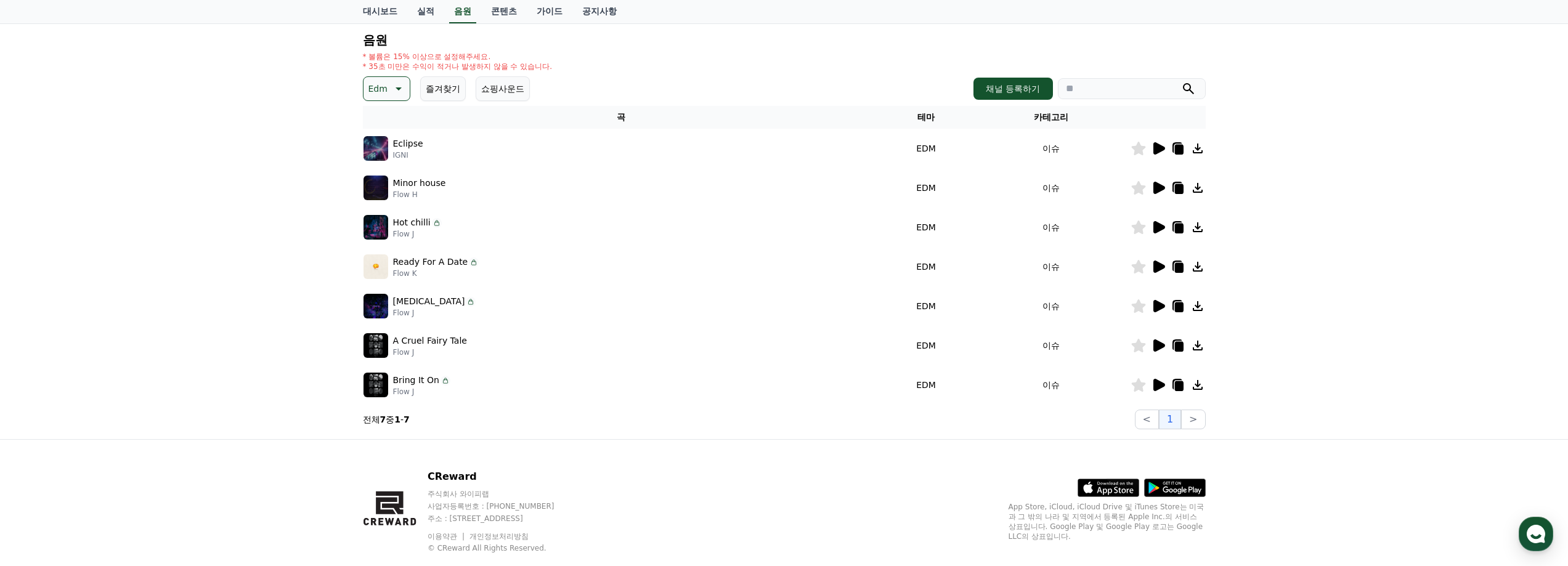
click at [1163, 271] on icon at bounding box center [1158, 266] width 15 height 15
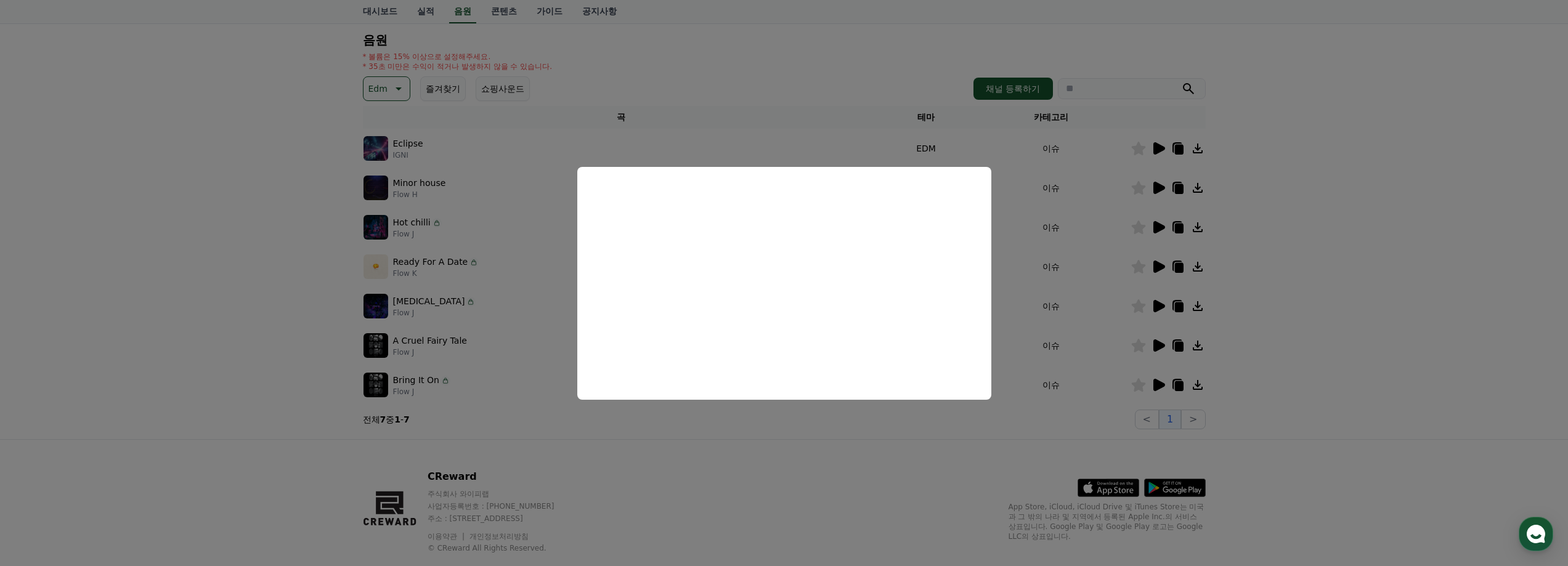
click at [1298, 194] on button "close modal" at bounding box center [784, 283] width 1568 height 566
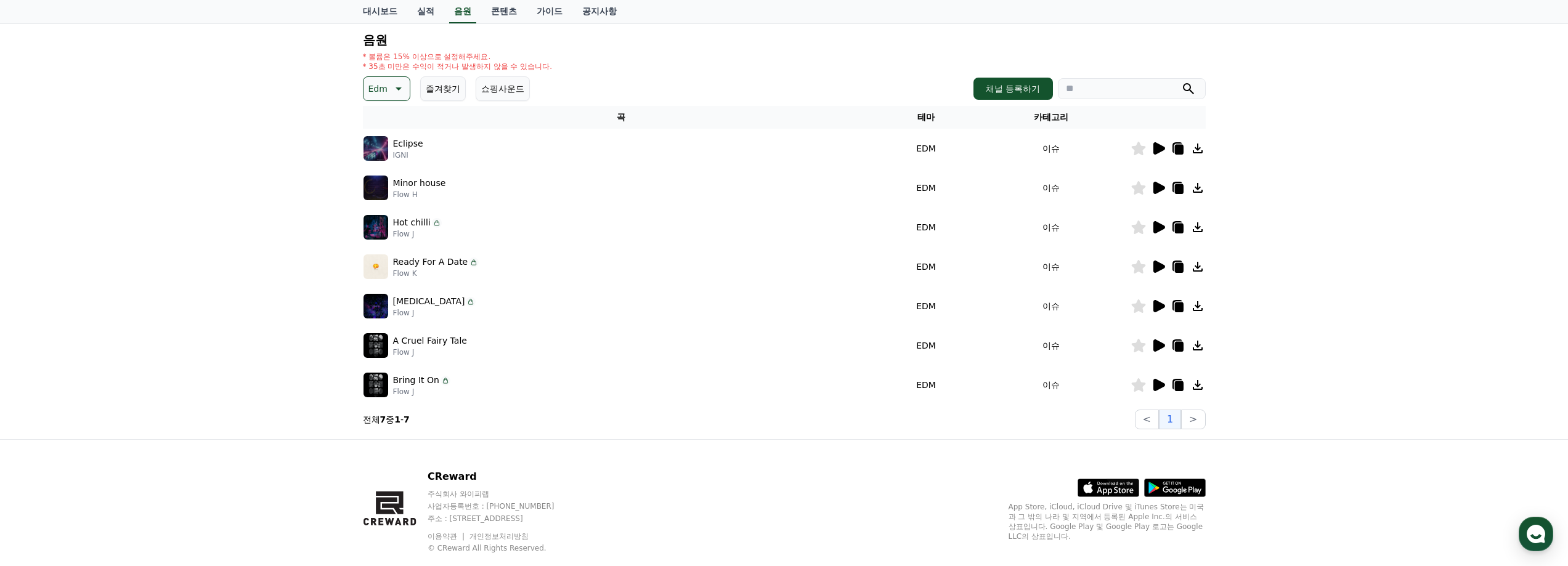
click at [1160, 229] on icon at bounding box center [1159, 227] width 12 height 12
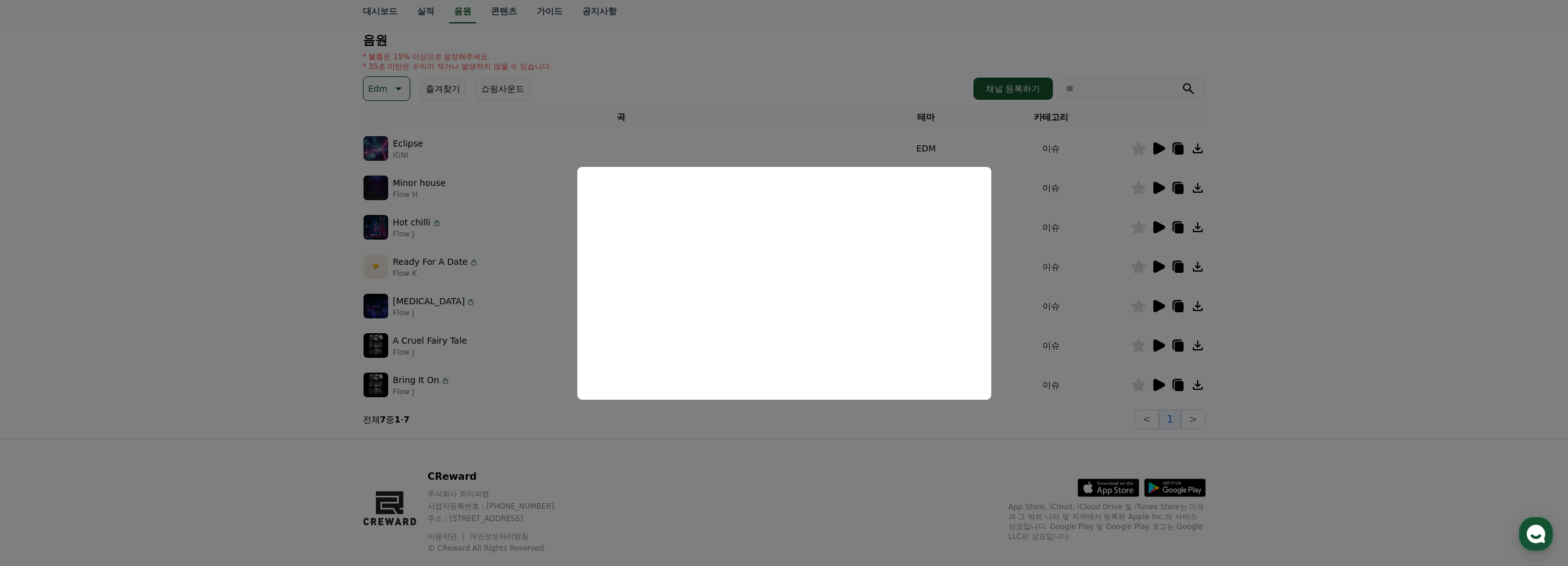
click at [1366, 188] on button "close modal" at bounding box center [784, 283] width 1568 height 566
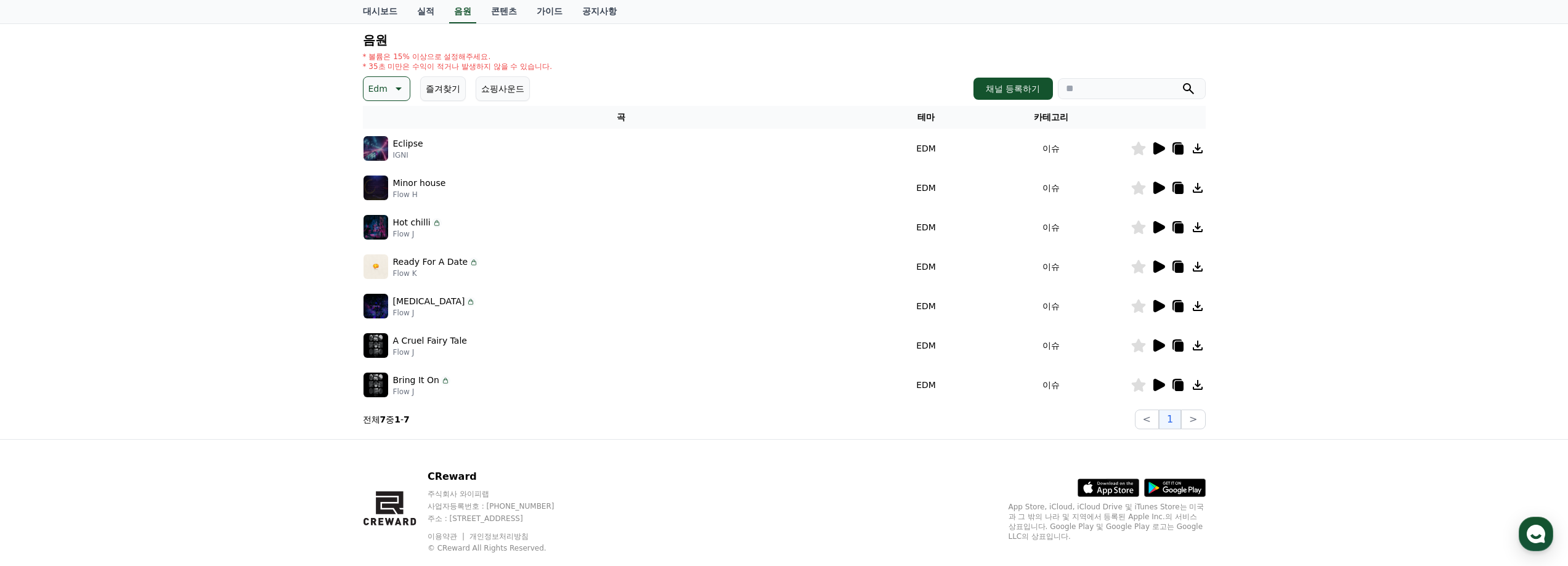
click at [1157, 187] on icon at bounding box center [1159, 188] width 12 height 12
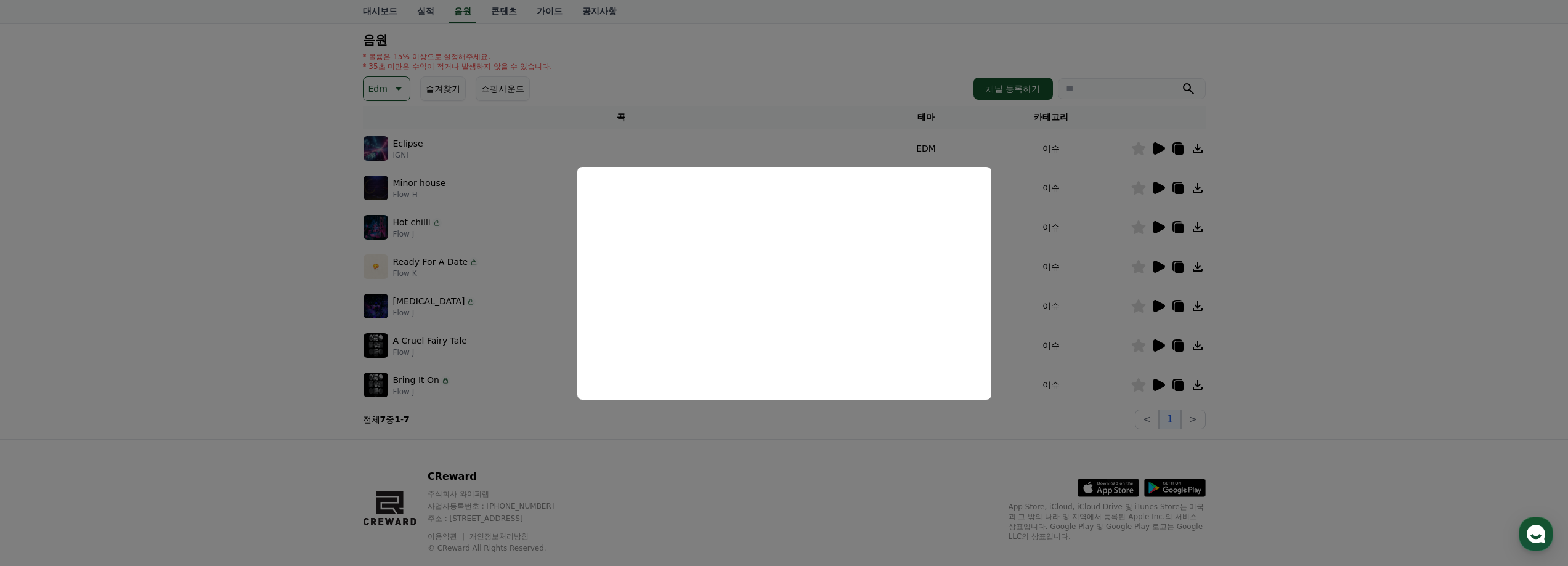
click at [1276, 196] on button "close modal" at bounding box center [784, 283] width 1568 height 566
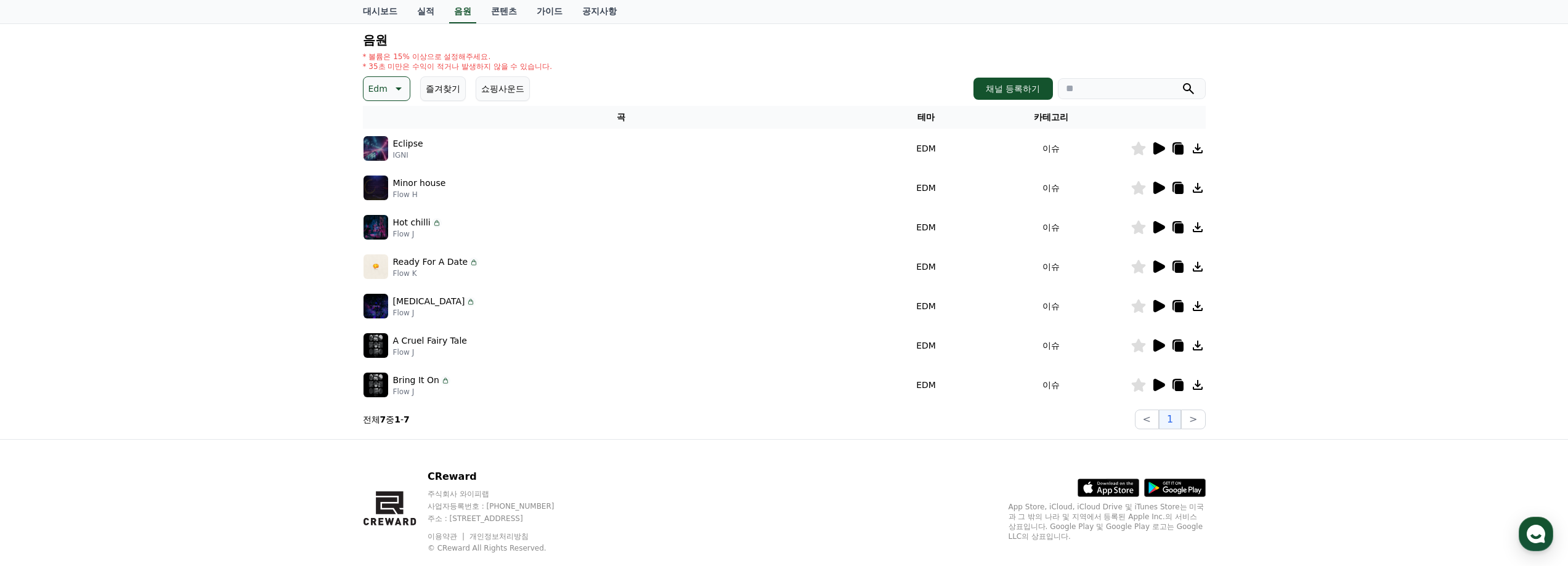
click at [1180, 189] on icon at bounding box center [1178, 189] width 9 height 10
